Goal: Transaction & Acquisition: Book appointment/travel/reservation

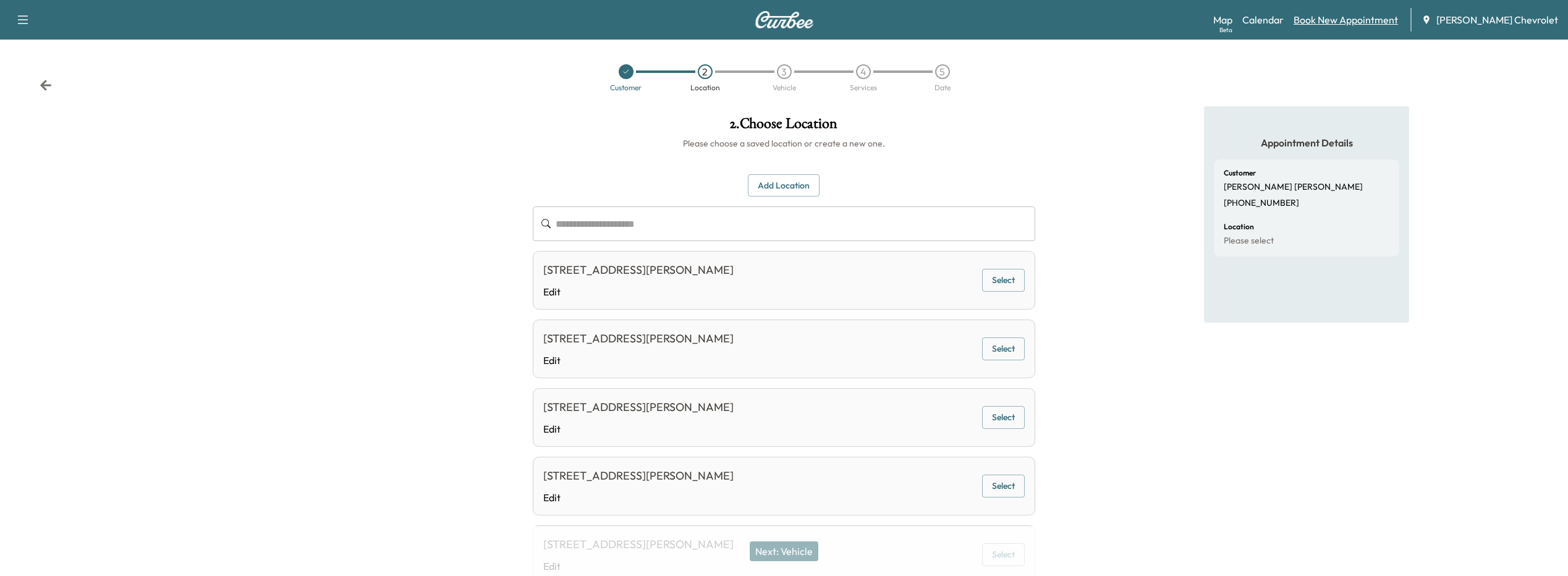
click at [1317, 18] on div "Map Beta Calendar Book New Appointment [PERSON_NAME] Chevrolet" at bounding box center [1386, 20] width 345 height 24
click at [1322, 18] on link "Book New Appointment" at bounding box center [1345, 20] width 104 height 15
click at [1331, 23] on link "Book New Appointment" at bounding box center [1345, 20] width 104 height 15
click at [1338, 21] on link "Book New Appointment" at bounding box center [1345, 20] width 104 height 15
click at [1338, 20] on link "Book New Appointment" at bounding box center [1345, 20] width 104 height 15
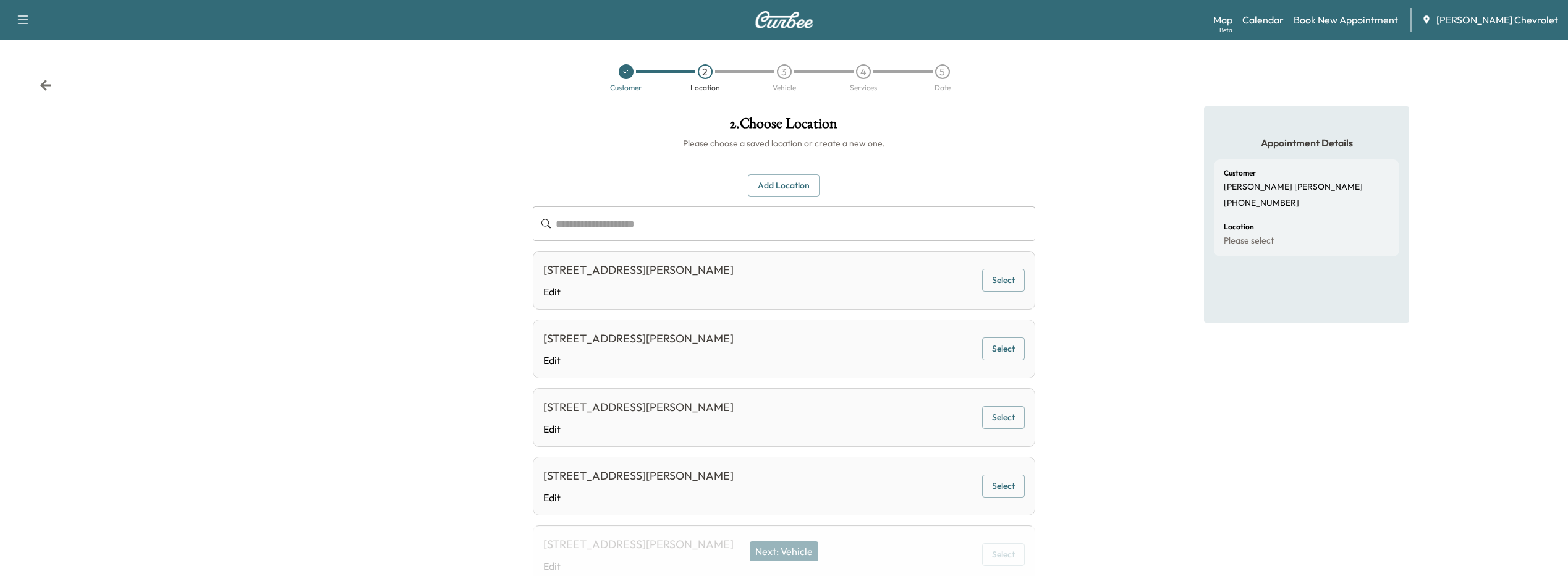
click at [1448, 176] on div "Appointment Details Customer [PERSON_NAME] [PHONE_NUMBER] Location Please select" at bounding box center [1307, 465] width 523 height 718
click at [1370, 17] on link "Book New Appointment" at bounding box center [1345, 20] width 104 height 15
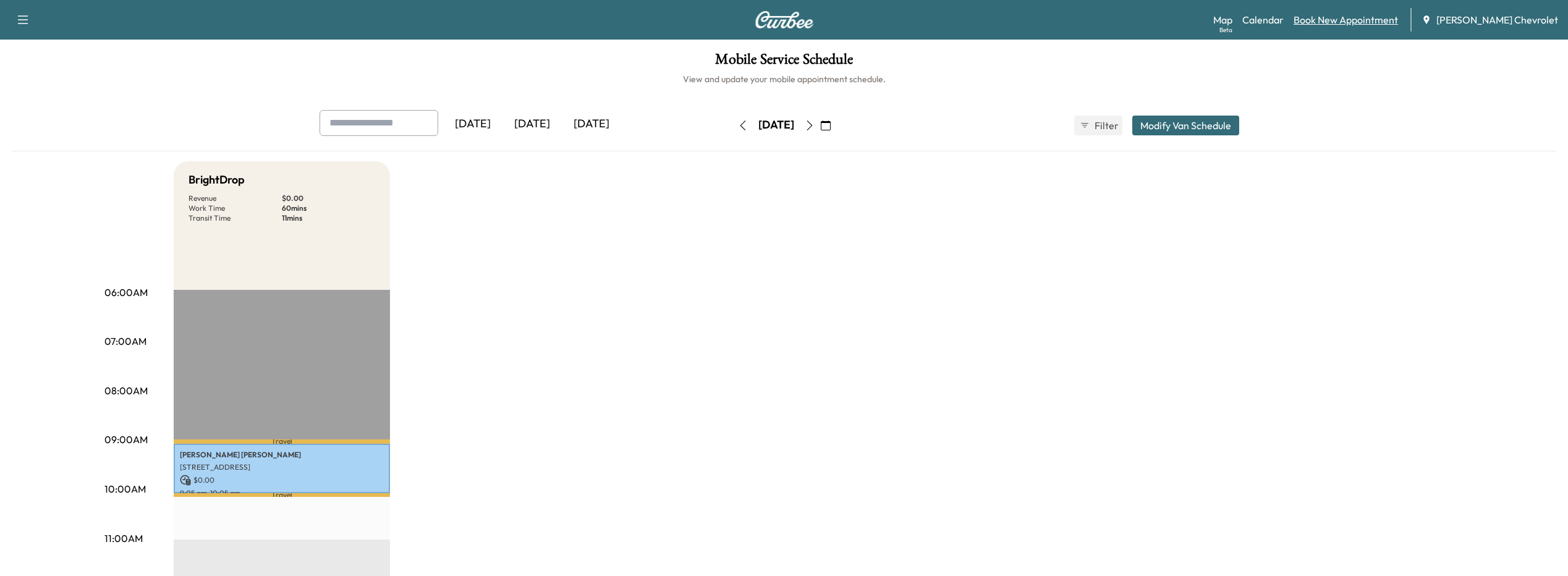
click at [1327, 14] on link "Book New Appointment" at bounding box center [1345, 20] width 104 height 15
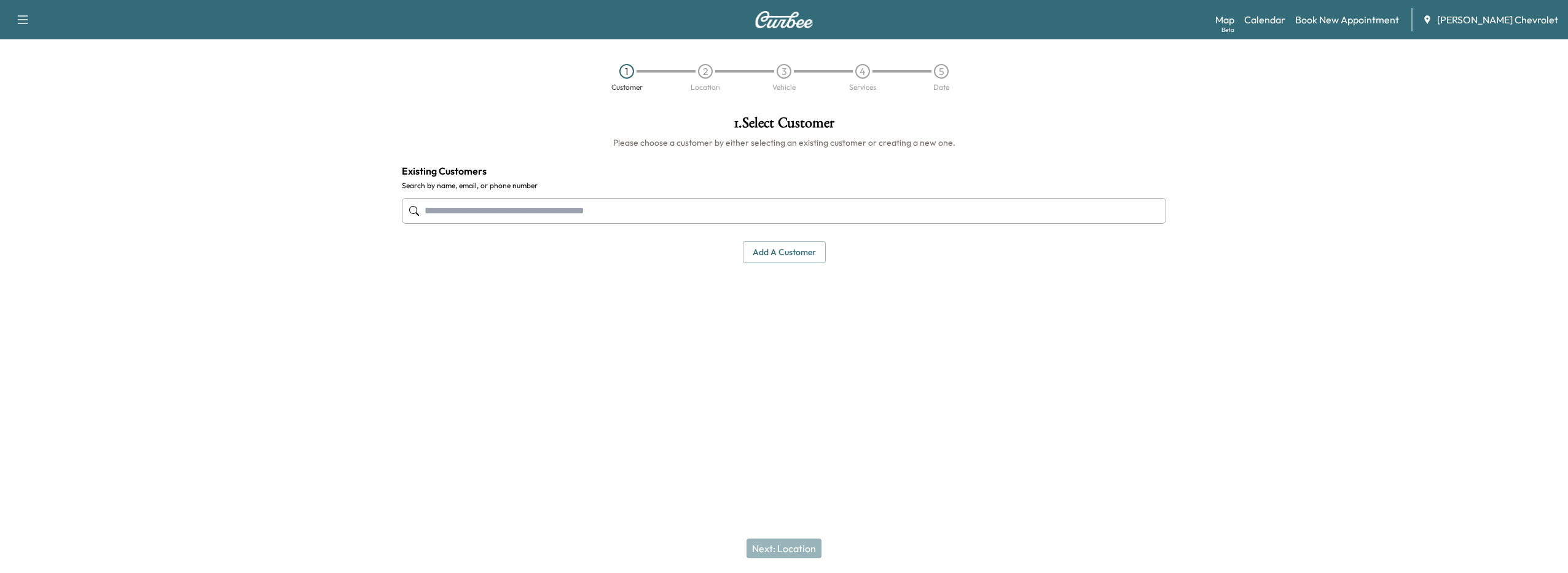
click at [557, 215] on input "text" at bounding box center [784, 211] width 764 height 26
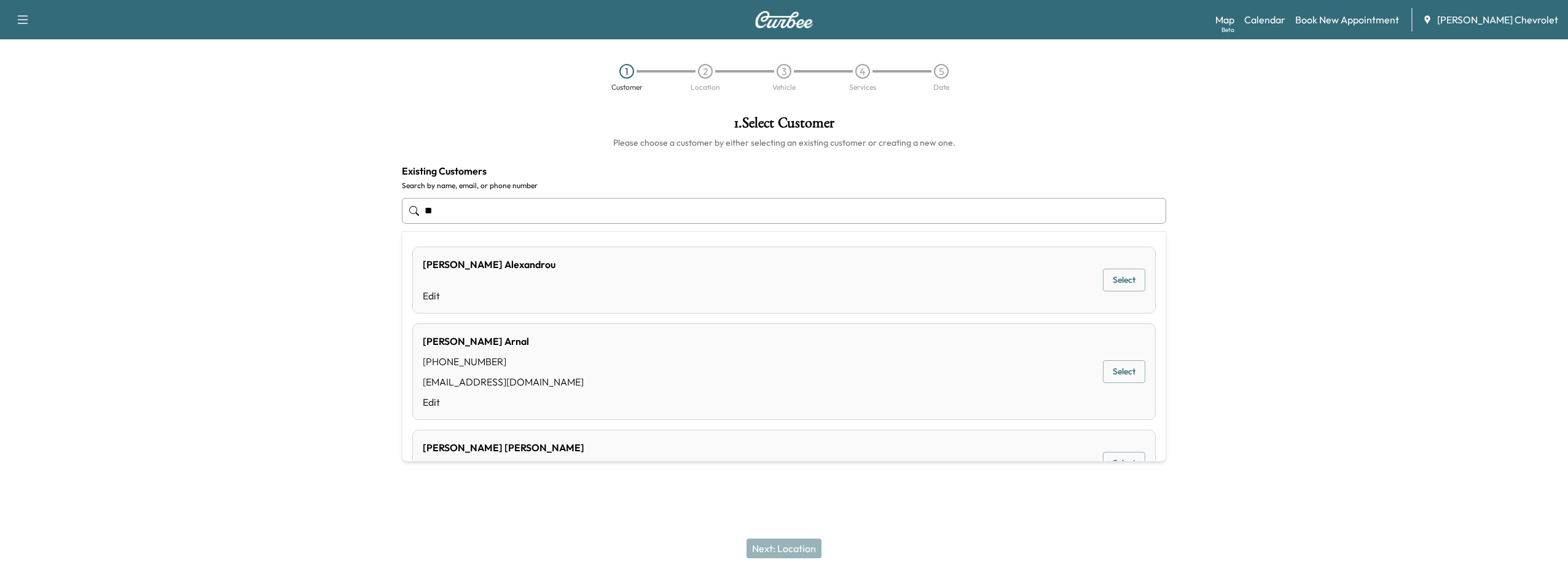
type input "*"
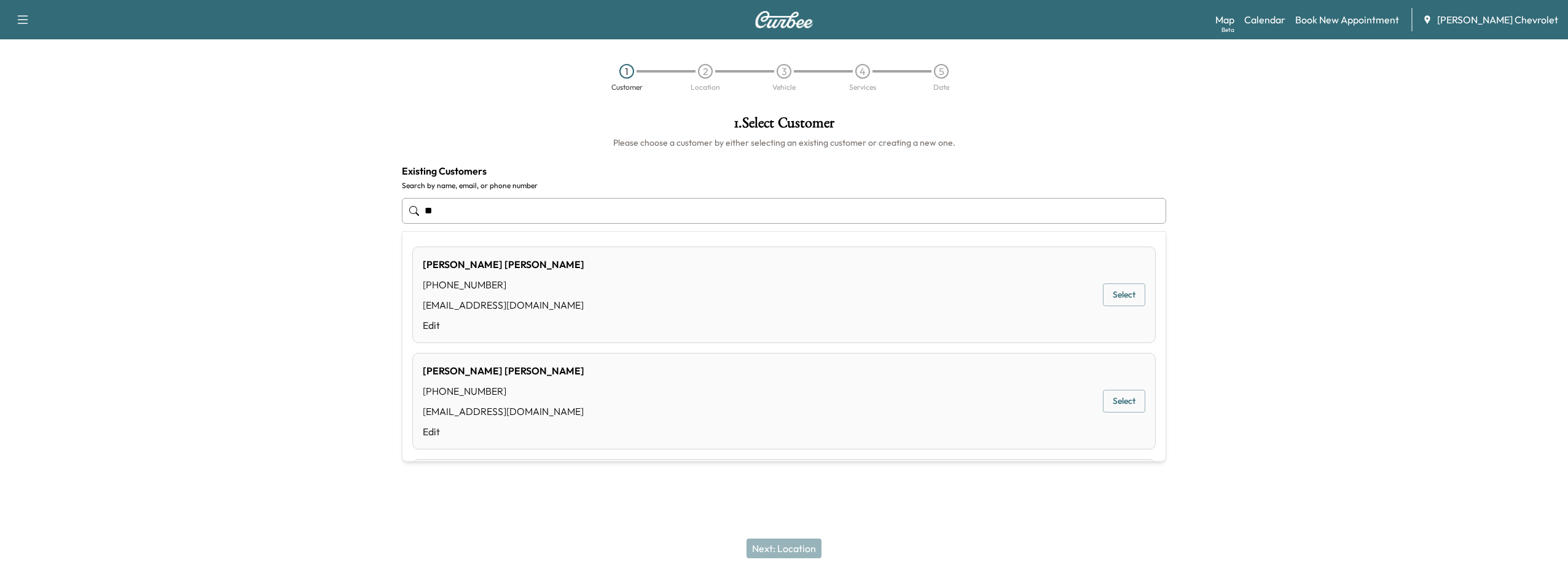
type input "*"
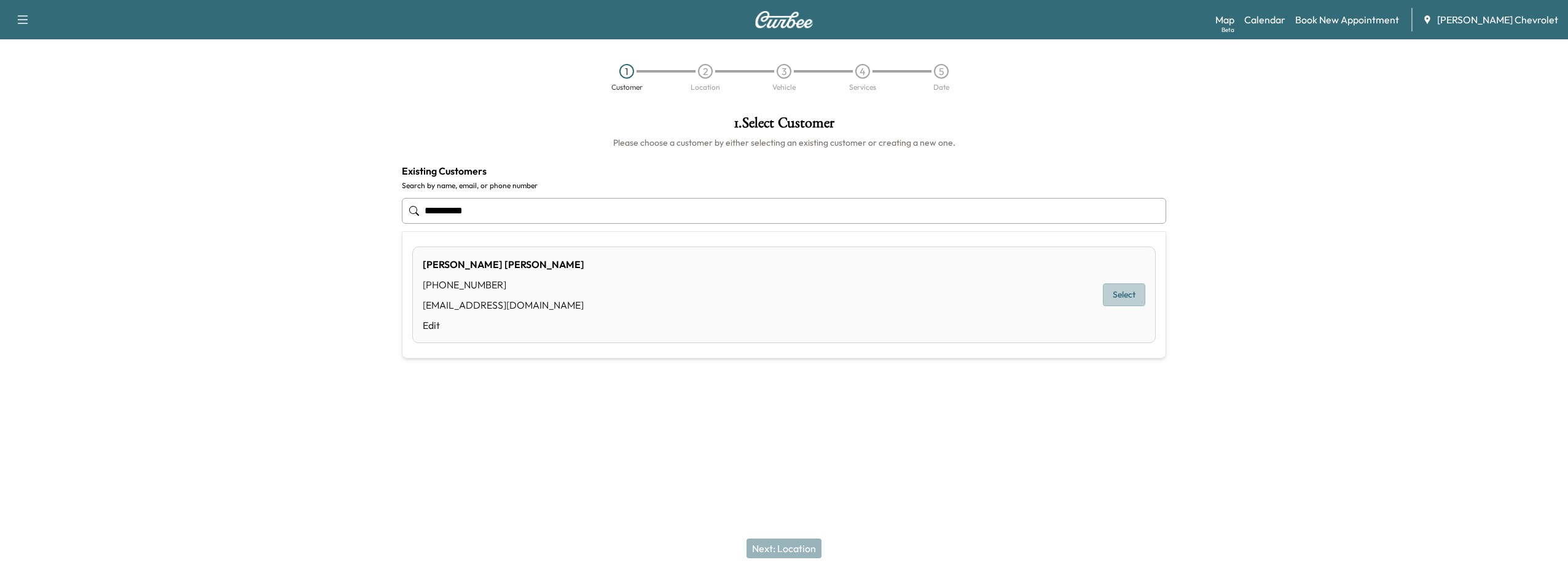
click at [1134, 295] on button "Select" at bounding box center [1124, 295] width 42 height 23
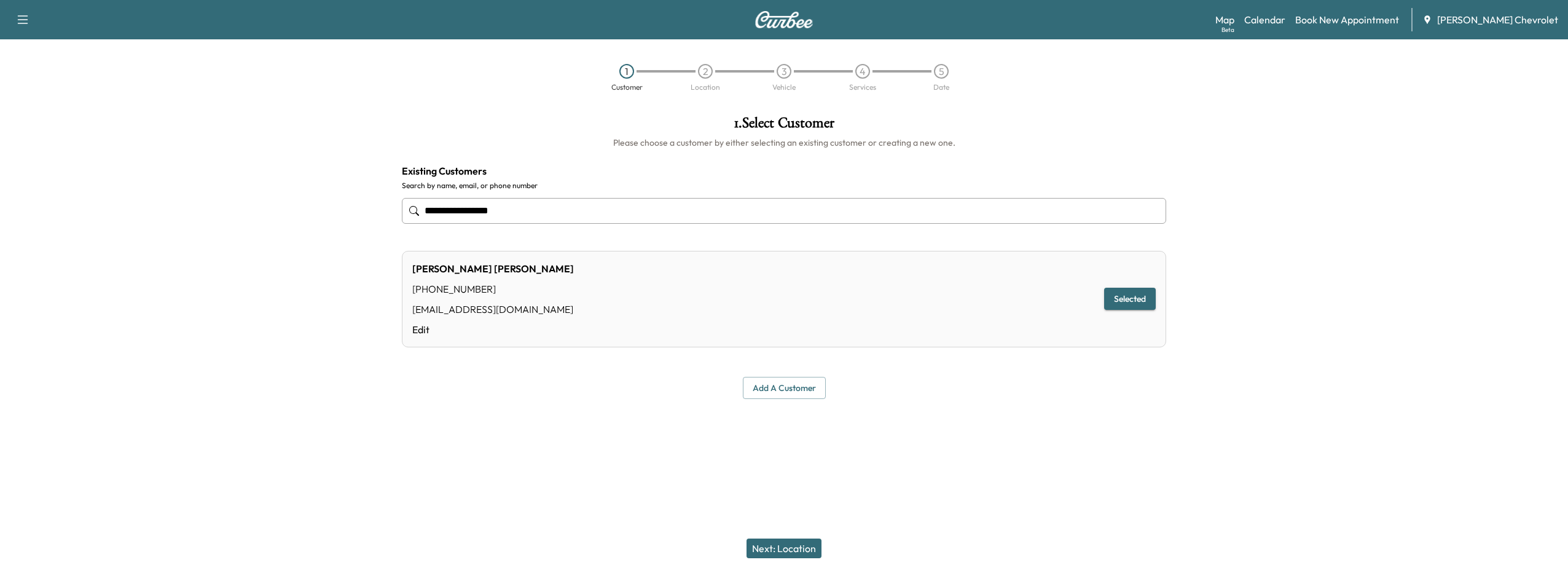
type input "**********"
click at [1125, 299] on button "Selected" at bounding box center [1130, 299] width 51 height 23
click at [800, 544] on button "Next: Location" at bounding box center [783, 549] width 75 height 20
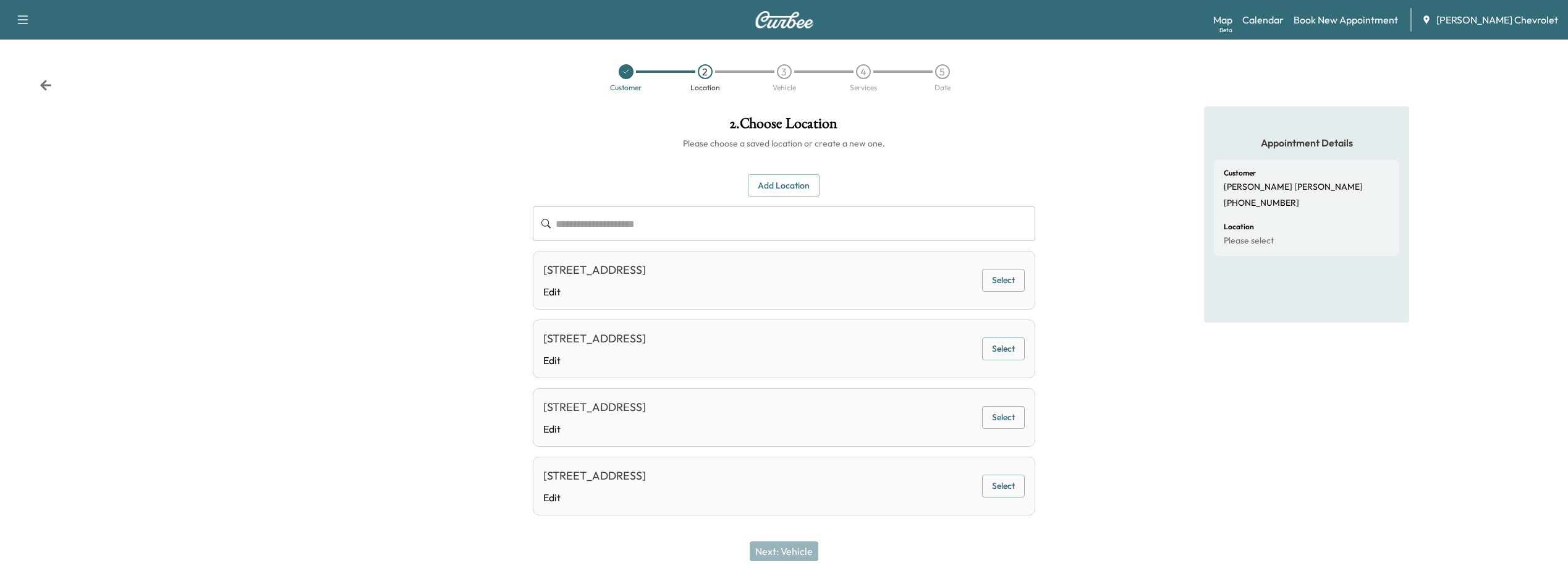
click at [1002, 280] on button "Select" at bounding box center [1004, 280] width 43 height 23
click at [811, 546] on button "Next: Vehicle" at bounding box center [784, 552] width 68 height 20
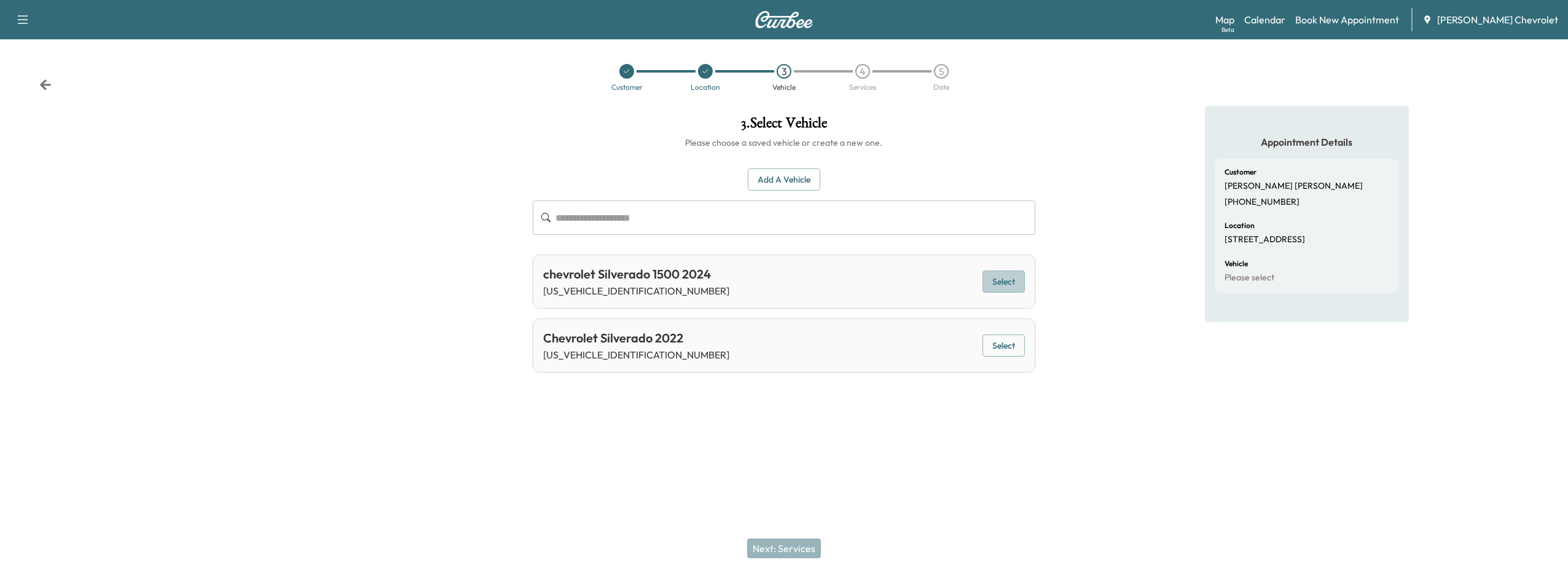
click at [1005, 277] on button "Select" at bounding box center [1004, 282] width 42 height 23
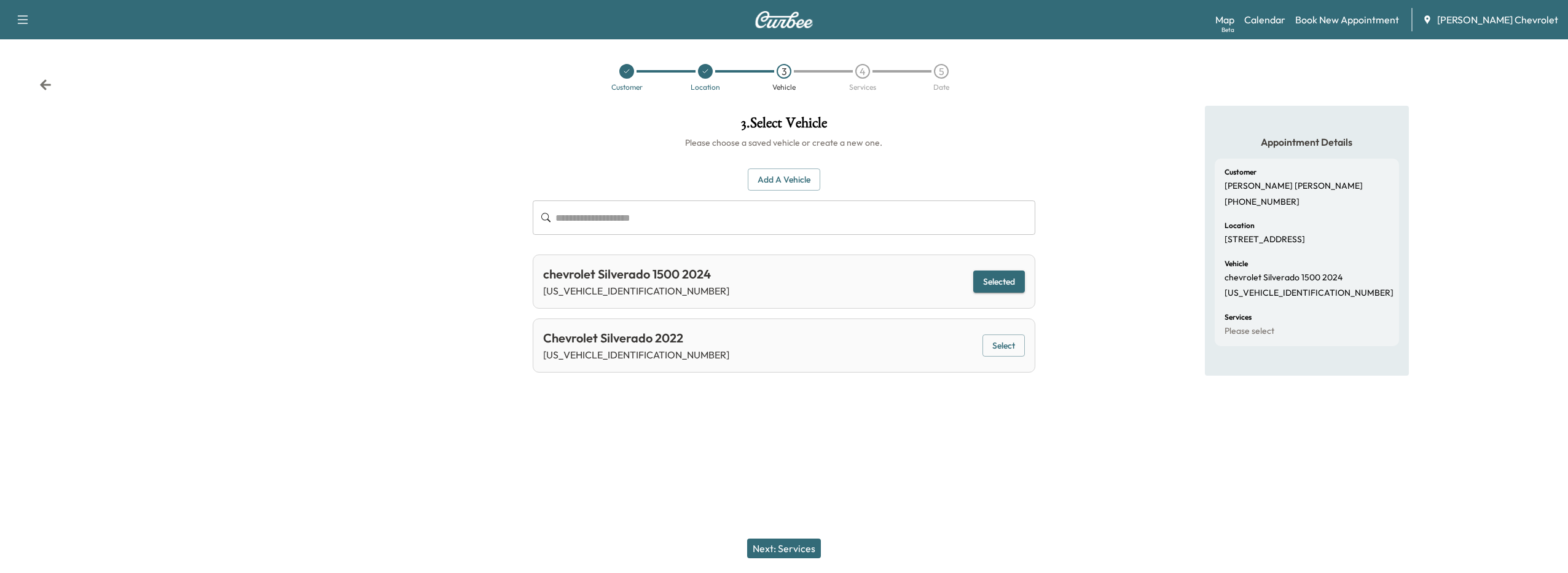
click at [787, 547] on button "Next: Services" at bounding box center [784, 549] width 74 height 20
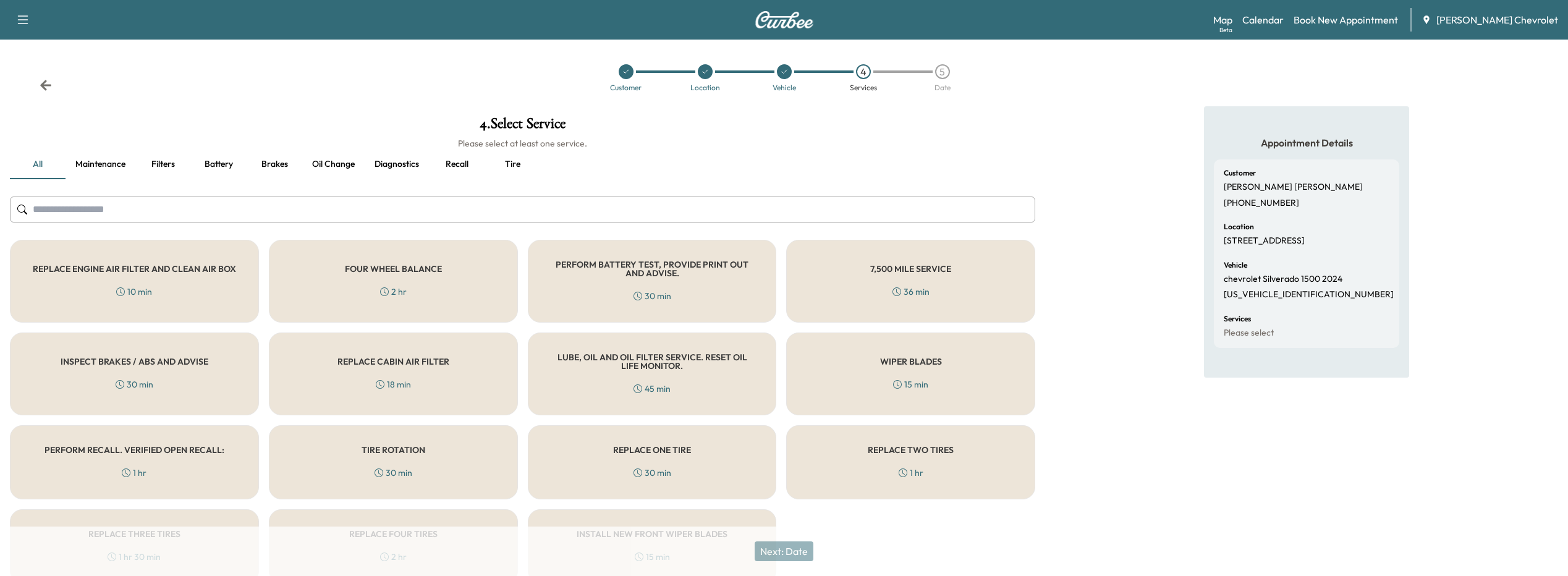
click at [125, 467] on div "1 hr" at bounding box center [134, 473] width 25 height 12
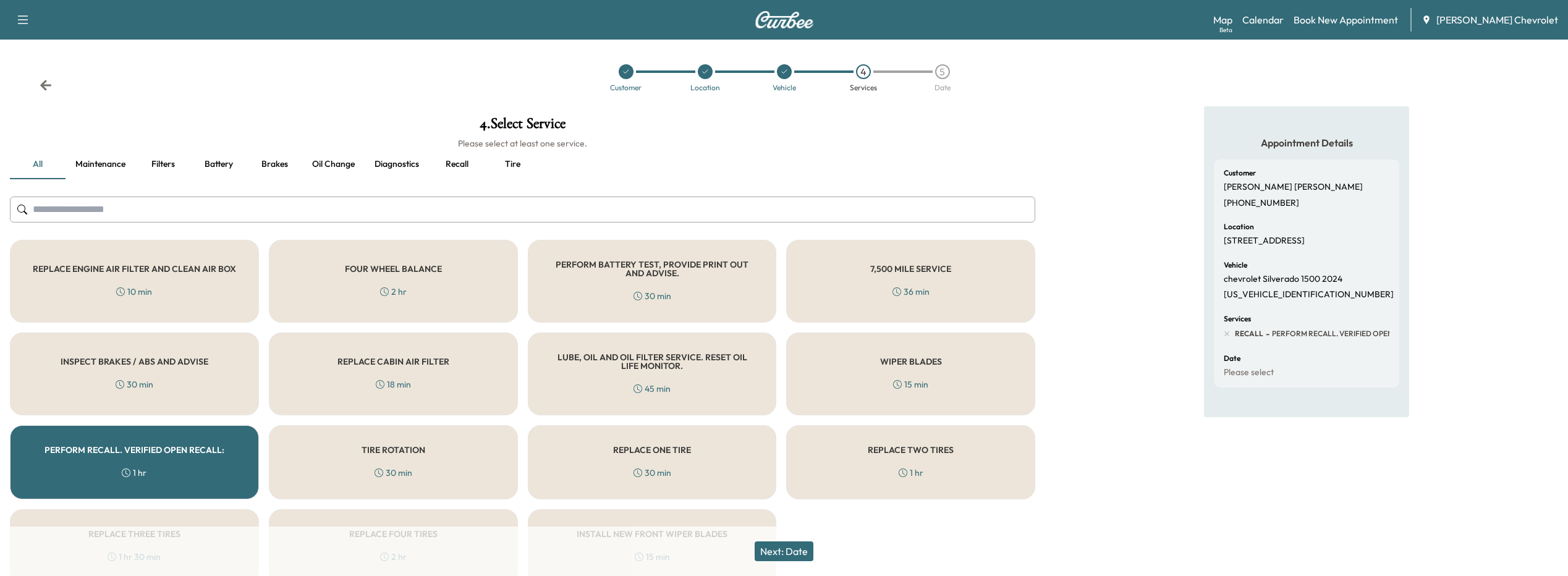
click at [788, 546] on button "Next: Date" at bounding box center [783, 552] width 58 height 20
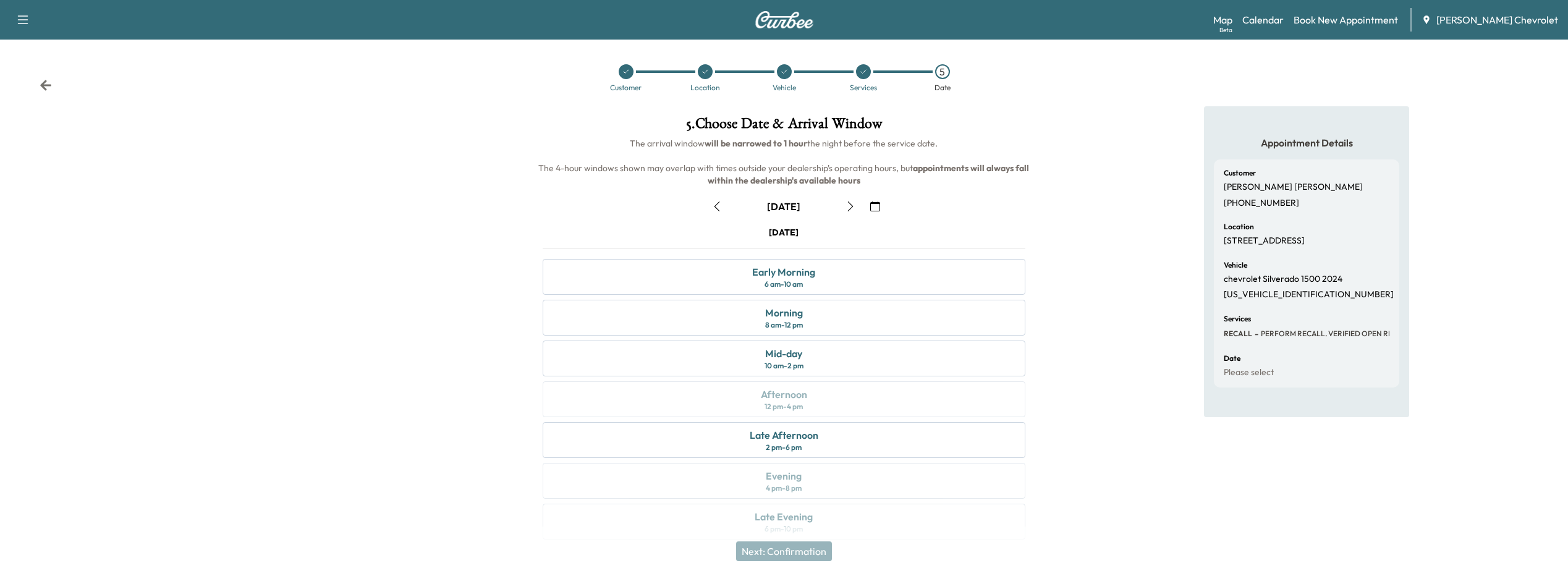
click at [875, 210] on icon "button" at bounding box center [874, 206] width 10 height 10
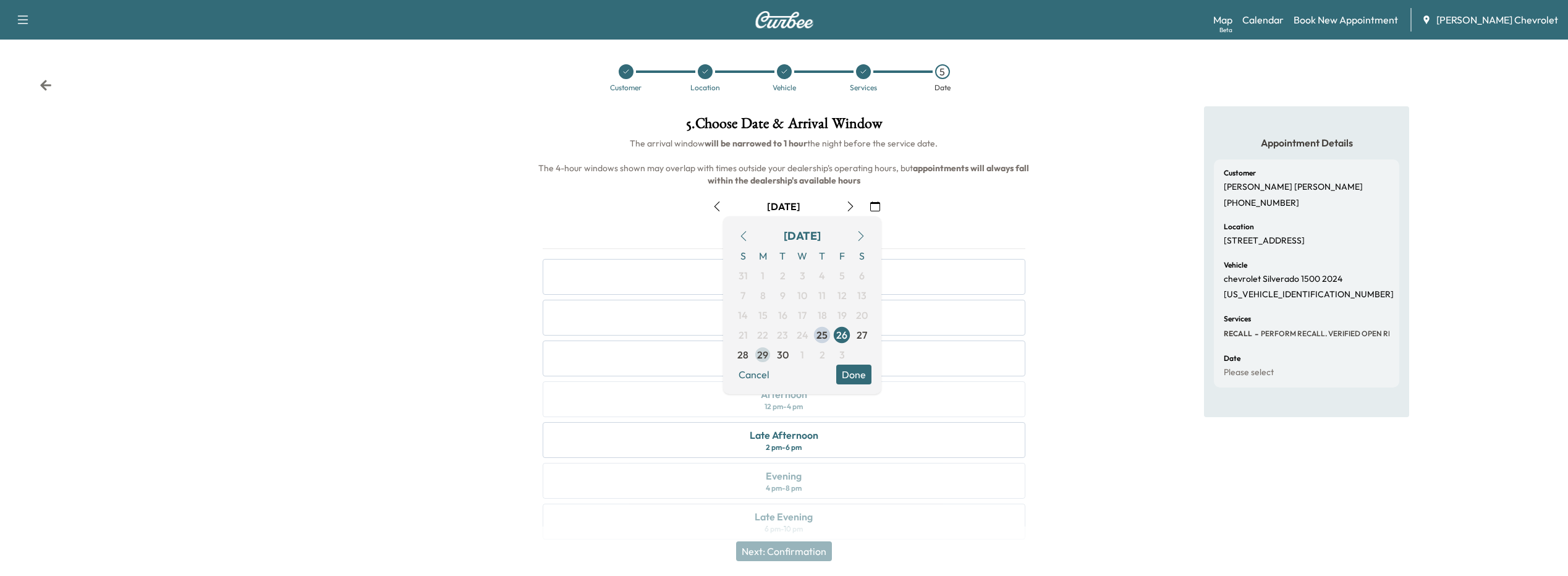
click at [760, 352] on span "29" at bounding box center [763, 355] width 11 height 15
click at [865, 376] on button "Done" at bounding box center [854, 375] width 35 height 20
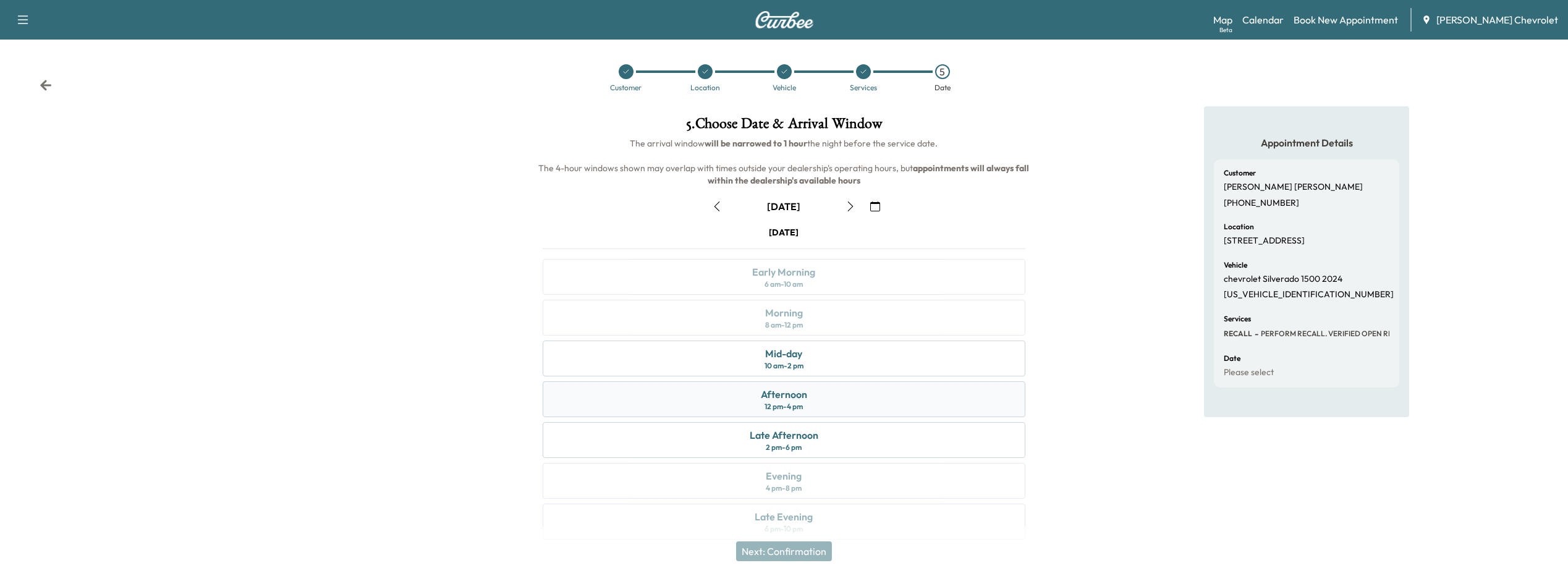
click at [801, 405] on div "12 pm - 4 pm" at bounding box center [783, 407] width 38 height 10
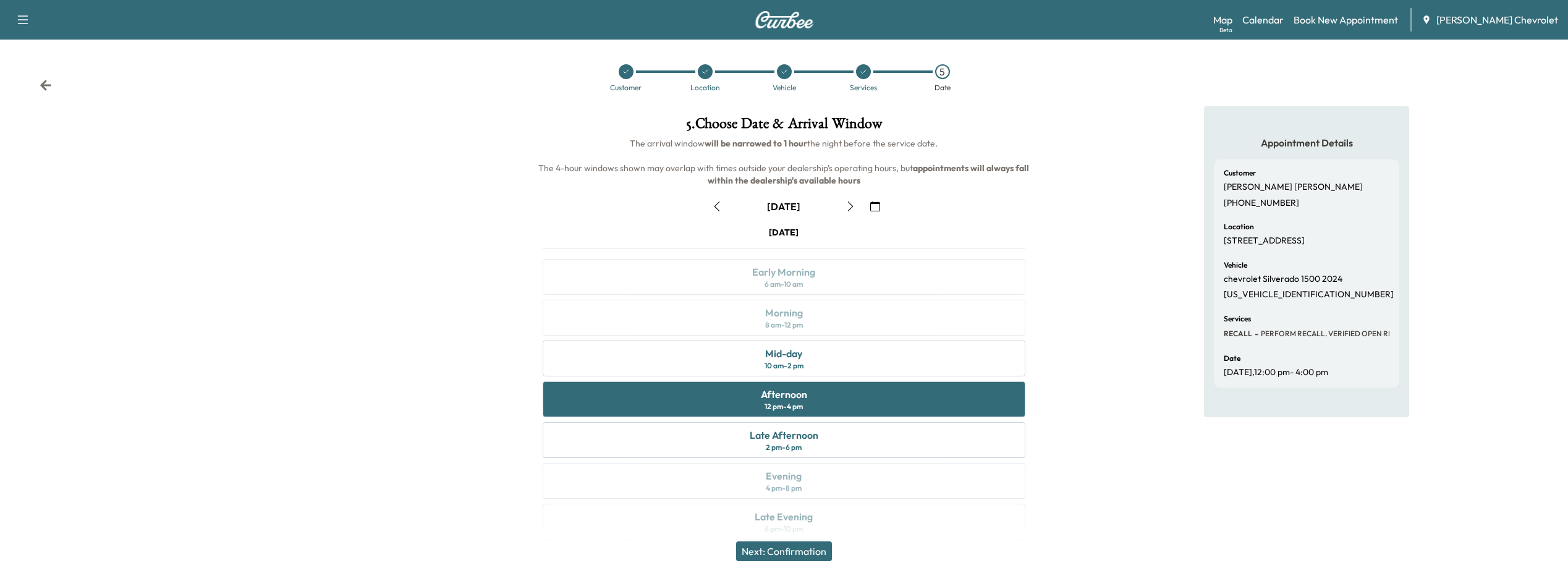
click at [803, 557] on button "Next: Confirmation" at bounding box center [784, 552] width 96 height 20
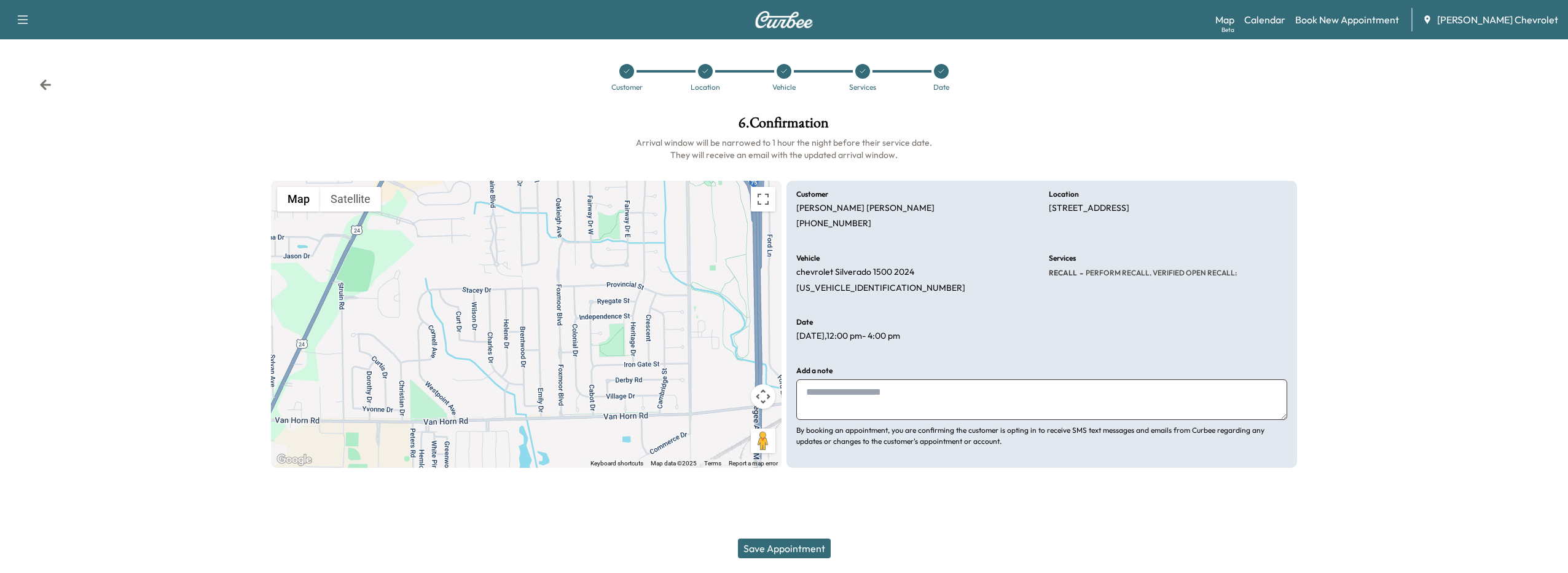
click at [813, 548] on button "Save Appointment" at bounding box center [784, 549] width 93 height 20
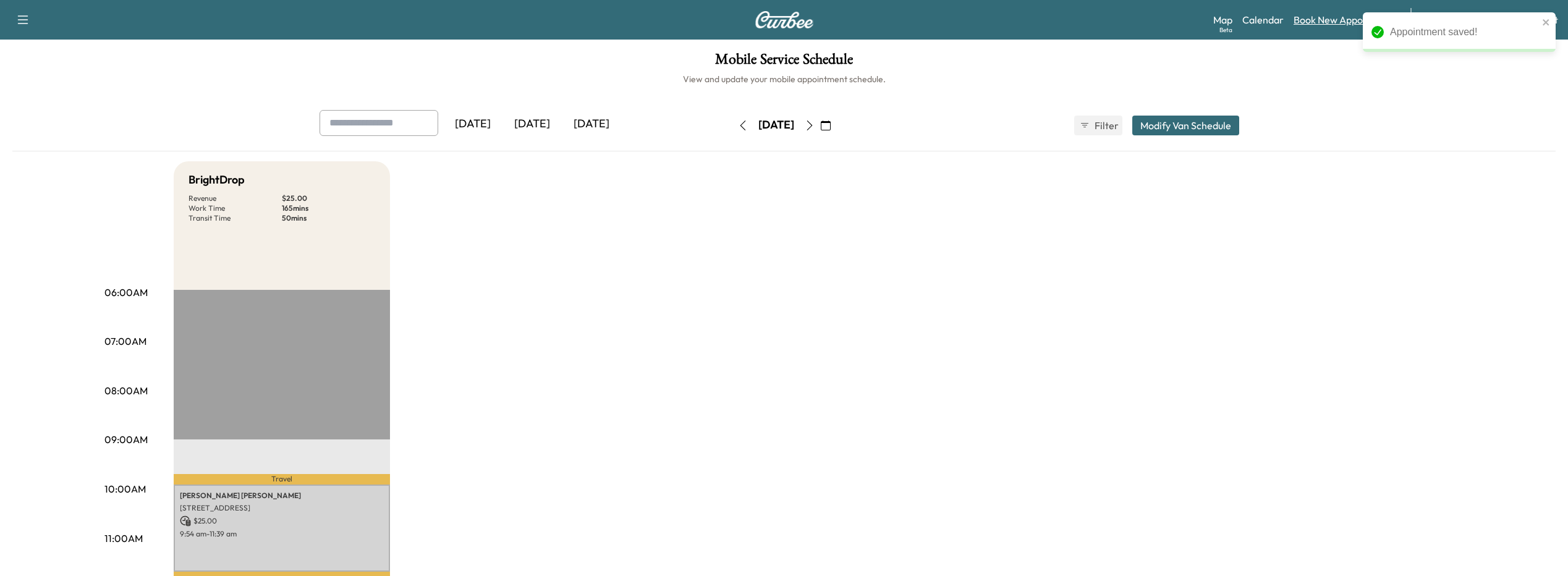
click at [1317, 25] on link "Book New Appointment" at bounding box center [1345, 20] width 104 height 15
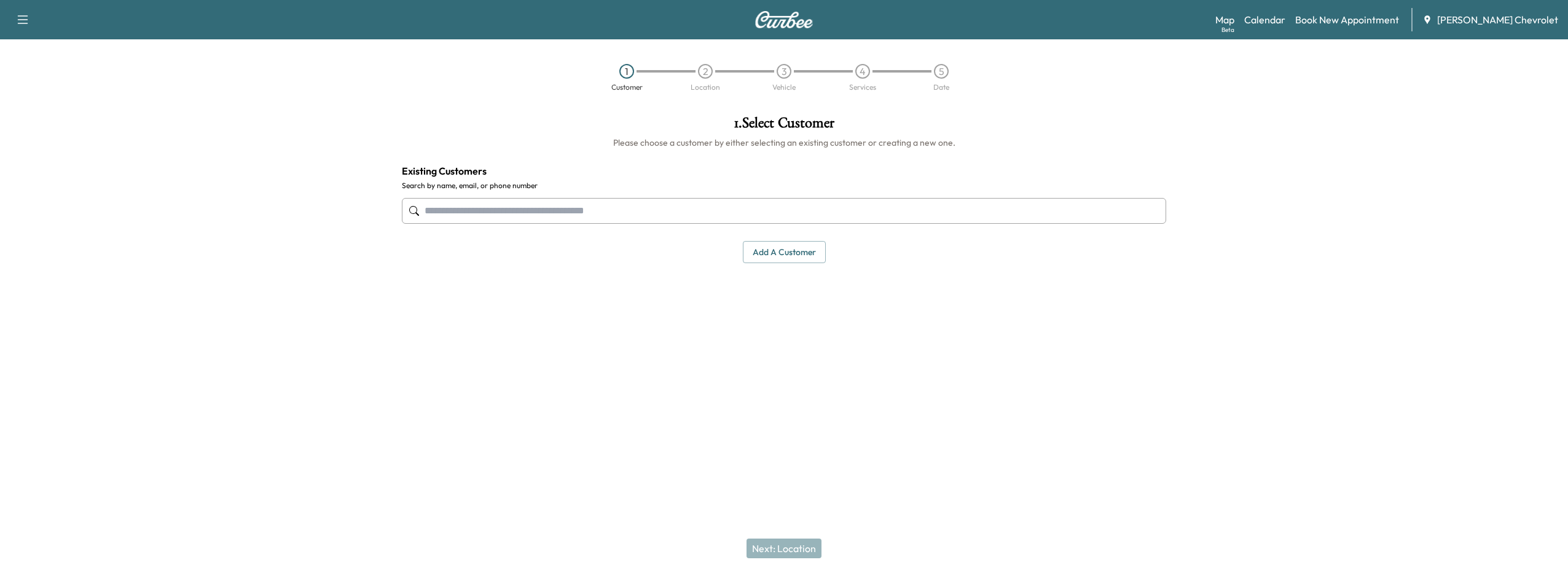
click at [458, 203] on input "text" at bounding box center [784, 211] width 764 height 26
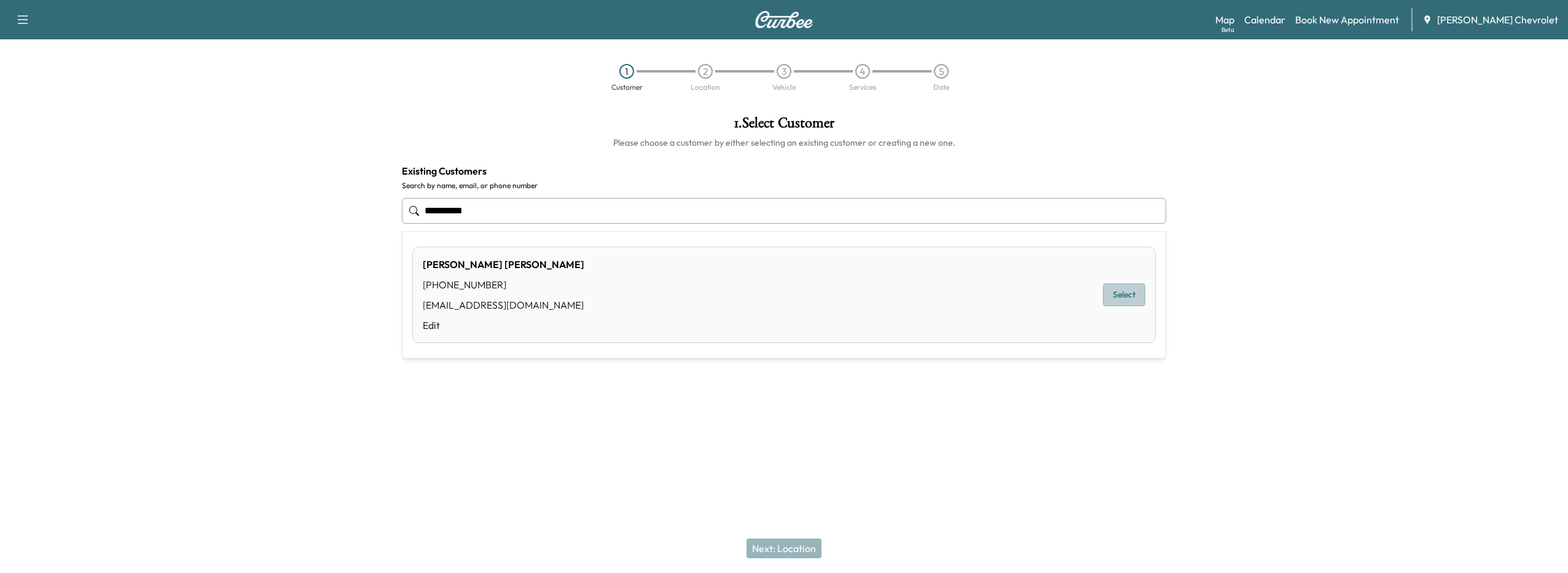
click at [1137, 297] on button "Select" at bounding box center [1124, 295] width 42 height 23
type input "**********"
click at [800, 554] on button "Next: Location" at bounding box center [783, 549] width 75 height 20
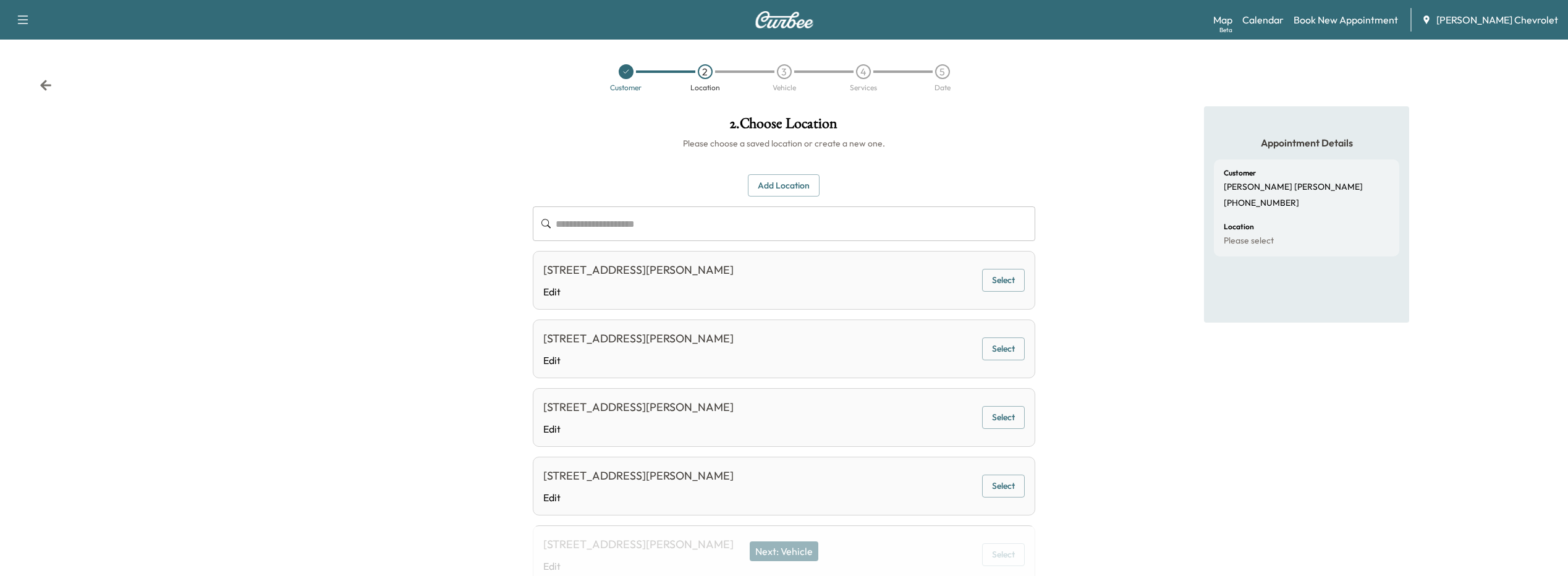
click at [1364, 27] on div "Map Beta Calendar Book New Appointment [PERSON_NAME] Chevrolet" at bounding box center [1386, 20] width 345 height 24
click at [1358, 18] on link "Book New Appointment" at bounding box center [1345, 20] width 104 height 15
click at [1277, 22] on link "Calendar" at bounding box center [1263, 20] width 42 height 15
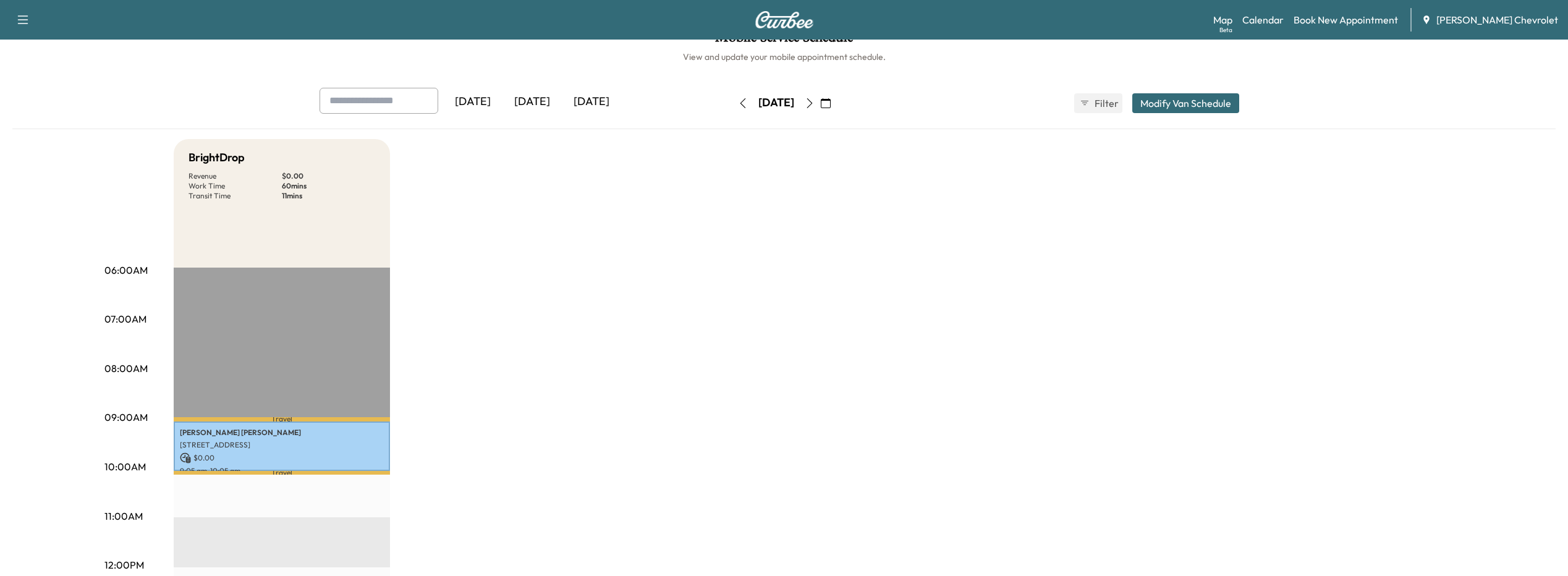
scroll to position [25, 0]
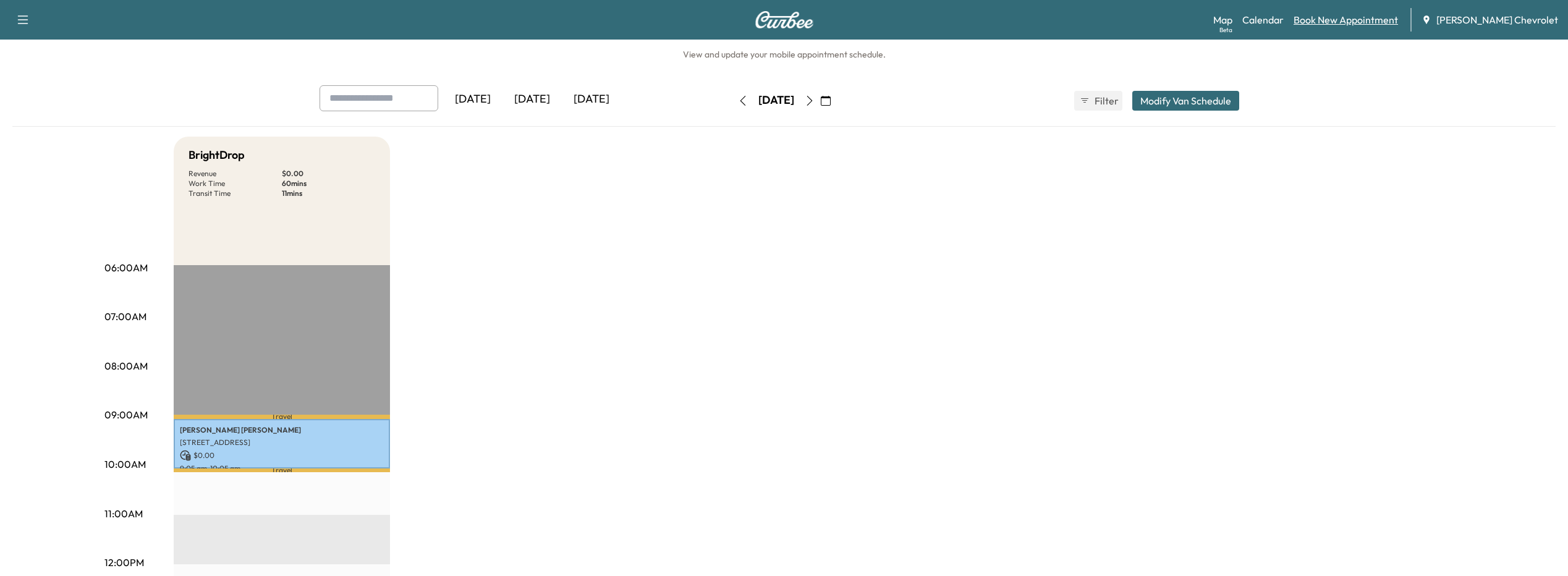
click at [1338, 21] on link "Book New Appointment" at bounding box center [1345, 20] width 104 height 15
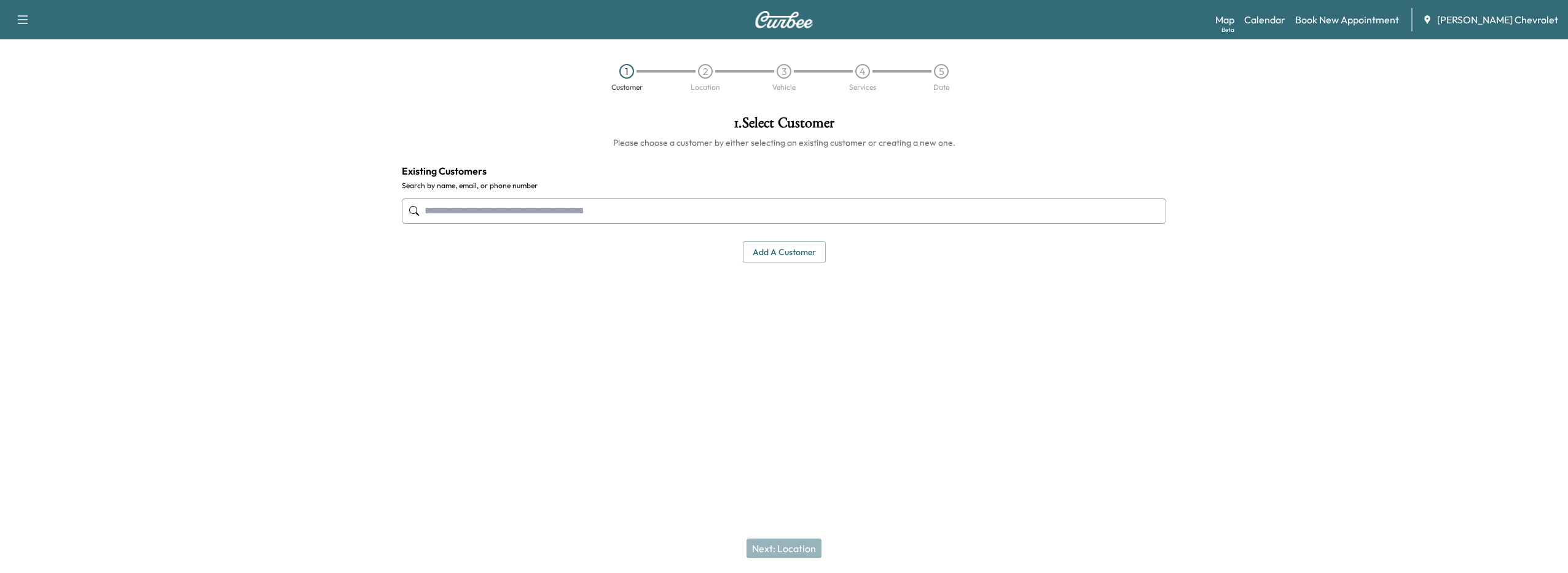
click at [475, 215] on input "text" at bounding box center [784, 211] width 764 height 26
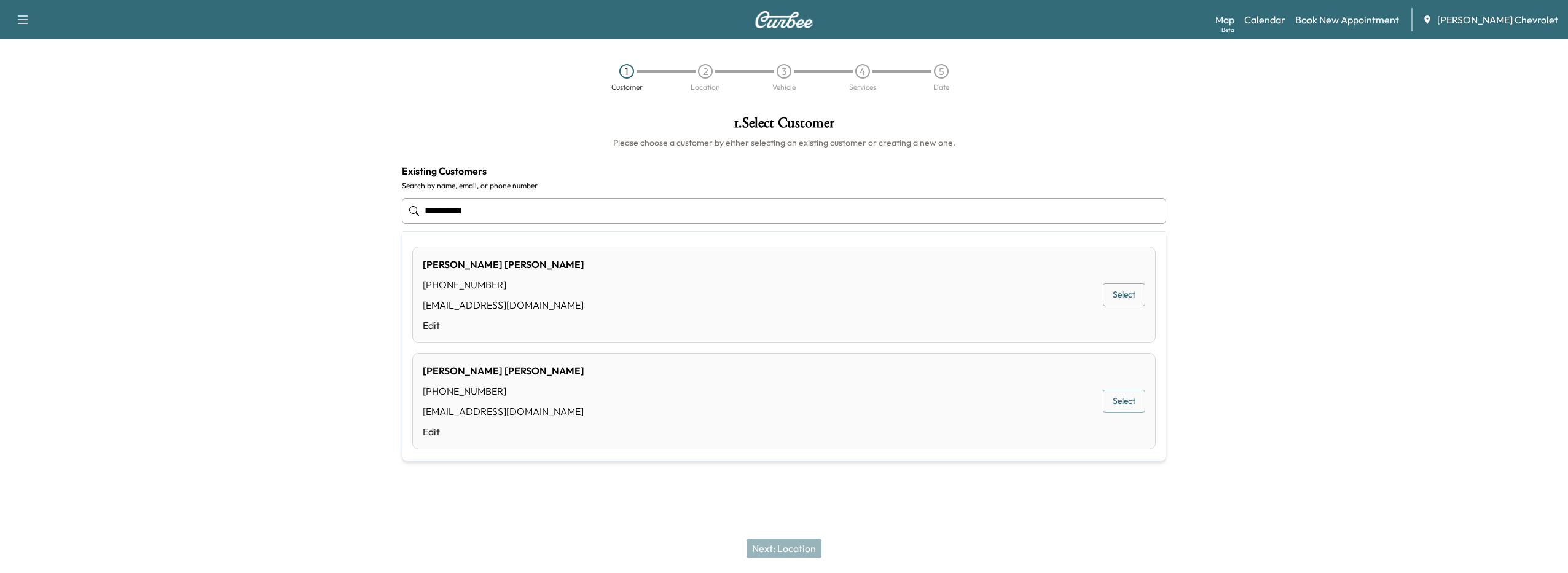
type input "**********"
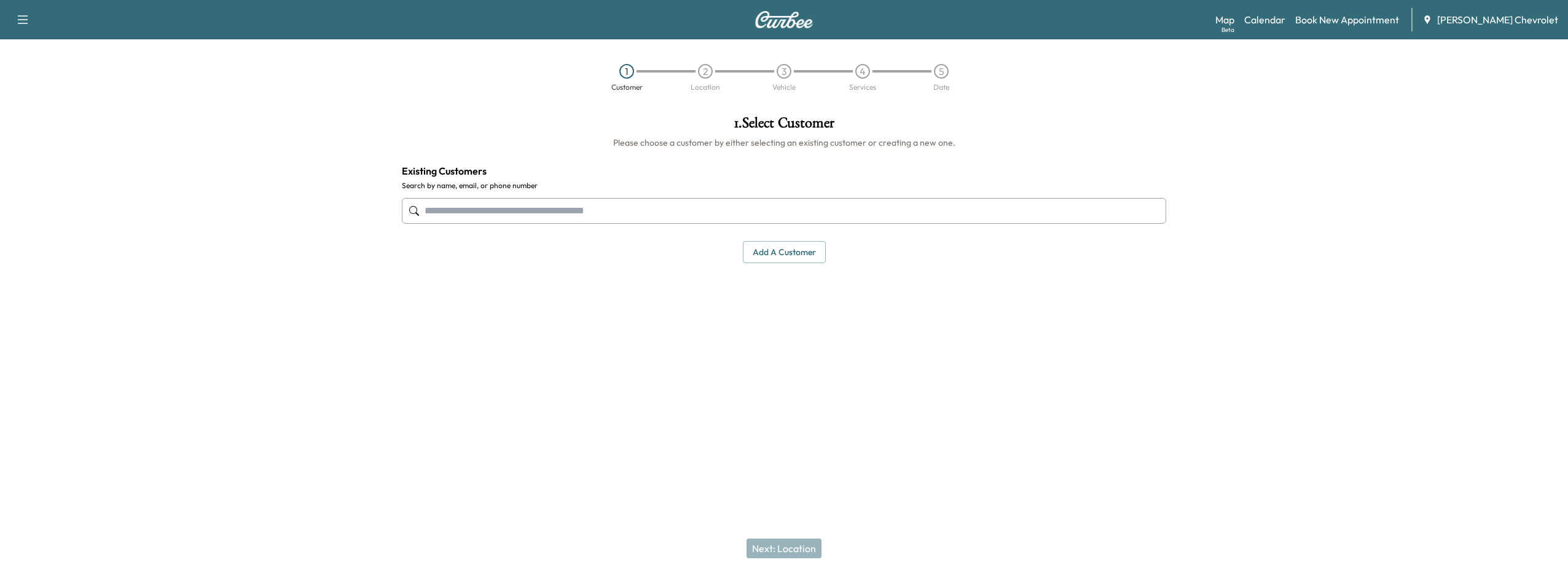
click at [474, 210] on input "text" at bounding box center [784, 211] width 764 height 26
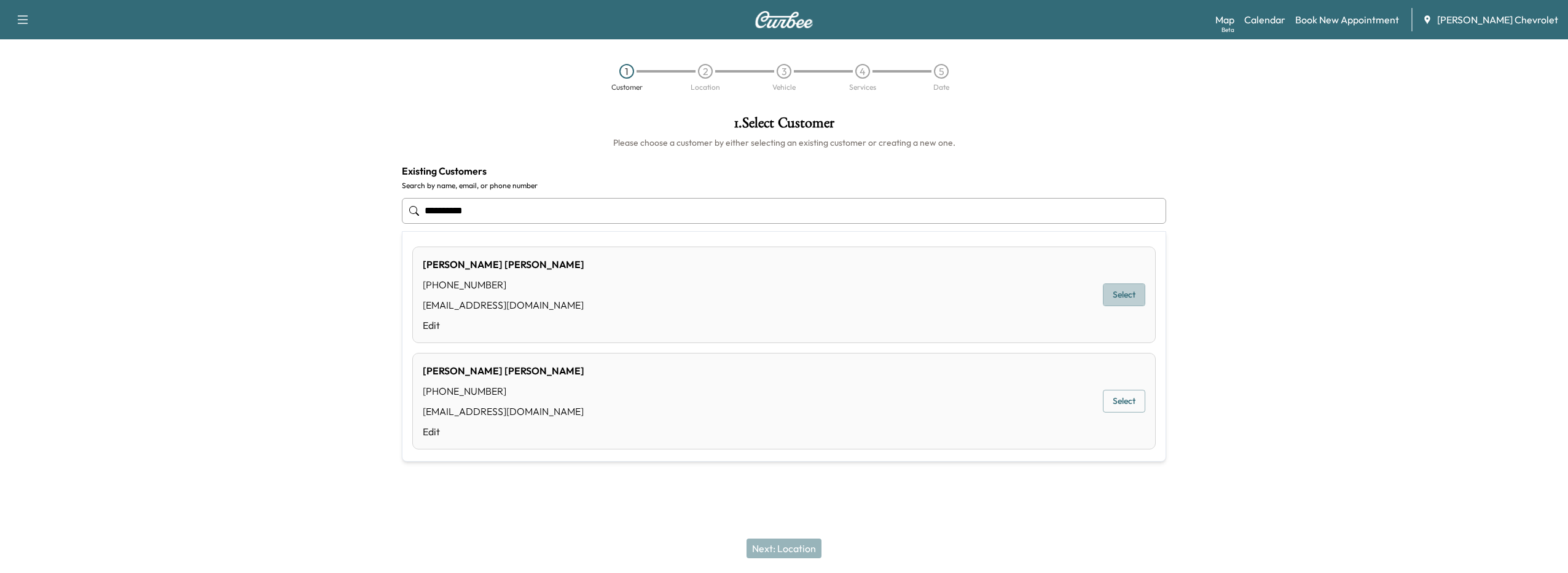
click at [1113, 299] on button "Select" at bounding box center [1124, 295] width 42 height 23
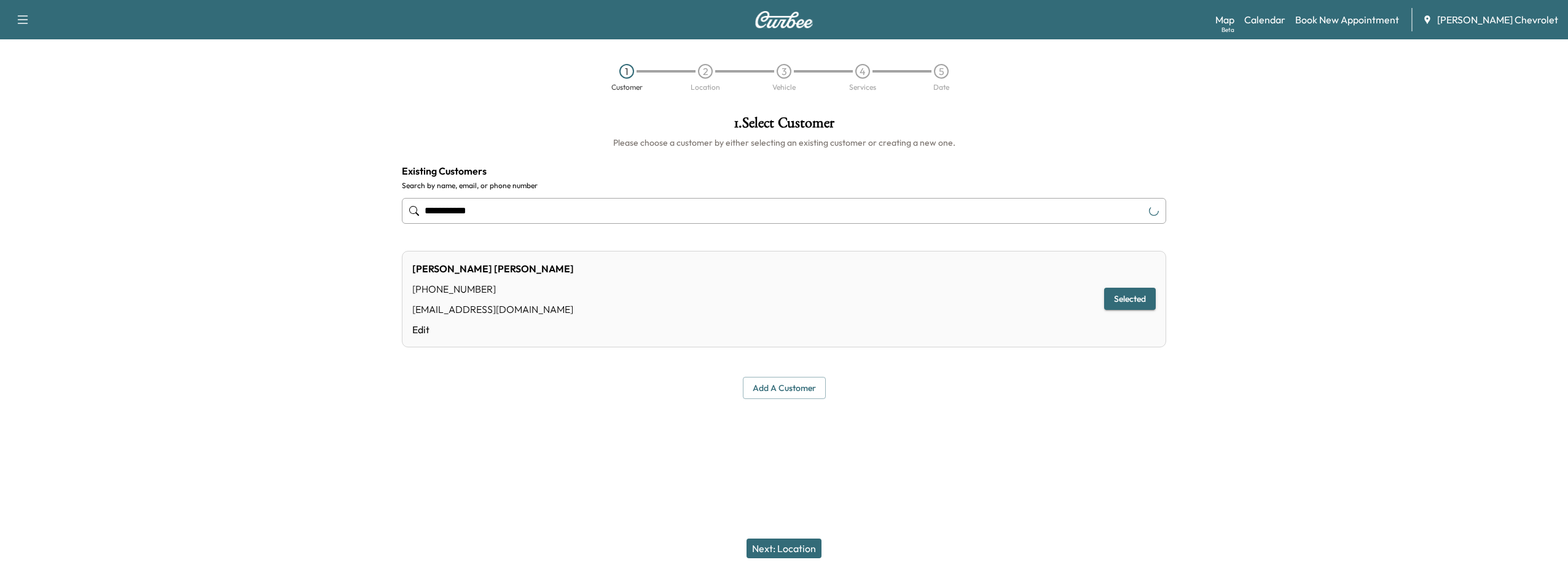
type input "**********"
click at [1113, 303] on button "Selected" at bounding box center [1130, 299] width 51 height 23
click at [786, 543] on button "Next: Location" at bounding box center [783, 549] width 75 height 20
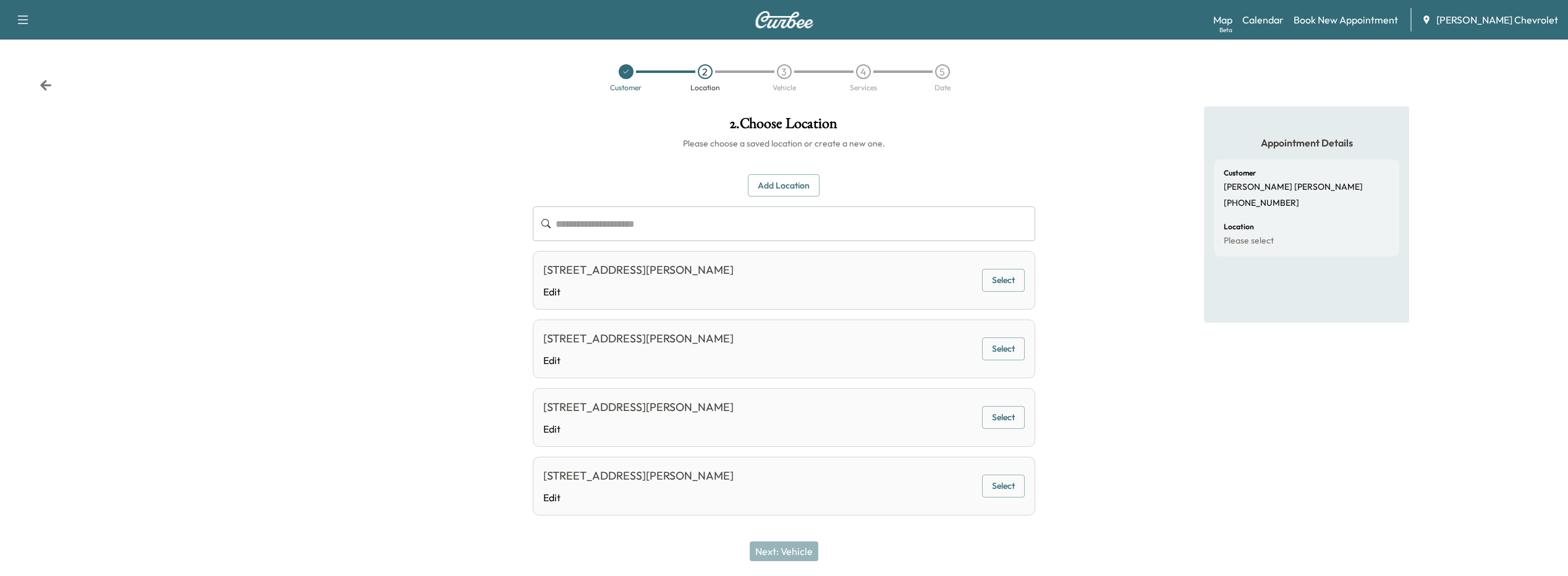
click at [1006, 283] on button "Select" at bounding box center [1004, 280] width 43 height 23
click at [807, 546] on button "Next: Vehicle" at bounding box center [784, 552] width 68 height 20
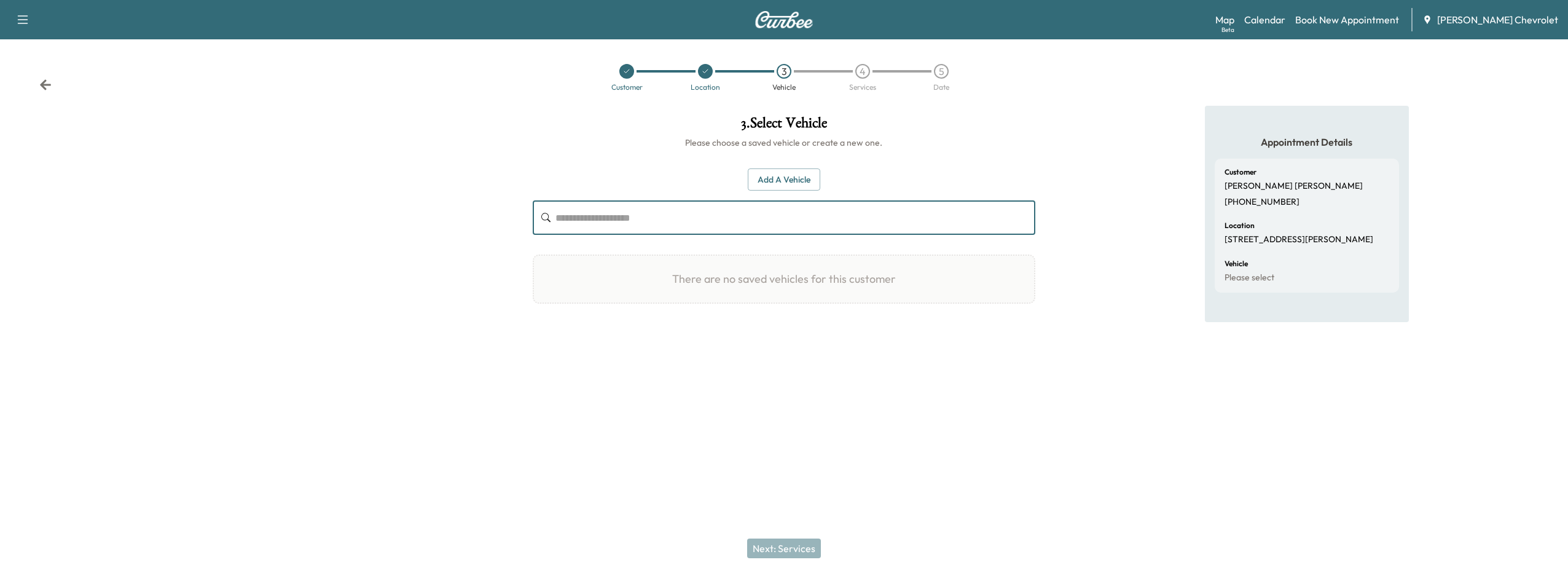
click at [634, 228] on input "text" at bounding box center [795, 218] width 480 height 35
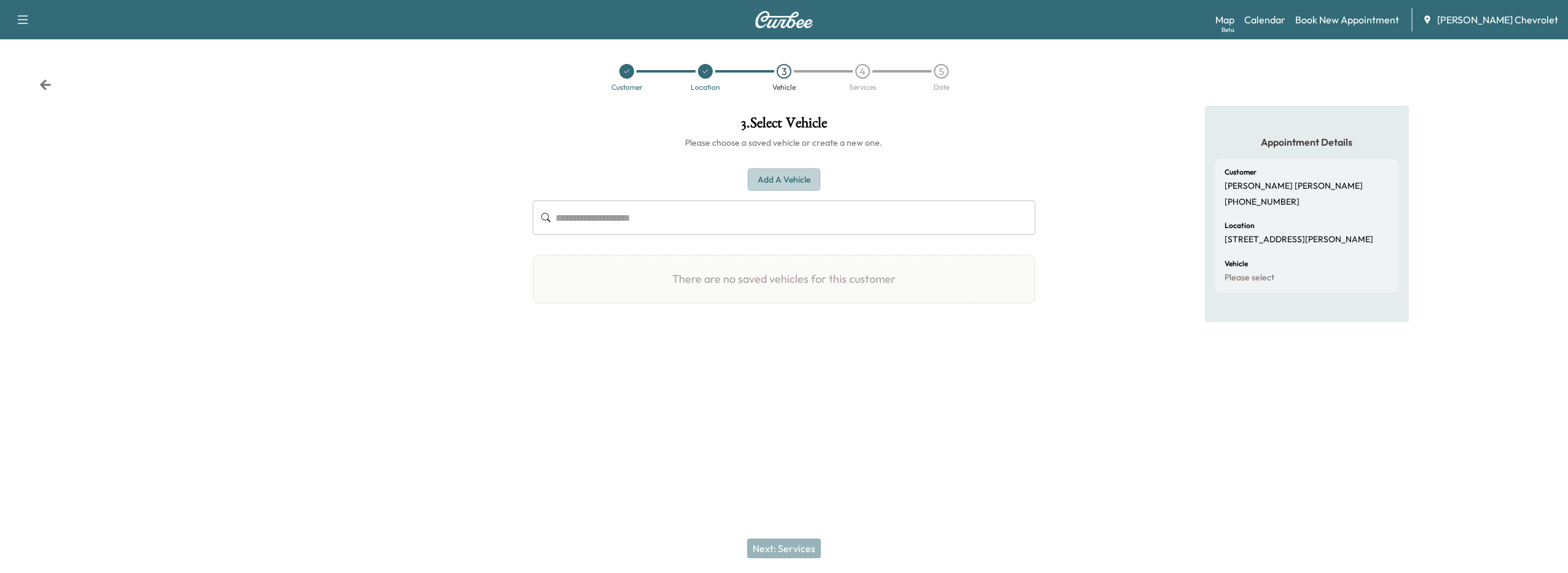
click at [760, 186] on button "Add a Vehicle" at bounding box center [784, 180] width 73 height 23
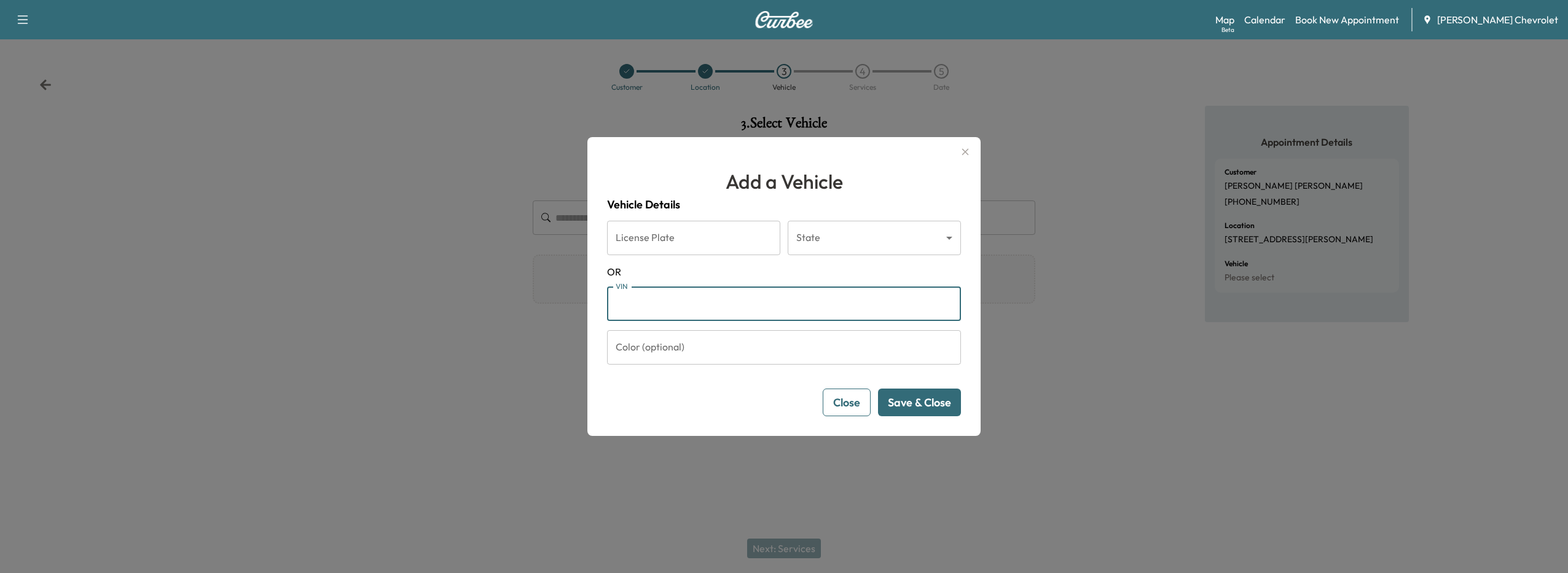
drag, startPoint x: 671, startPoint y: 305, endPoint x: 662, endPoint y: 307, distance: 9.2
click at [662, 307] on input "VIN" at bounding box center [784, 304] width 354 height 35
paste input "**********"
type input "**********"
click at [903, 404] on button "Save & Close" at bounding box center [920, 402] width 83 height 28
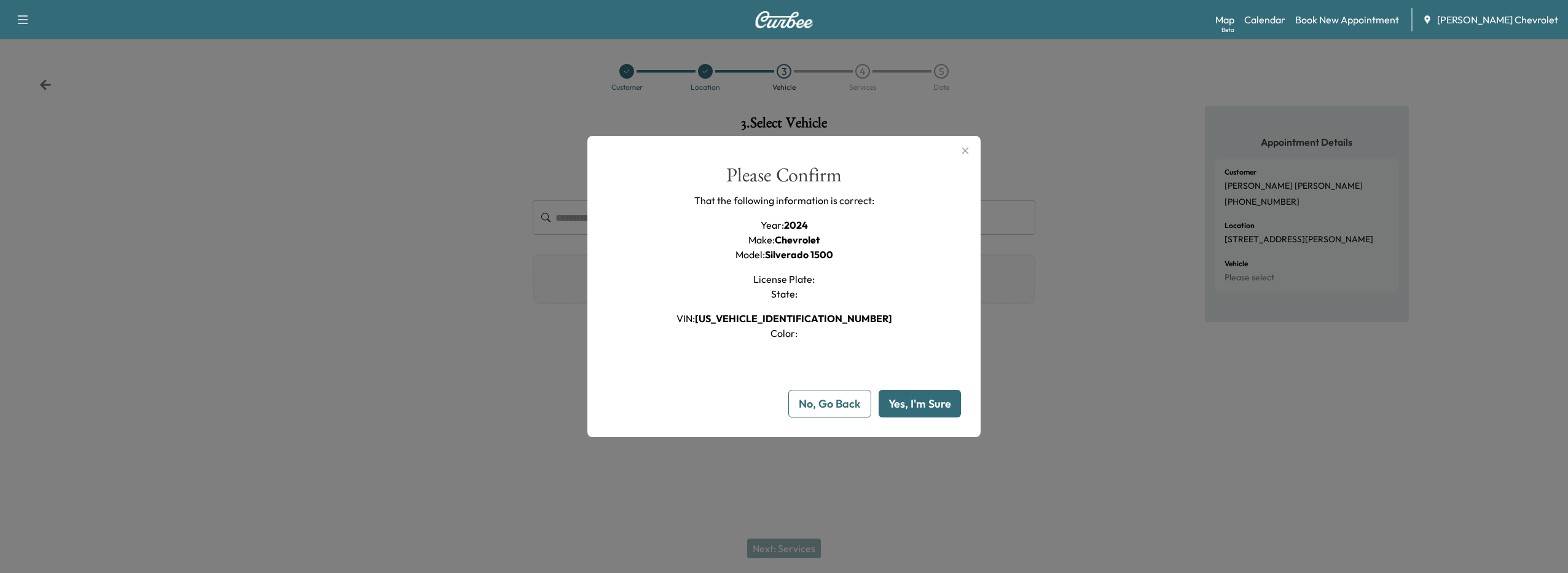
click at [902, 412] on button "Yes, I'm Sure" at bounding box center [919, 404] width 82 height 28
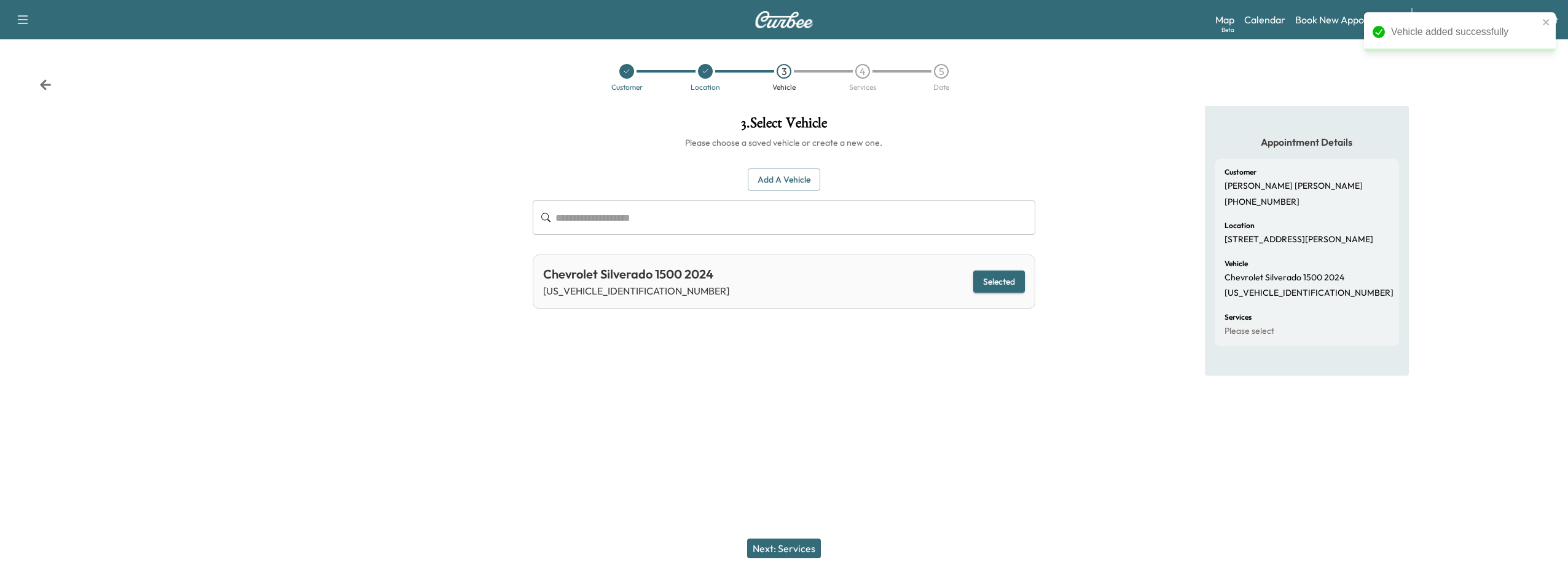
click at [987, 283] on button "Selected" at bounding box center [999, 282] width 51 height 23
click at [769, 541] on button "Next: Services" at bounding box center [784, 549] width 74 height 20
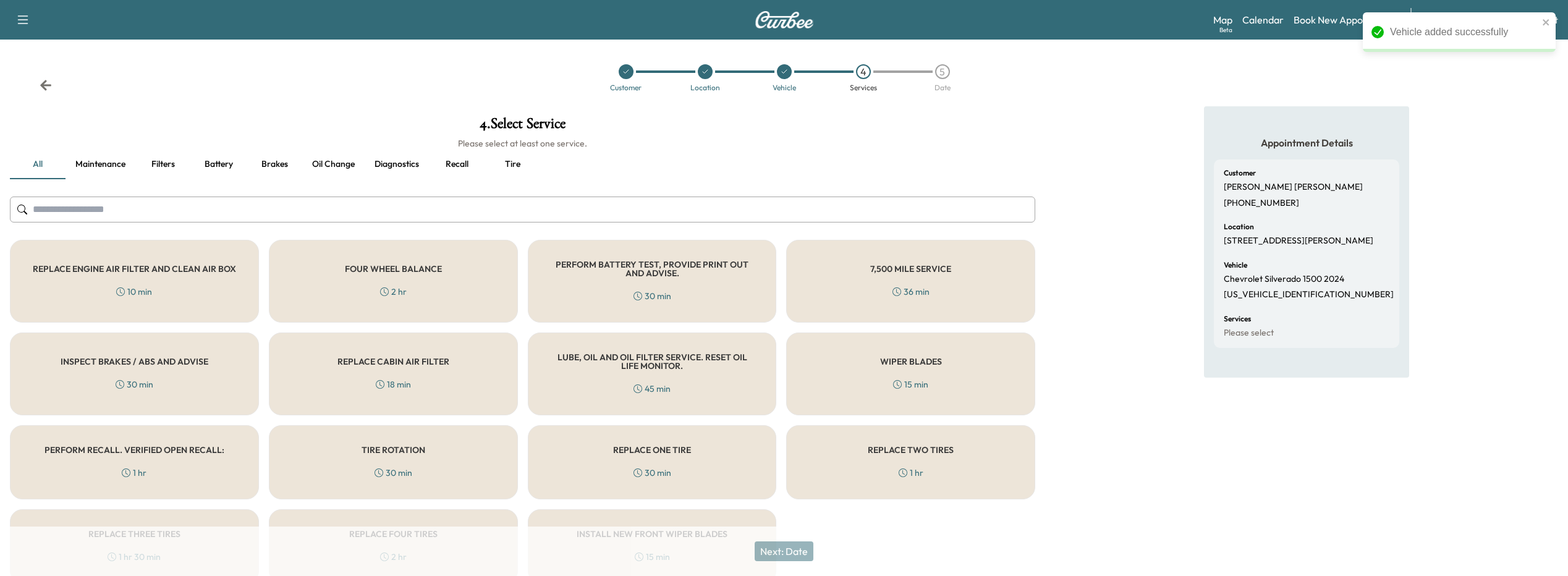
click at [176, 436] on div "PERFORM RECALL. VERIFIED OPEN RECALL: 1 hr" at bounding box center [134, 463] width 249 height 74
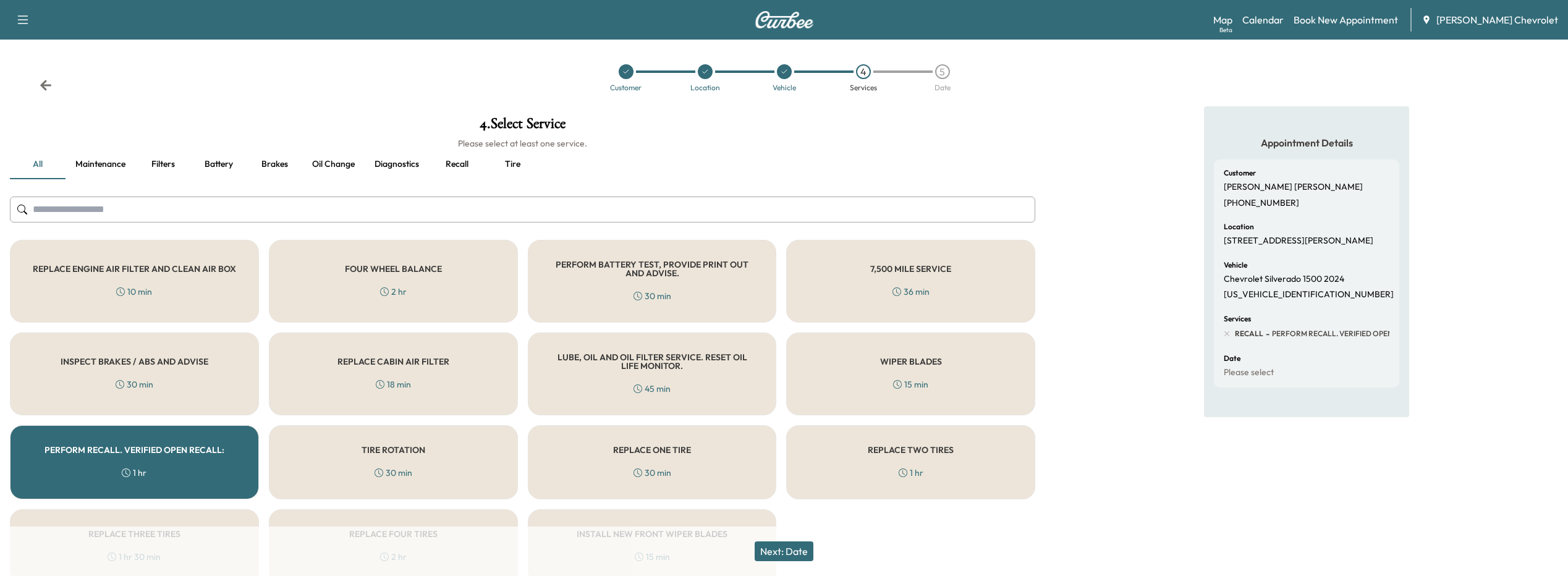
click at [797, 553] on button "Next: Date" at bounding box center [783, 552] width 58 height 20
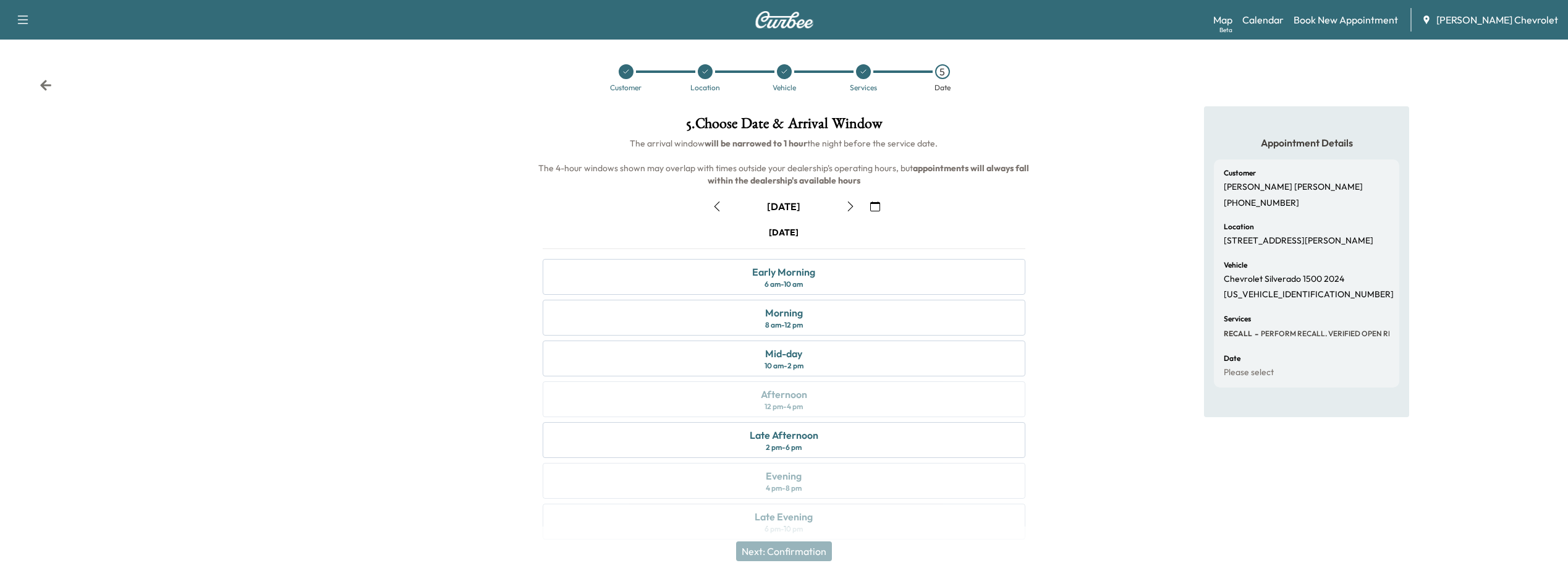
click at [877, 205] on icon "button" at bounding box center [874, 206] width 10 height 10
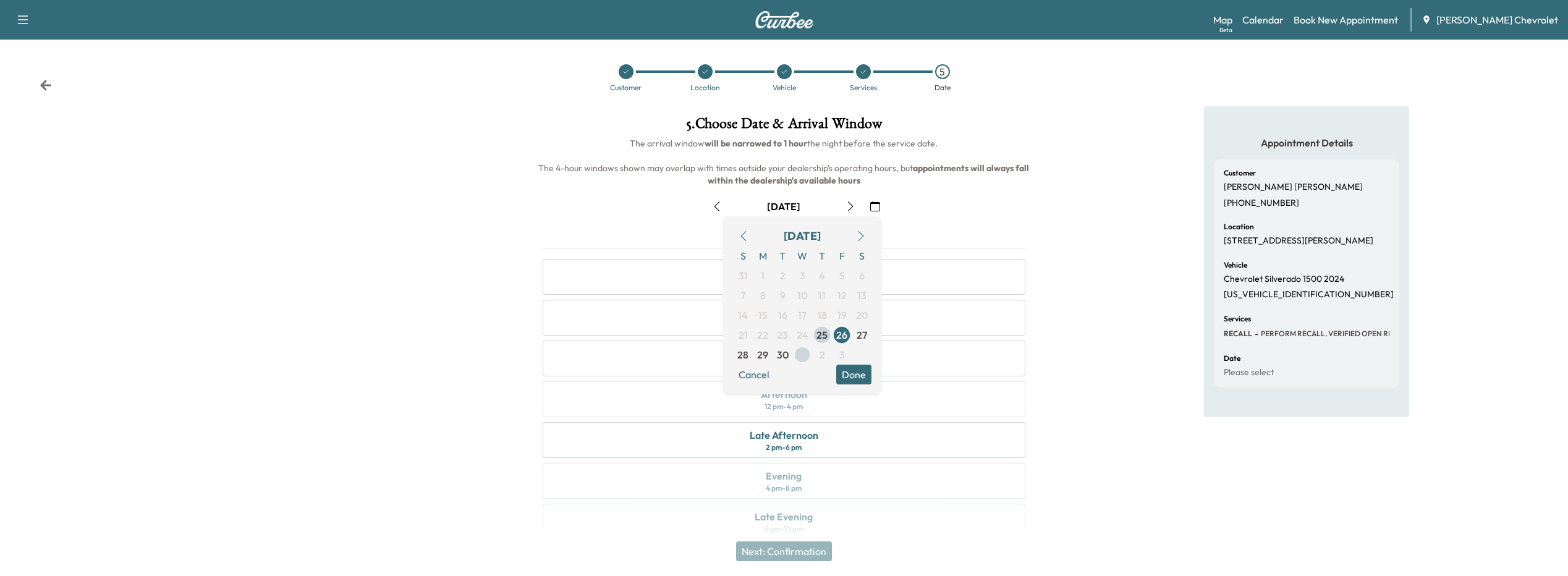
click at [796, 353] on span "1" at bounding box center [802, 355] width 20 height 20
click at [850, 374] on button "Done" at bounding box center [854, 375] width 35 height 20
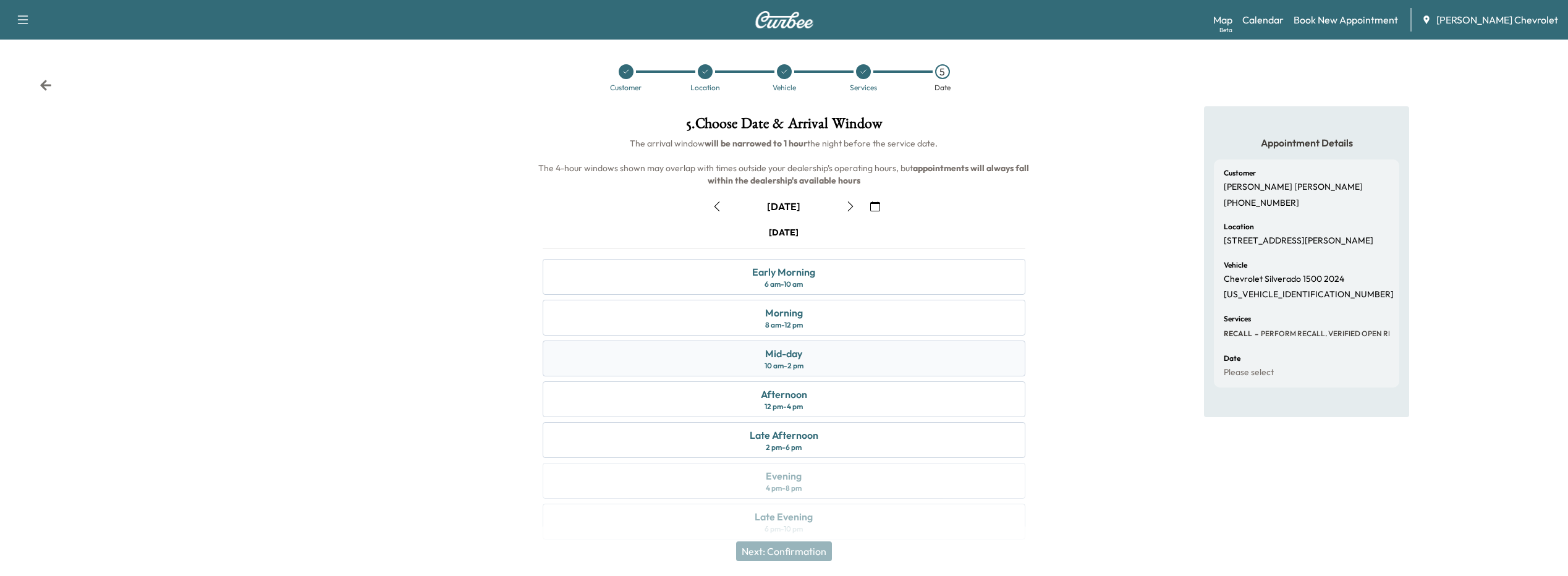
click at [782, 359] on div "Mid-day" at bounding box center [783, 354] width 37 height 15
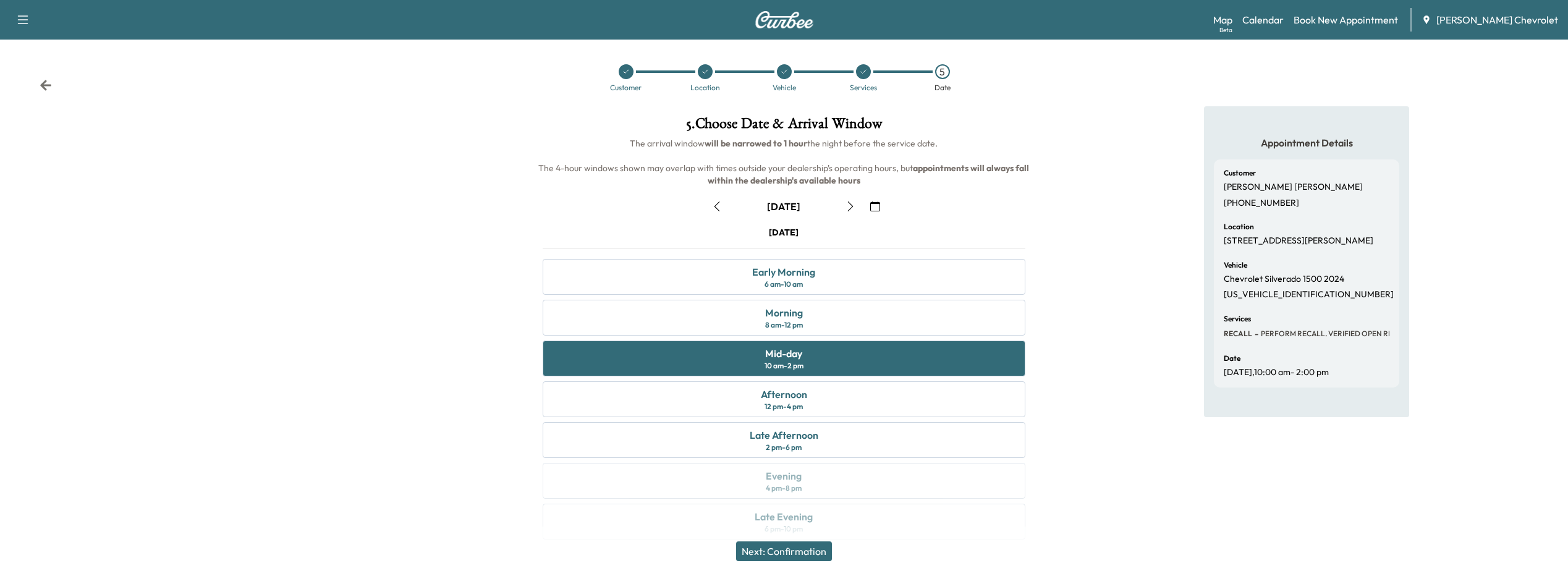
click at [793, 557] on button "Next: Confirmation" at bounding box center [784, 552] width 96 height 20
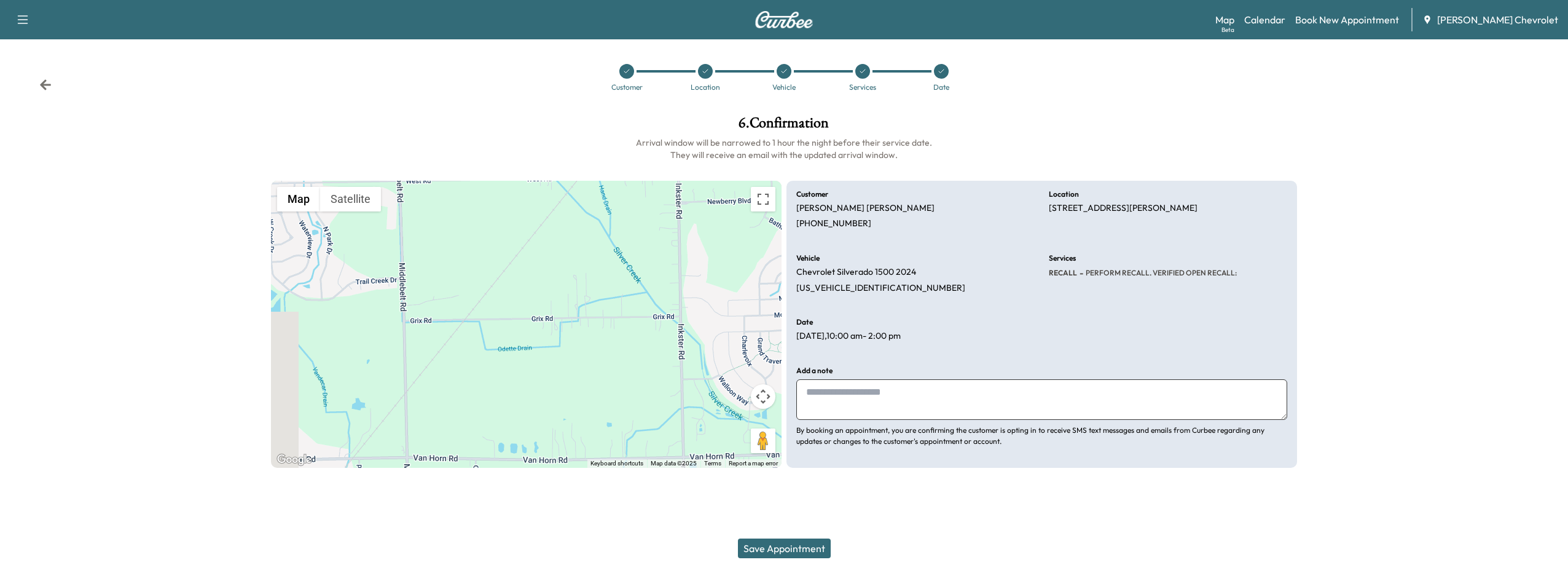
click at [813, 546] on button "Save Appointment" at bounding box center [784, 549] width 93 height 20
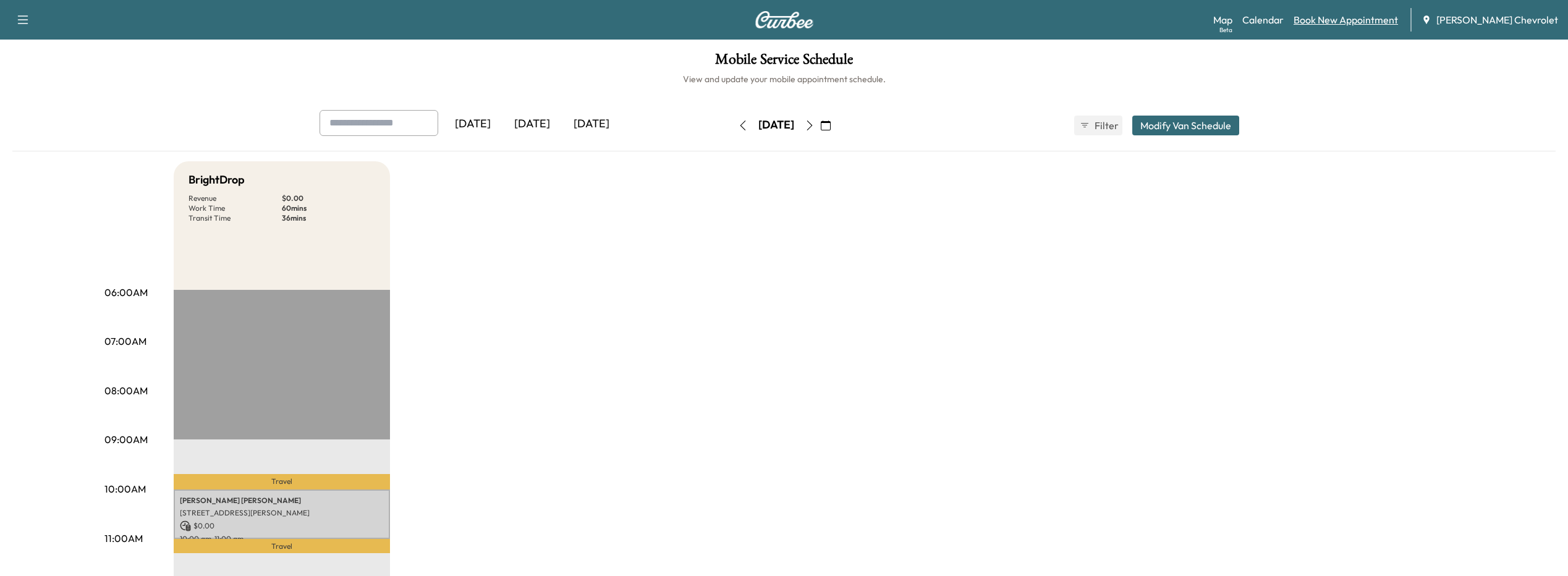
click at [1334, 15] on link "Book New Appointment" at bounding box center [1345, 20] width 104 height 15
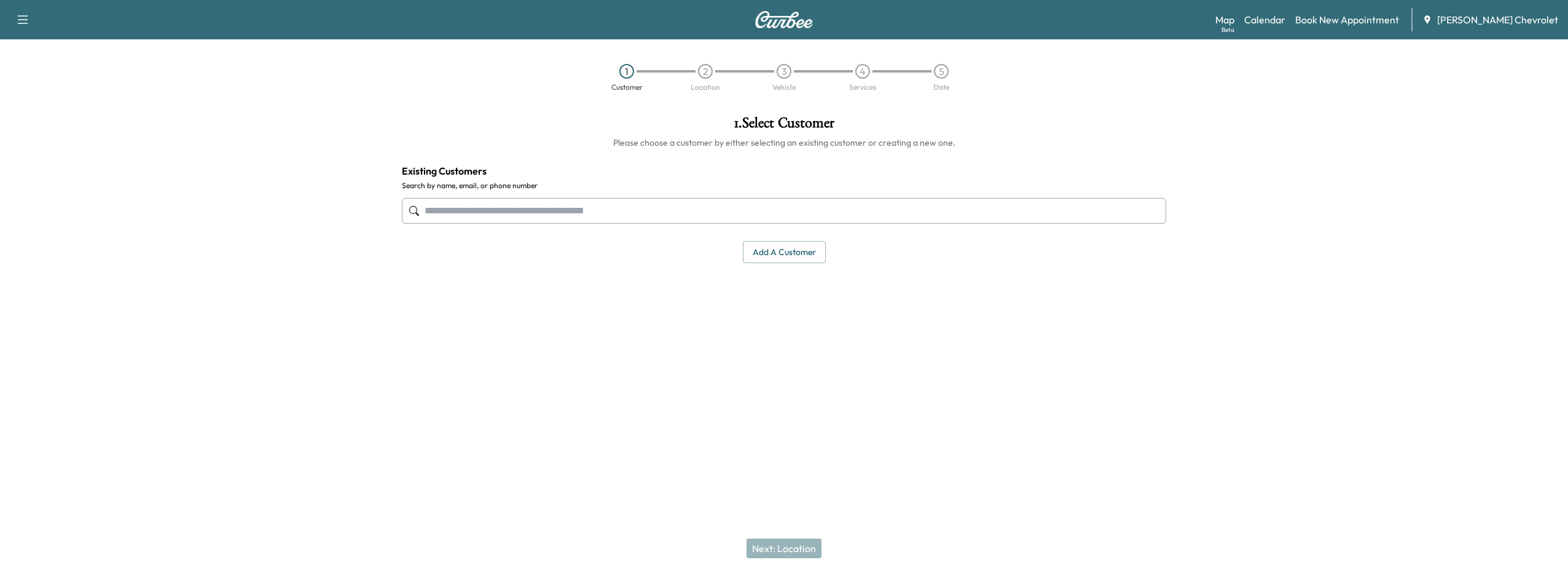
click at [575, 216] on input "text" at bounding box center [784, 211] width 764 height 26
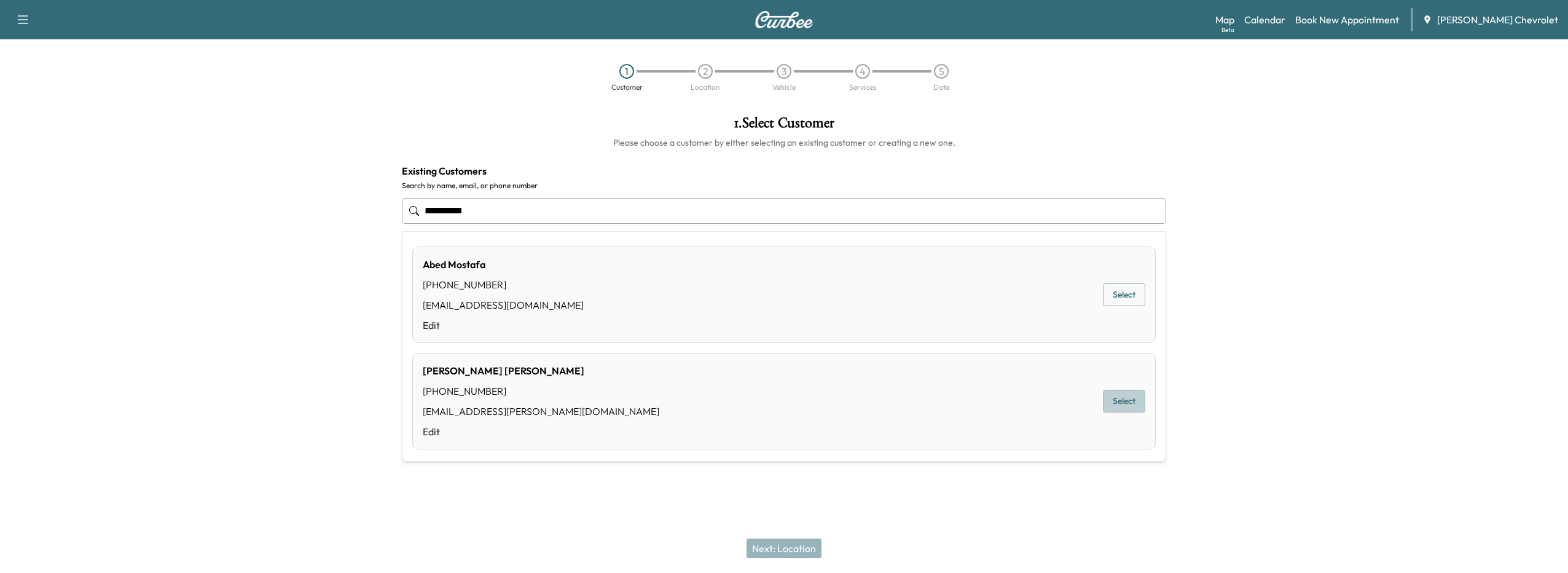
click at [1103, 400] on button "Select" at bounding box center [1124, 401] width 42 height 23
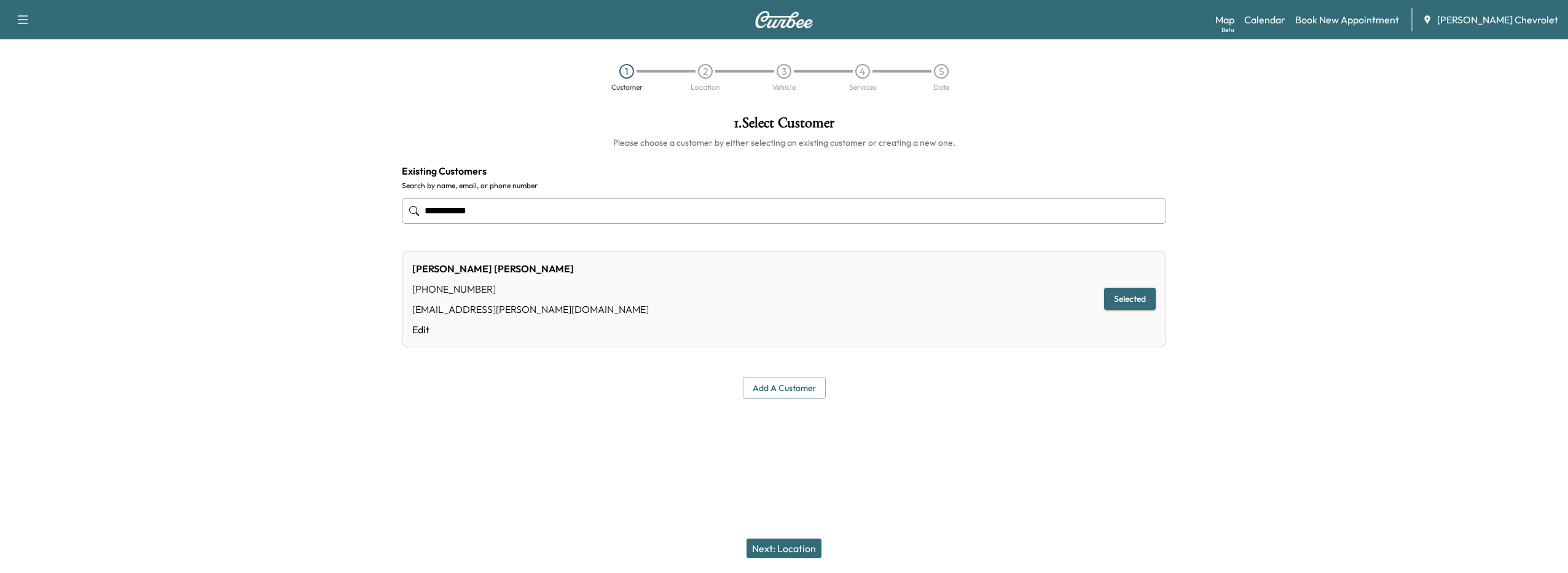
type input "**********"
click at [1120, 298] on button "Selected" at bounding box center [1130, 299] width 51 height 23
click at [786, 544] on button "Next: Location" at bounding box center [783, 549] width 75 height 20
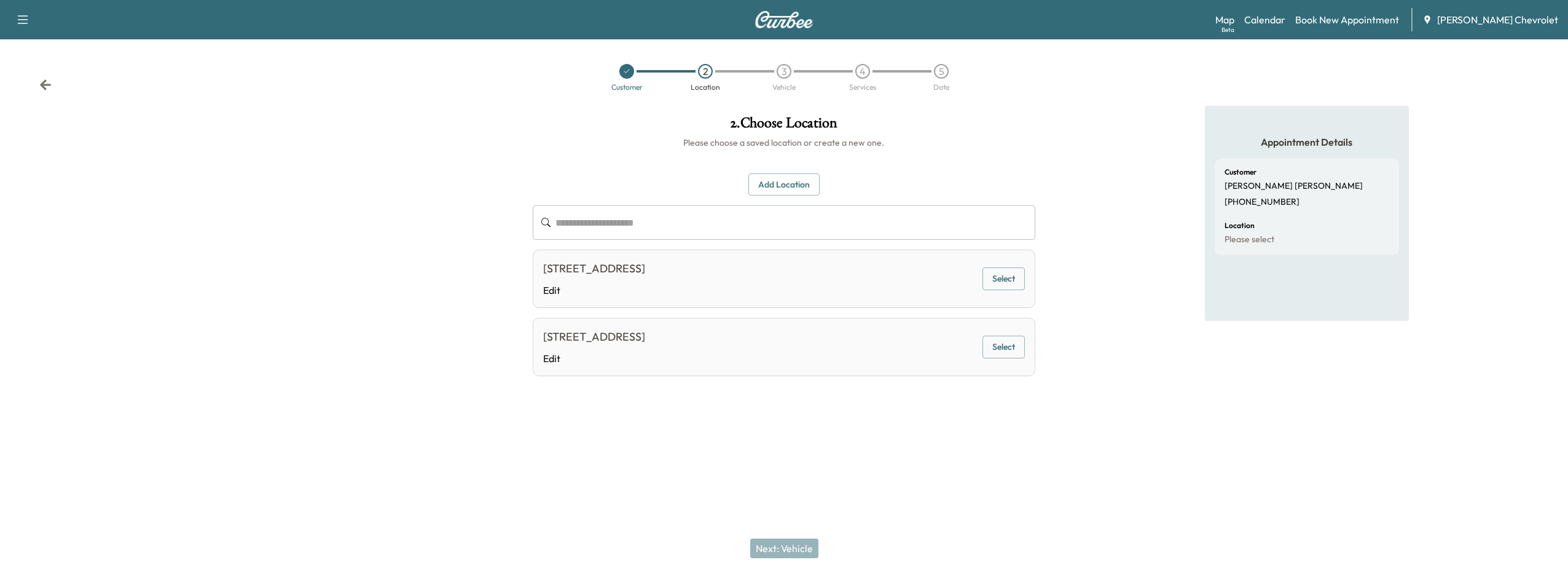
click at [802, 187] on button "Add Location" at bounding box center [784, 184] width 71 height 23
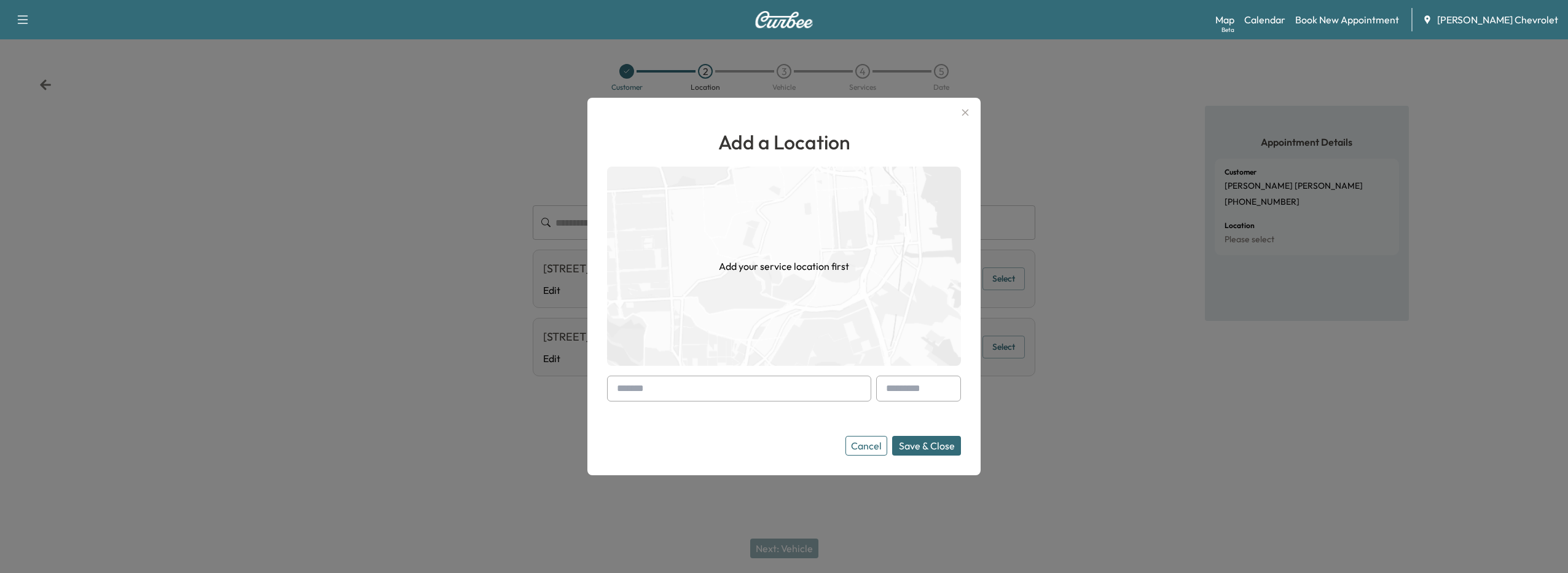
click at [631, 401] on input "text" at bounding box center [739, 389] width 264 height 26
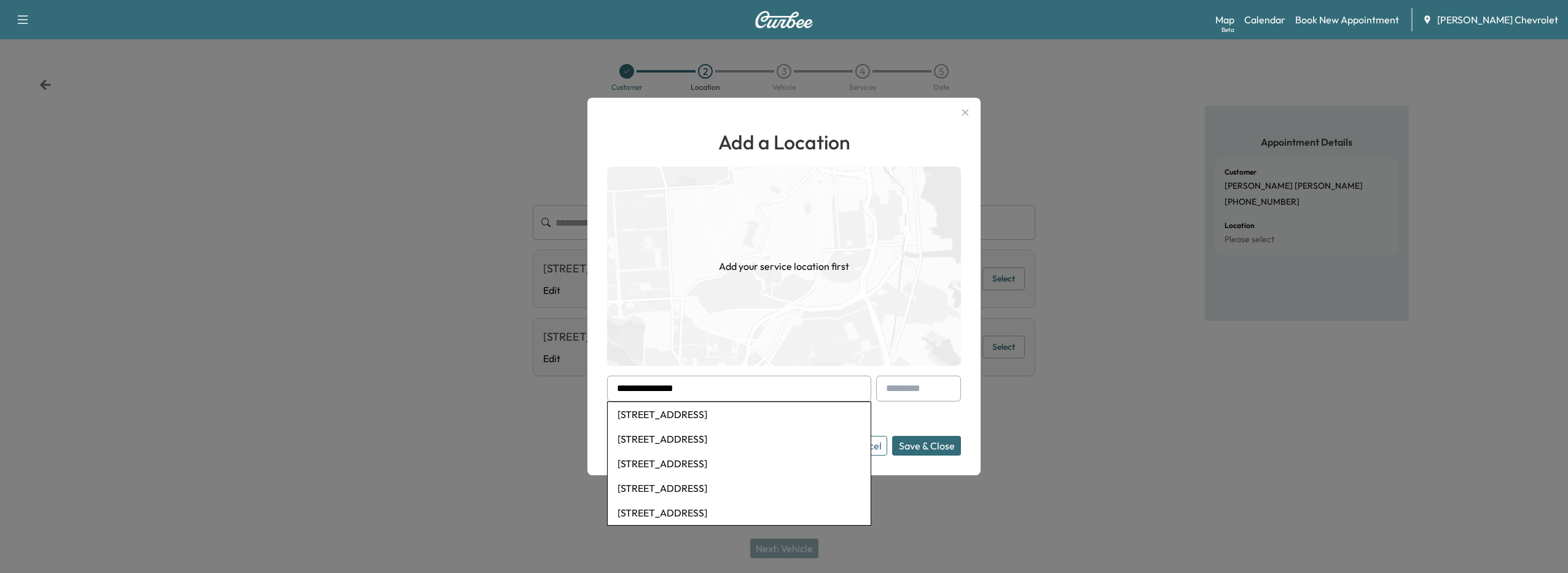
click at [669, 414] on li "1717 Linden St, Dearborn, MI, USA" at bounding box center [739, 414] width 263 height 25
type input "**********"
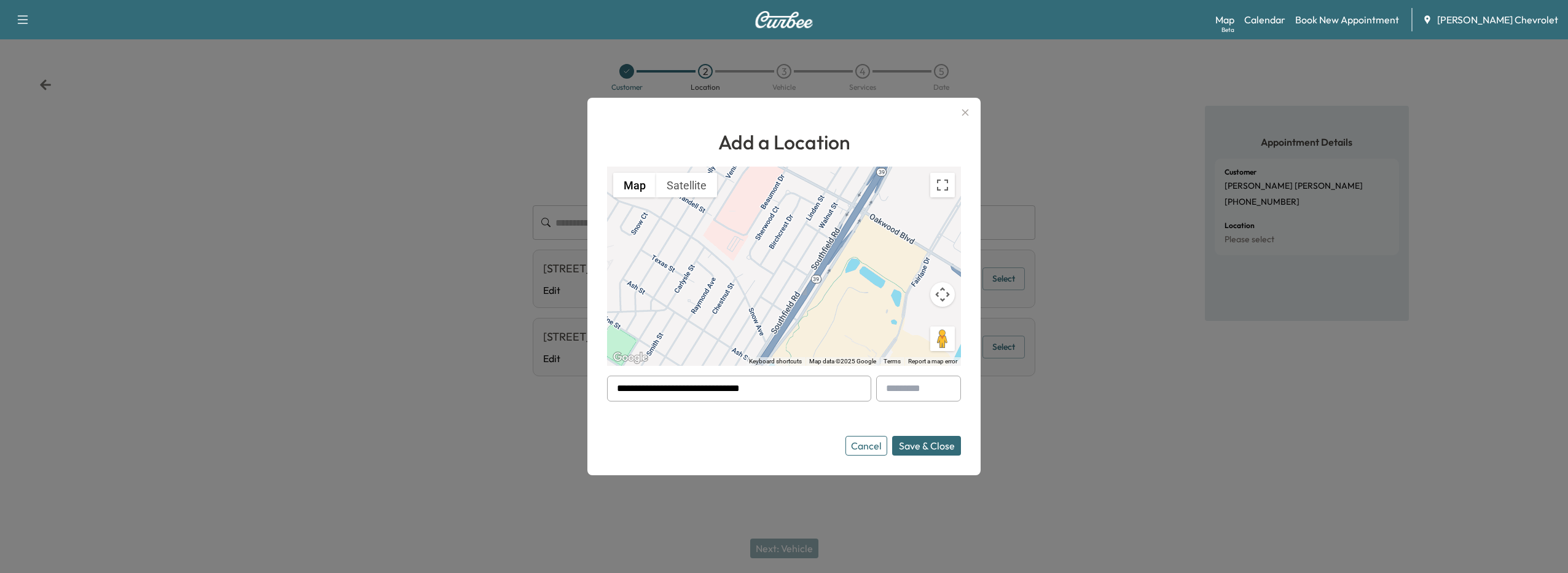
click at [934, 442] on button "Save & Close" at bounding box center [926, 446] width 69 height 20
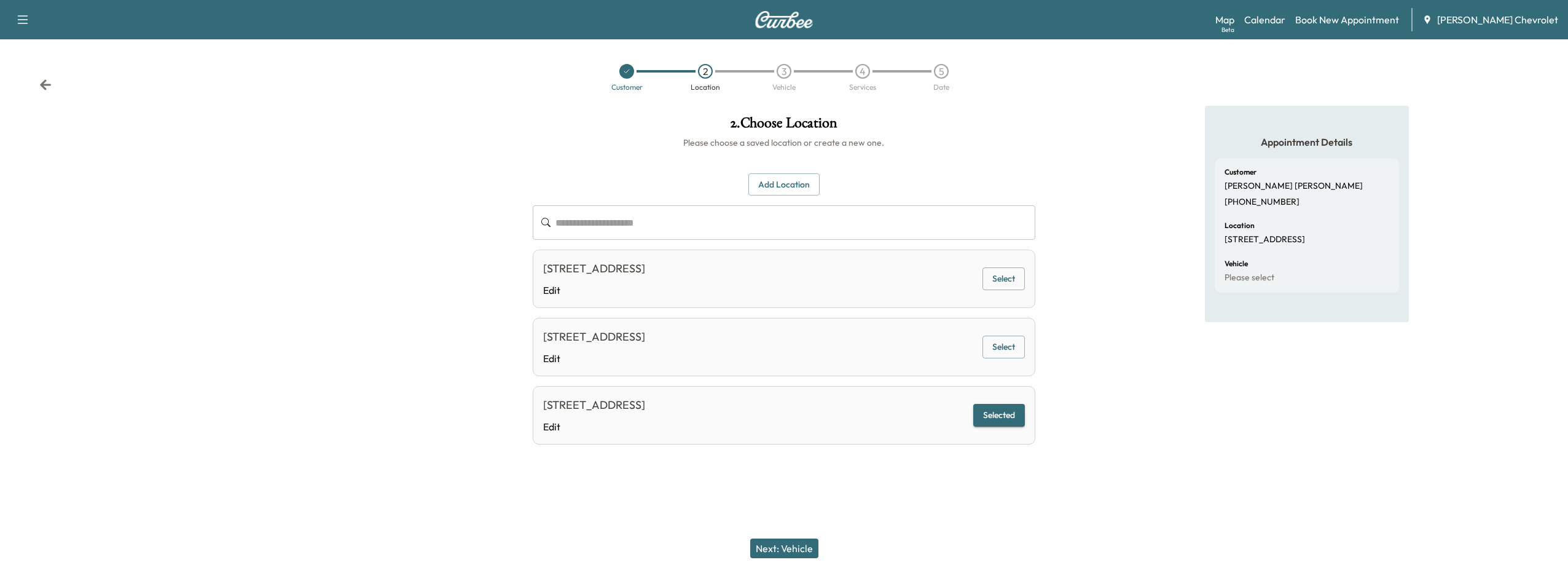
click at [787, 553] on button "Next: Vehicle" at bounding box center [784, 549] width 68 height 20
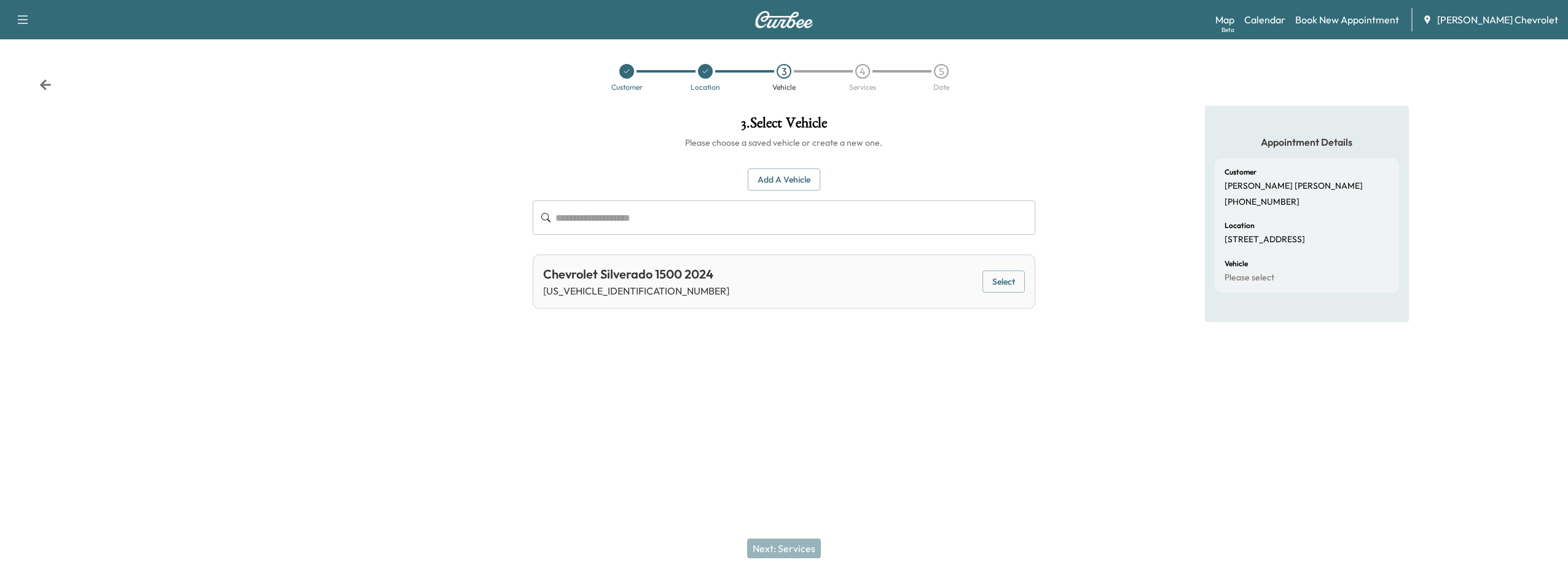
click at [995, 284] on button "Select" at bounding box center [1004, 282] width 42 height 23
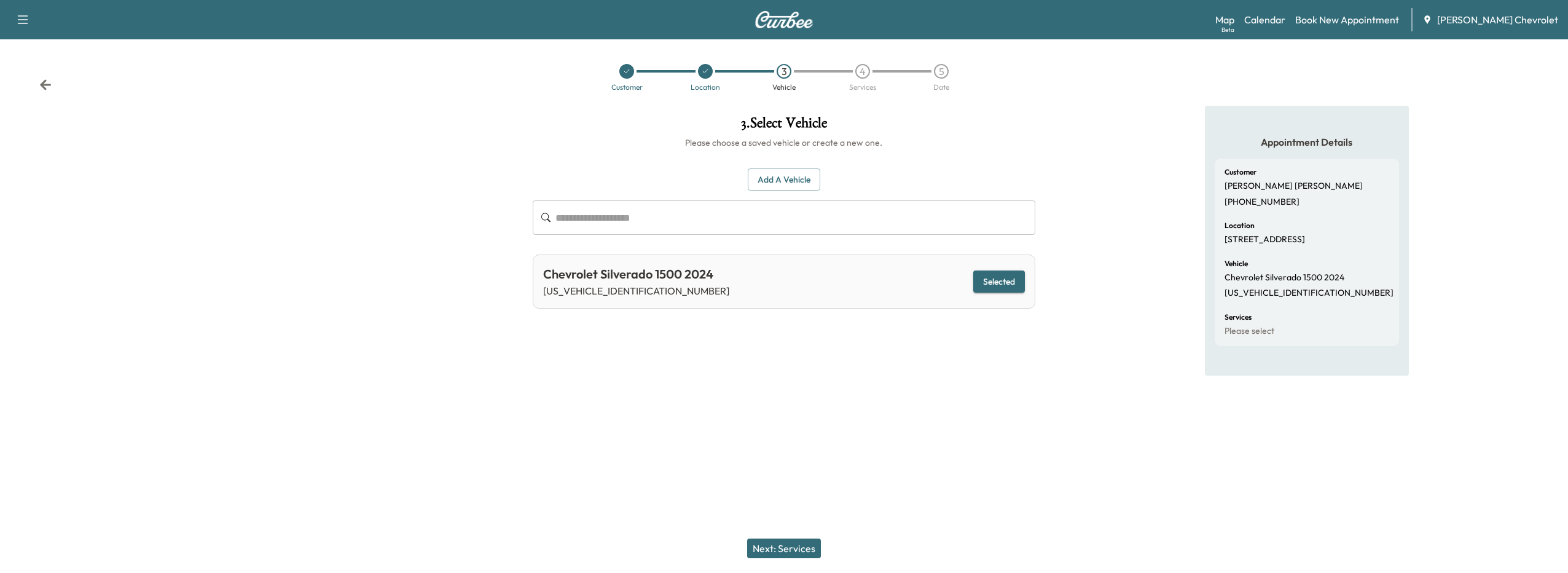
click at [780, 558] on button "Next: Services" at bounding box center [784, 549] width 74 height 20
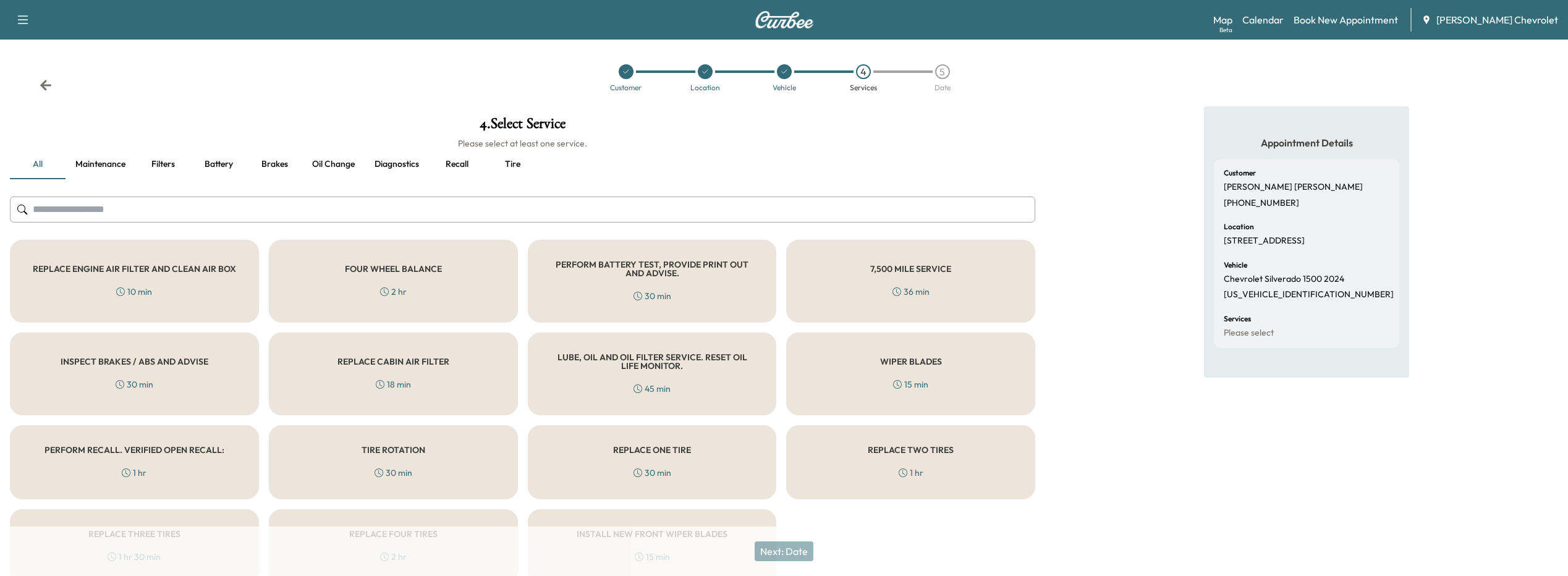
click at [131, 451] on h5 "PERFORM RECALL. VERIFIED OPEN RECALL:" at bounding box center [134, 450] width 180 height 8
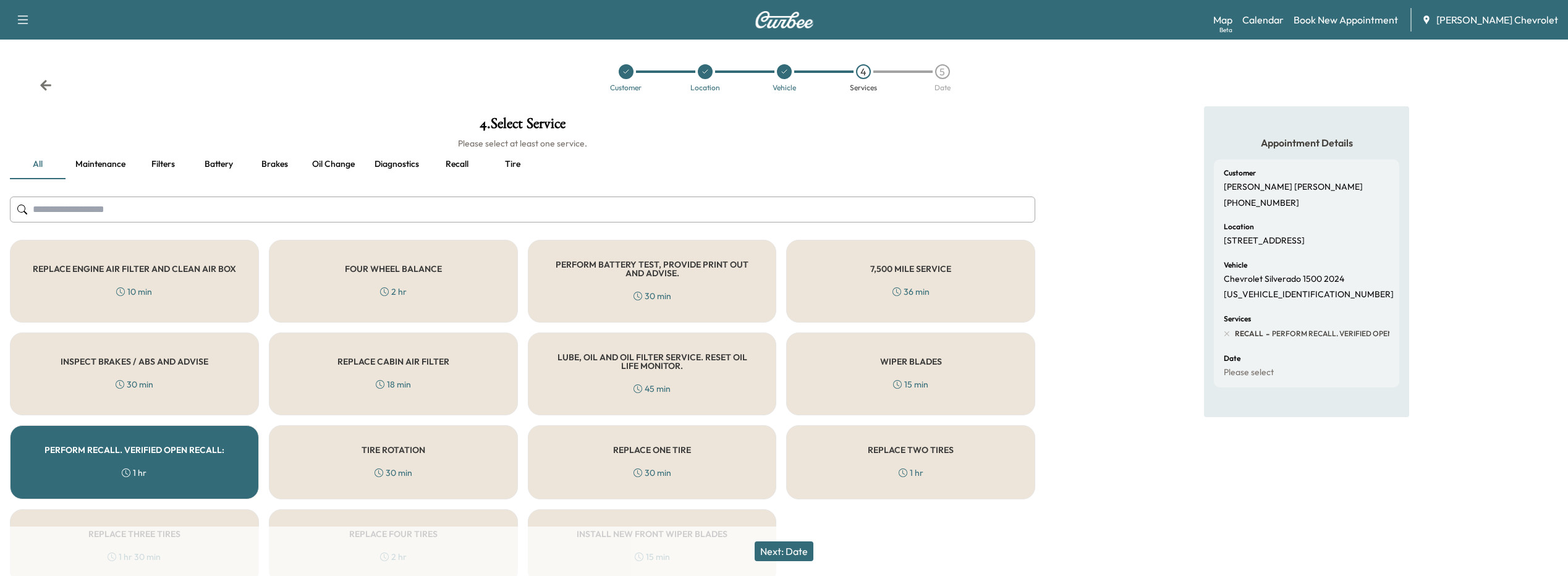
click at [794, 555] on button "Next: Date" at bounding box center [783, 552] width 58 height 20
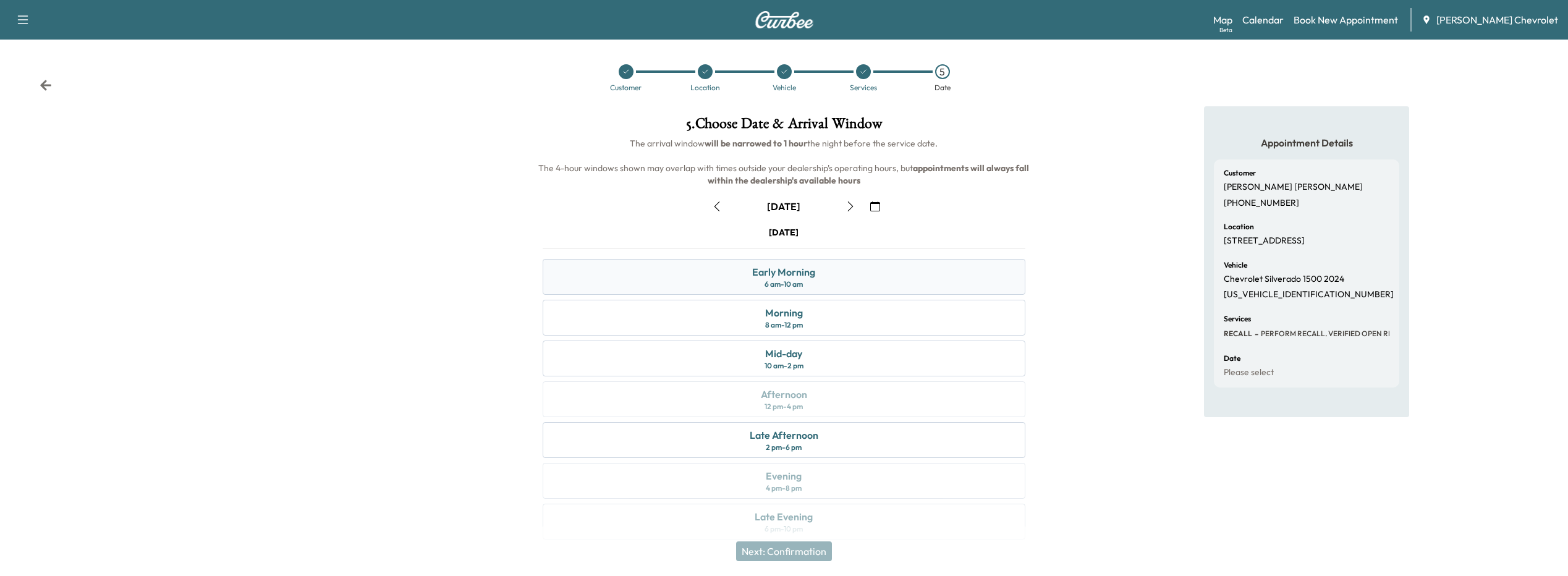
click at [791, 283] on div "6 am - 10 am" at bounding box center [783, 284] width 38 height 10
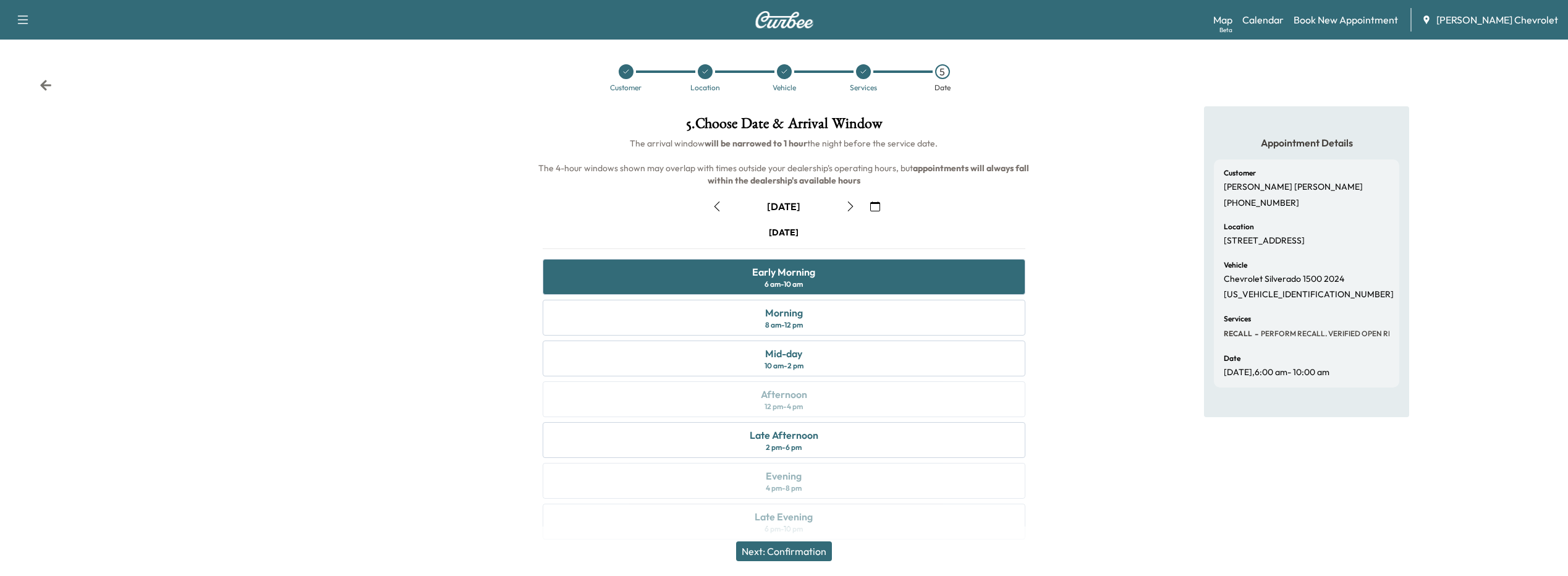
click at [822, 553] on button "Next: Confirmation" at bounding box center [784, 552] width 96 height 20
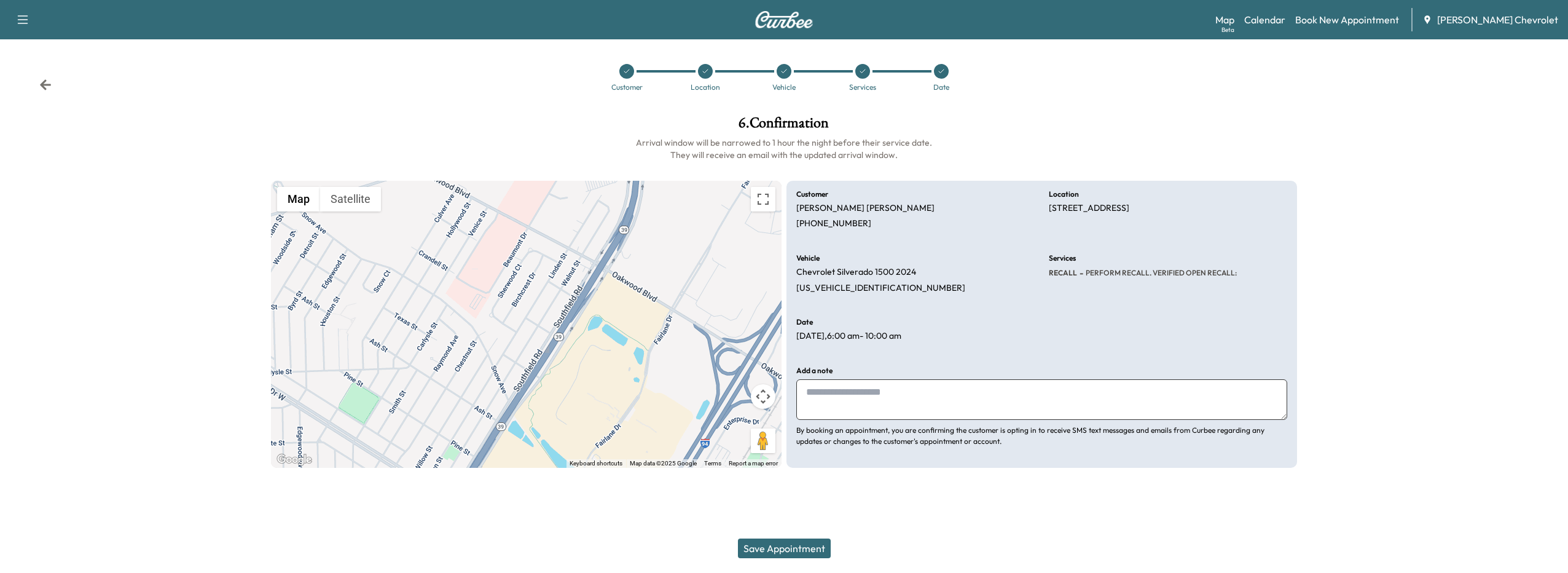
click at [853, 410] on textarea at bounding box center [1042, 400] width 491 height 41
type textarea "*"
type textarea "**********"
click at [782, 544] on button "Save Appointment" at bounding box center [784, 549] width 93 height 20
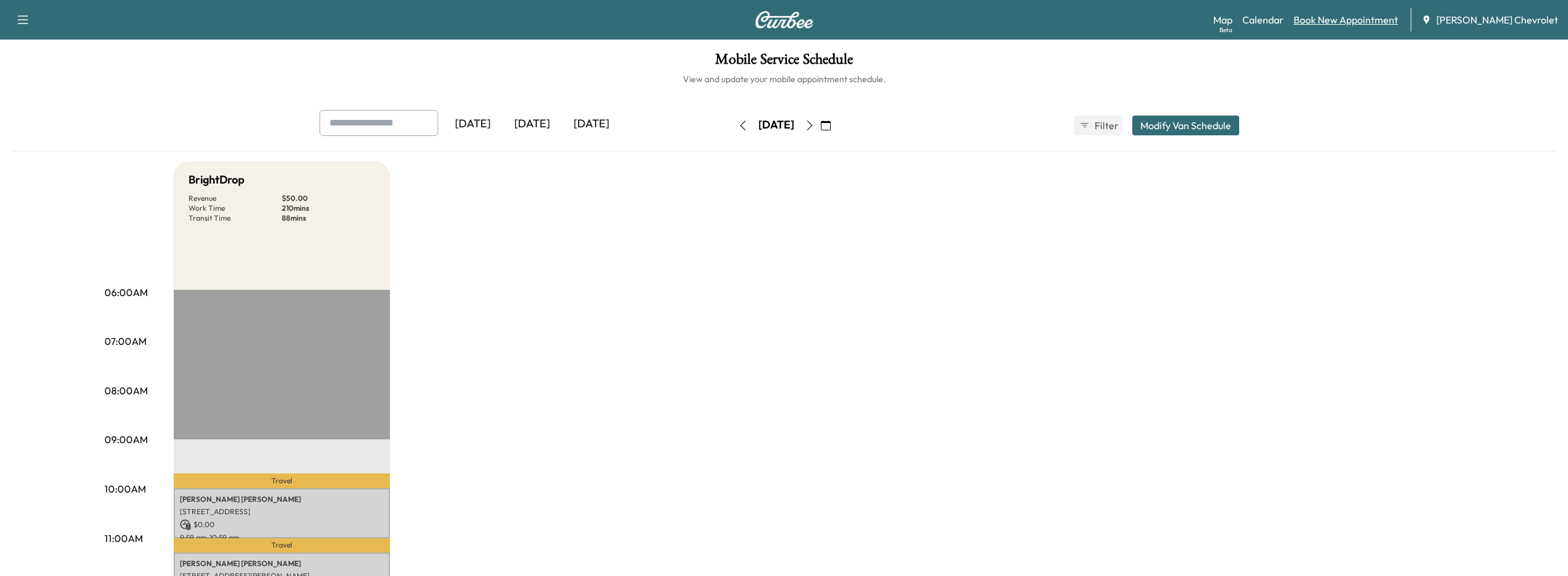
click at [1378, 16] on link "Book New Appointment" at bounding box center [1345, 20] width 104 height 15
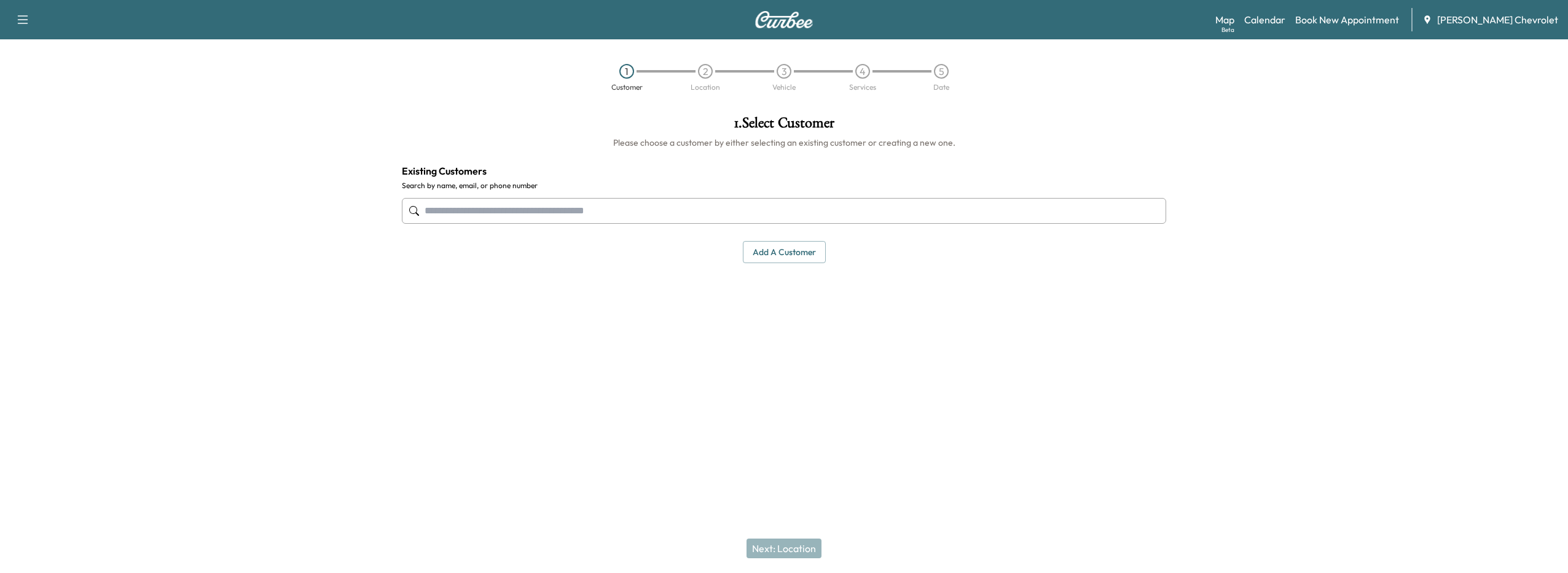
click at [575, 212] on input "text" at bounding box center [784, 211] width 764 height 26
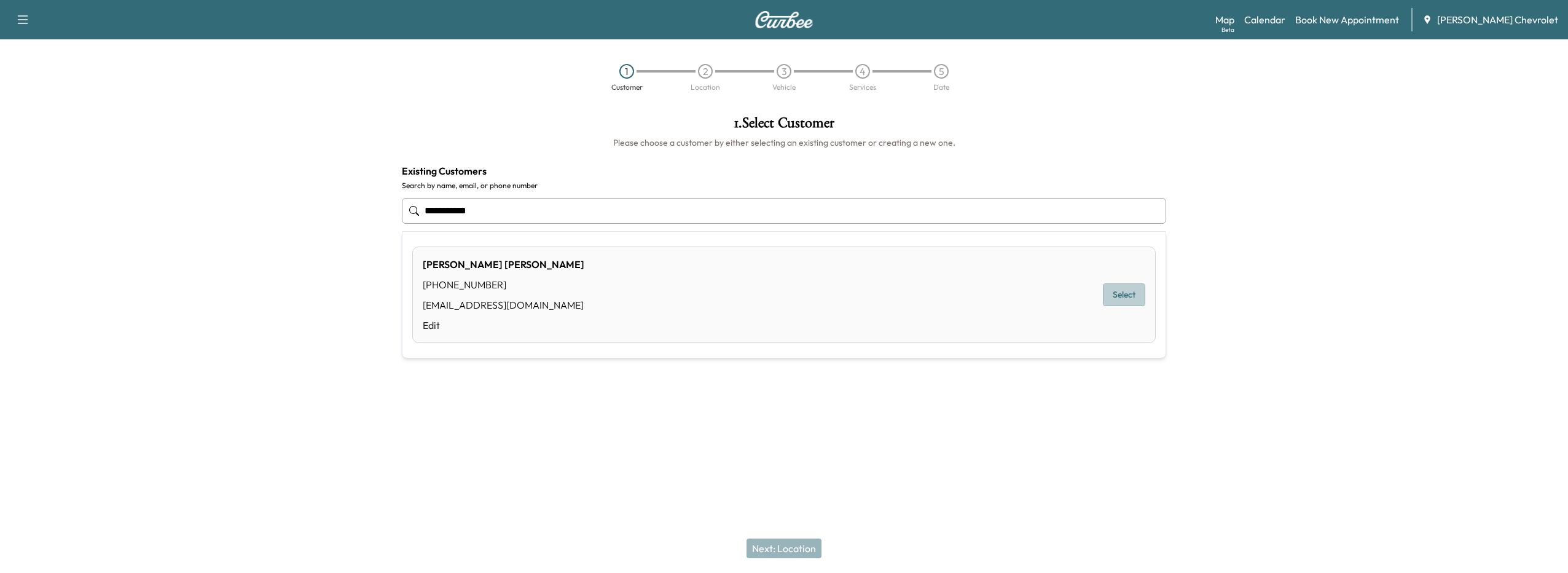
click at [1118, 292] on button "Select" at bounding box center [1124, 295] width 42 height 23
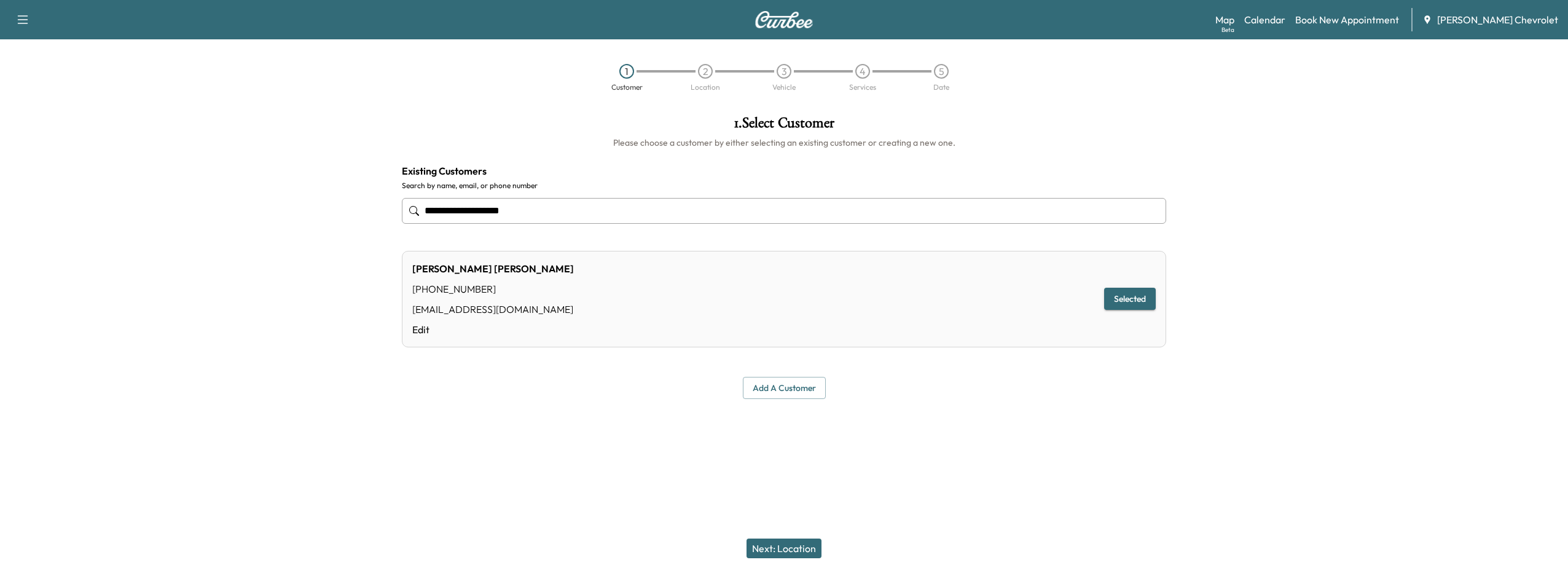
type input "**********"
click at [775, 549] on button "Next: Location" at bounding box center [783, 549] width 75 height 20
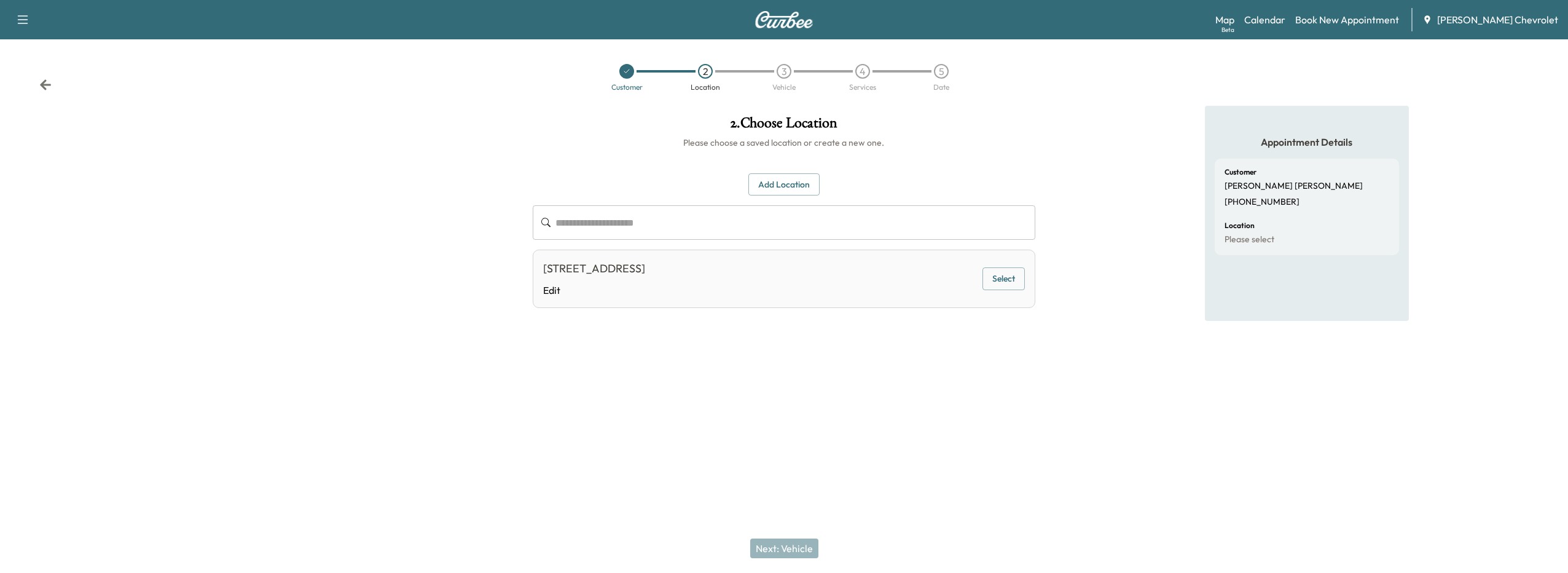
click at [1002, 285] on button "Select" at bounding box center [1004, 279] width 42 height 23
click at [1001, 286] on button "Selected" at bounding box center [999, 279] width 51 height 23
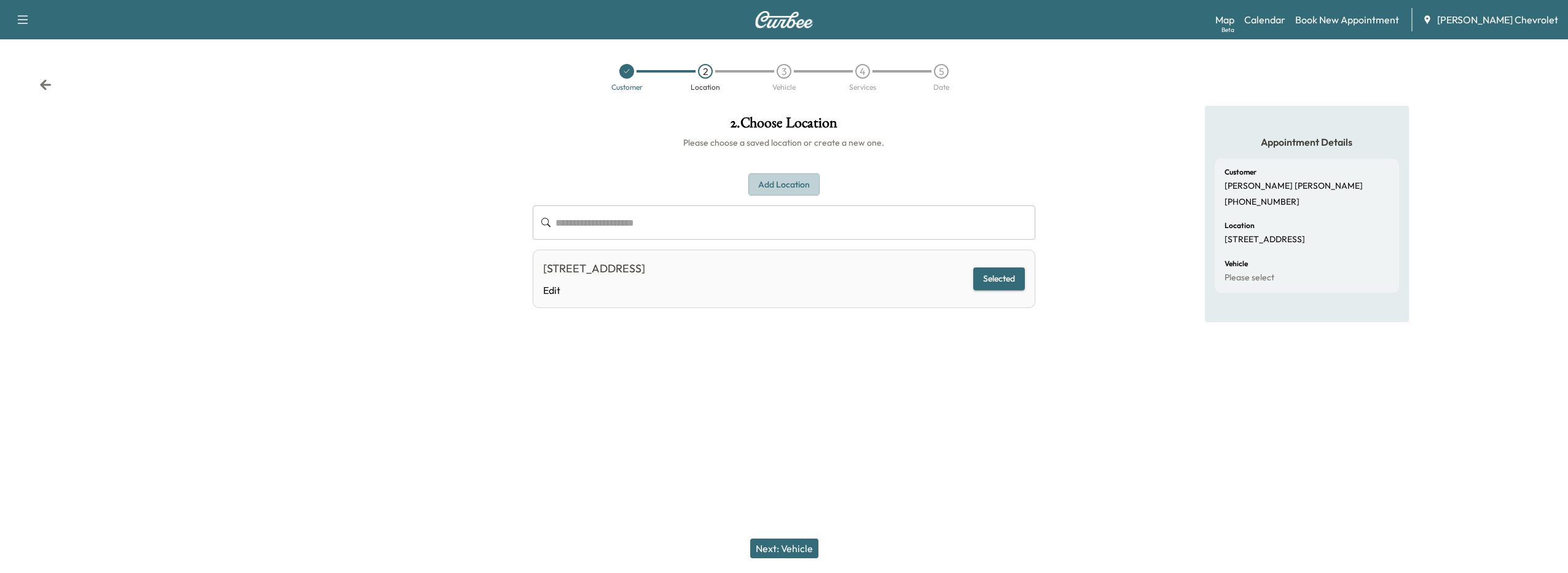
click at [769, 181] on button "Add Location" at bounding box center [784, 184] width 71 height 23
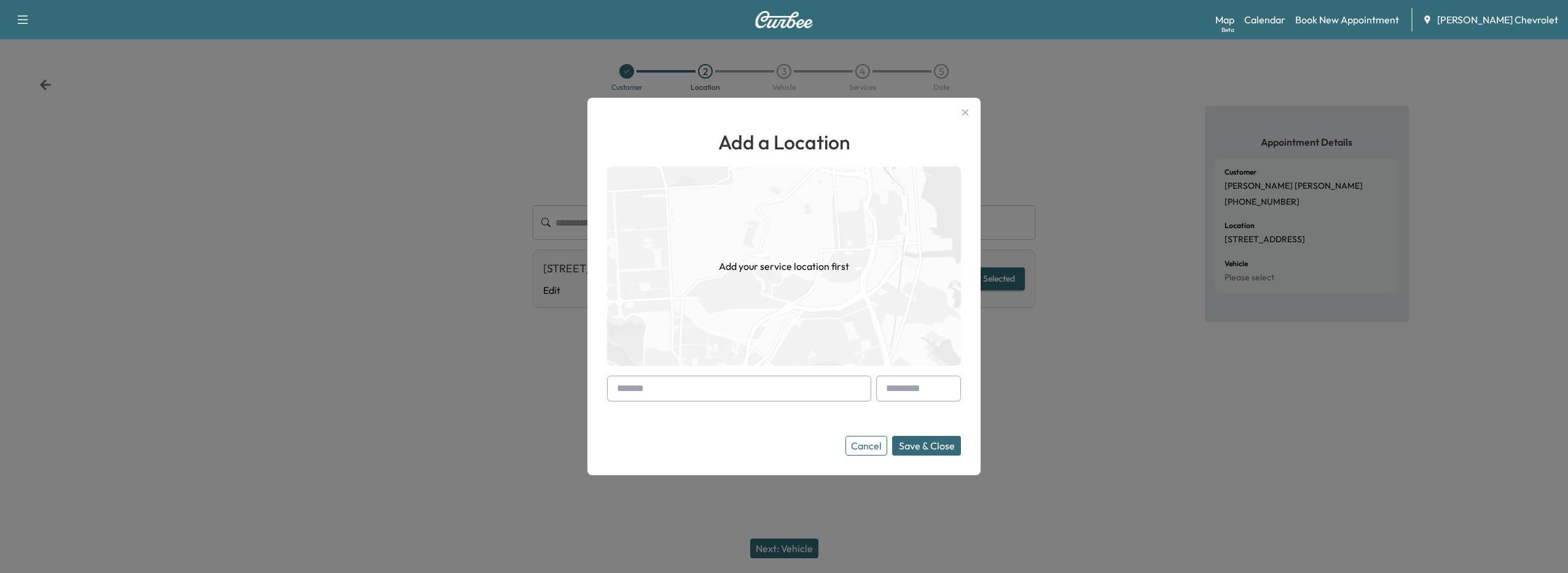
click at [709, 383] on input "text" at bounding box center [739, 389] width 264 height 26
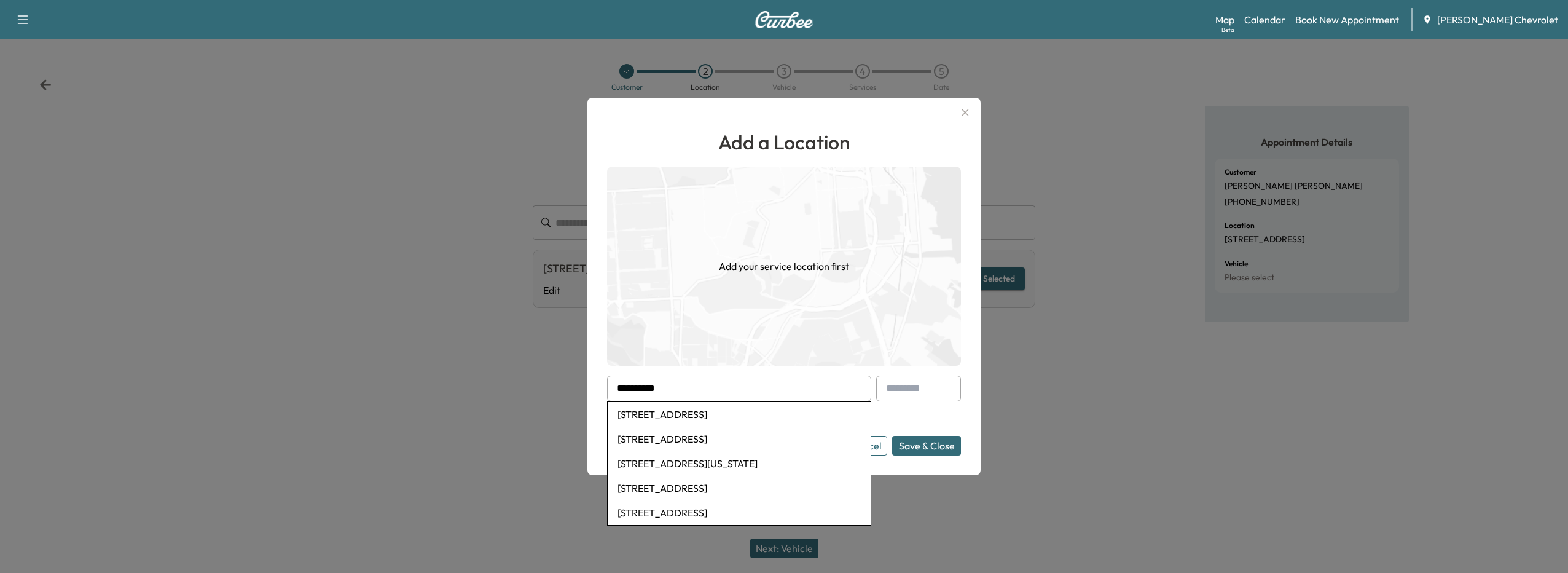
click at [689, 418] on li "2122 Meridian Road, Grosse Ile Township, MI, USA" at bounding box center [739, 414] width 263 height 25
type input "**********"
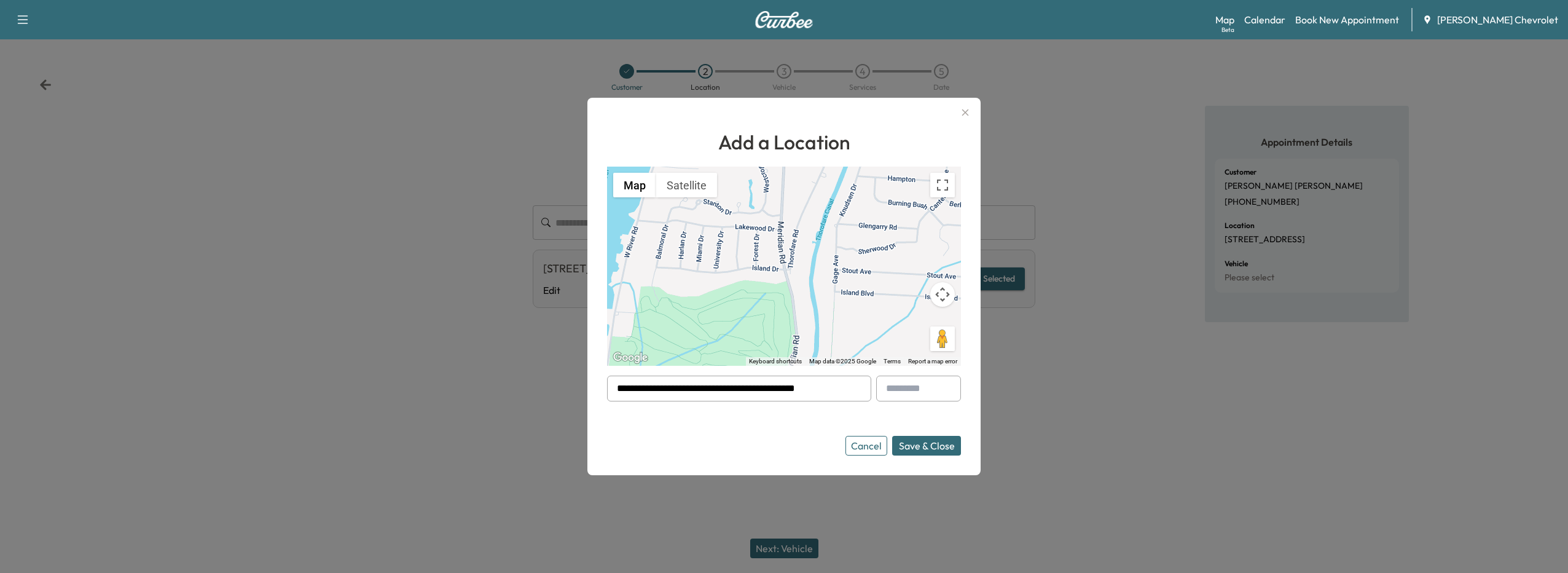
click at [918, 441] on button "Save & Close" at bounding box center [926, 446] width 69 height 20
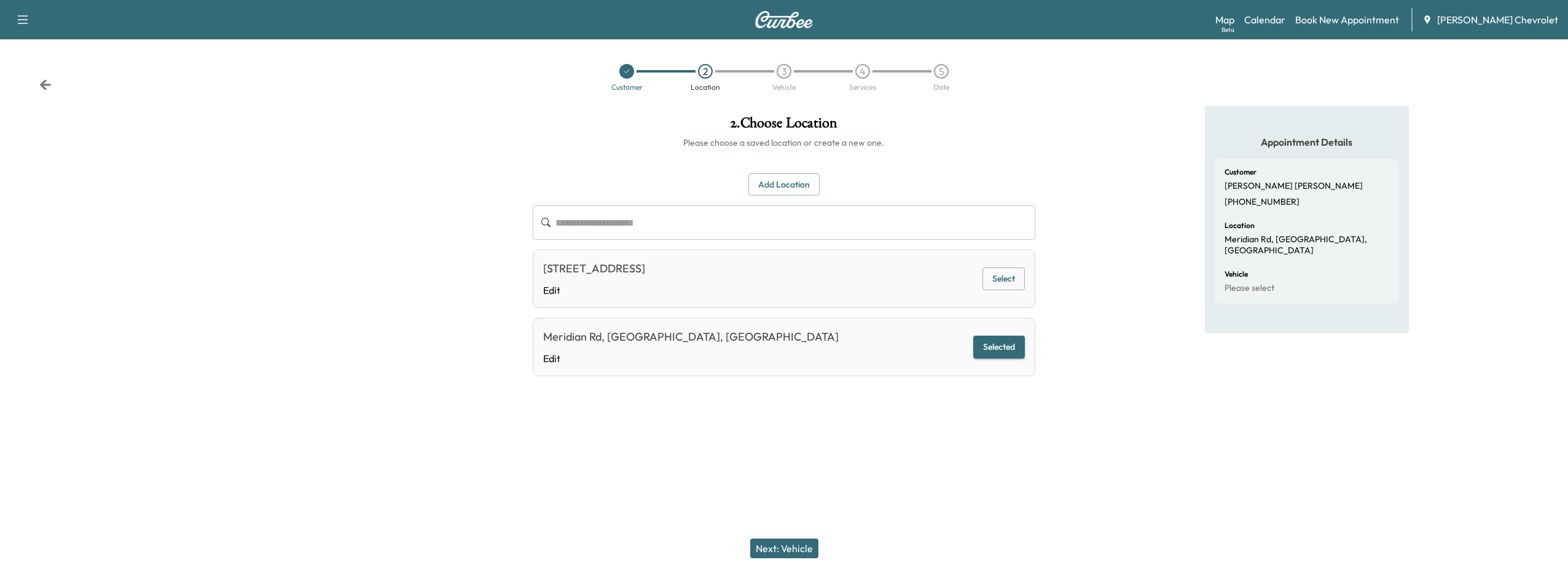
click at [786, 548] on button "Next: Vehicle" at bounding box center [784, 549] width 68 height 20
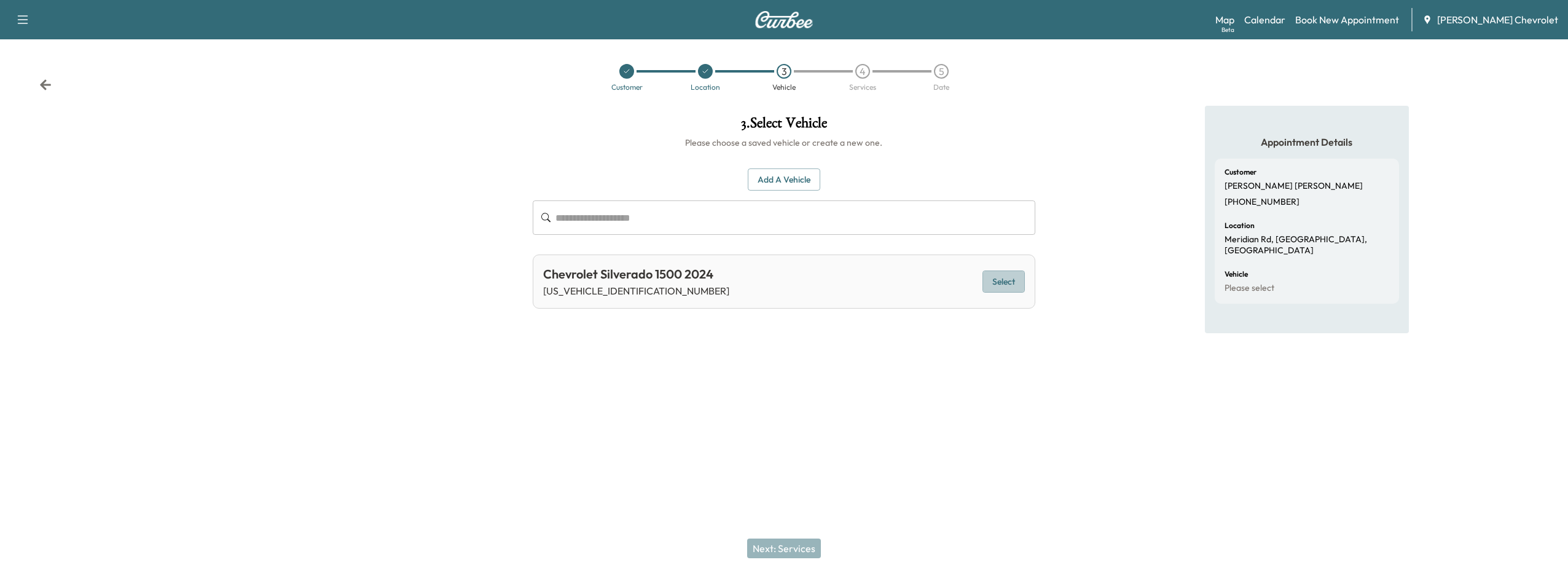
click at [1007, 280] on button "Select" at bounding box center [1004, 282] width 42 height 23
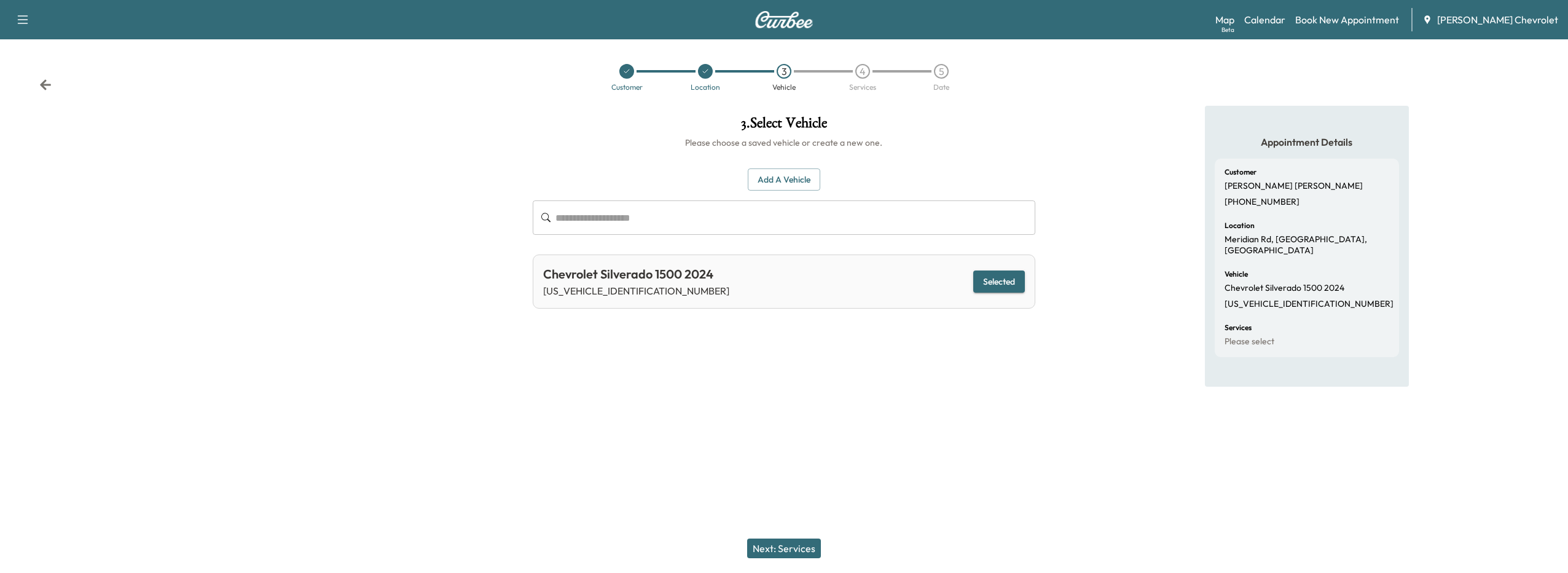
click at [803, 553] on button "Next: Services" at bounding box center [784, 549] width 74 height 20
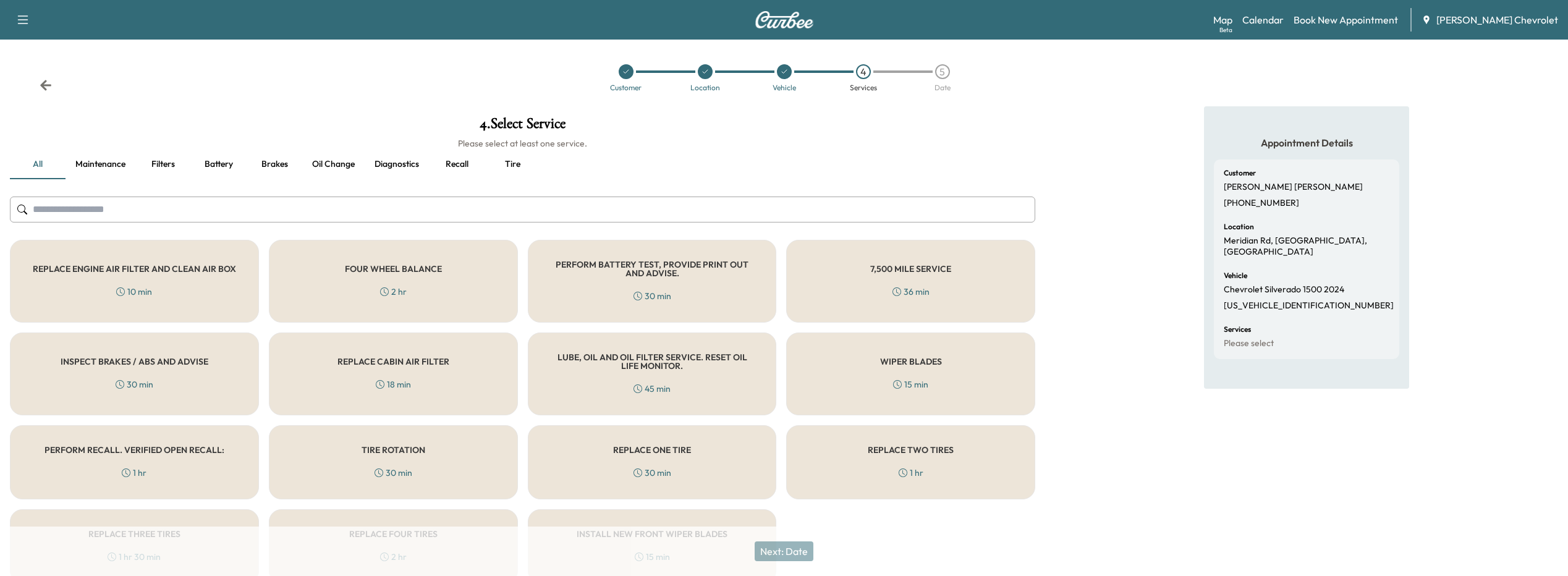
click at [68, 486] on div "PERFORM RECALL. VERIFIED OPEN RECALL: 1 hr" at bounding box center [134, 463] width 249 height 74
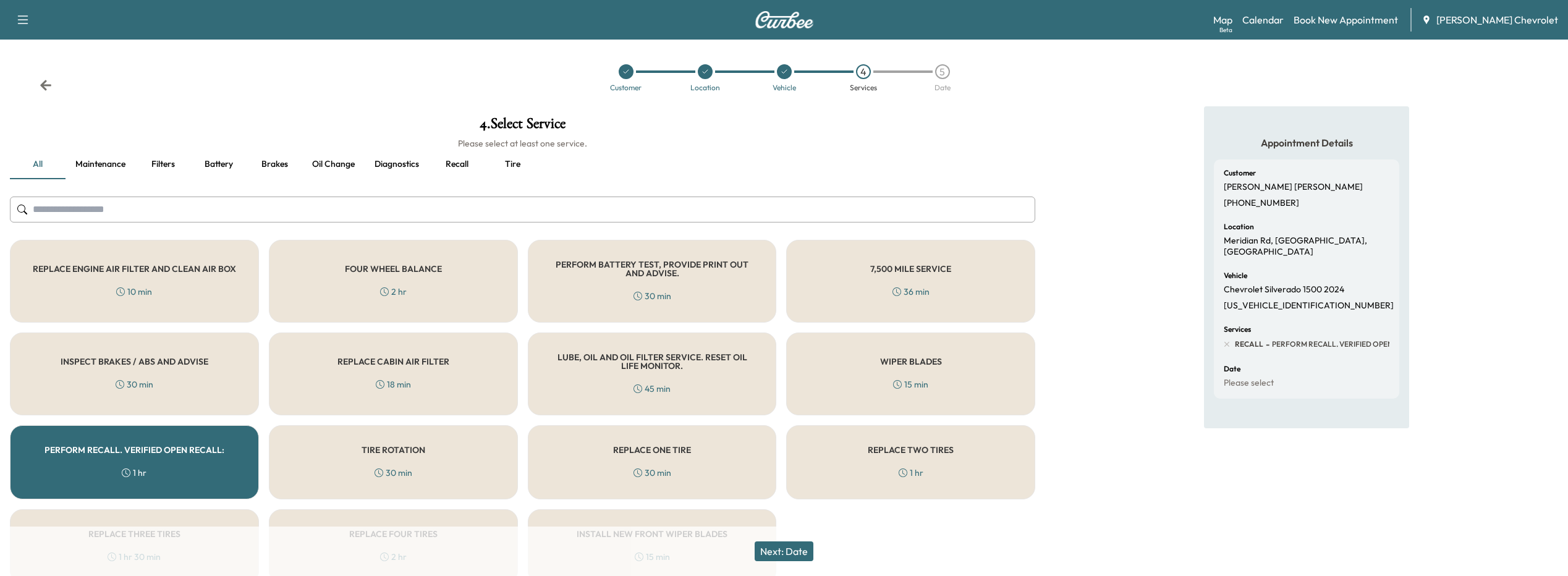
click at [779, 554] on button "Next: Date" at bounding box center [783, 552] width 58 height 20
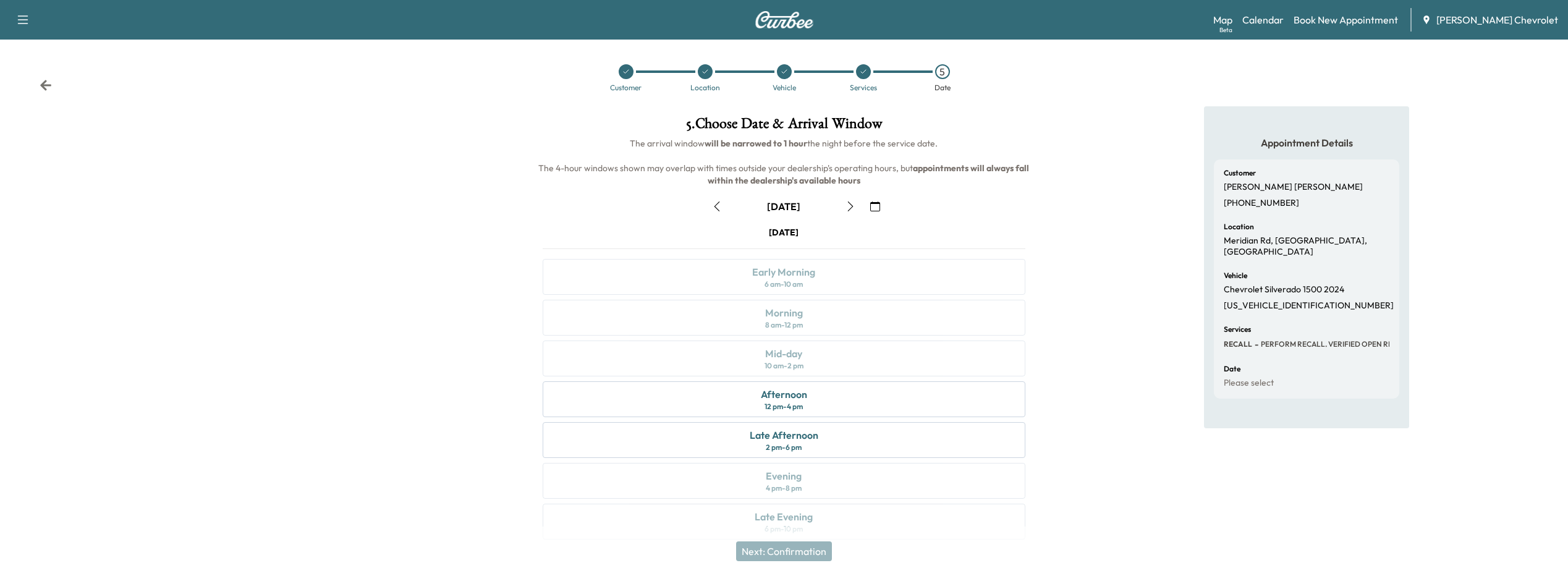
click at [869, 209] on button "button" at bounding box center [875, 207] width 21 height 20
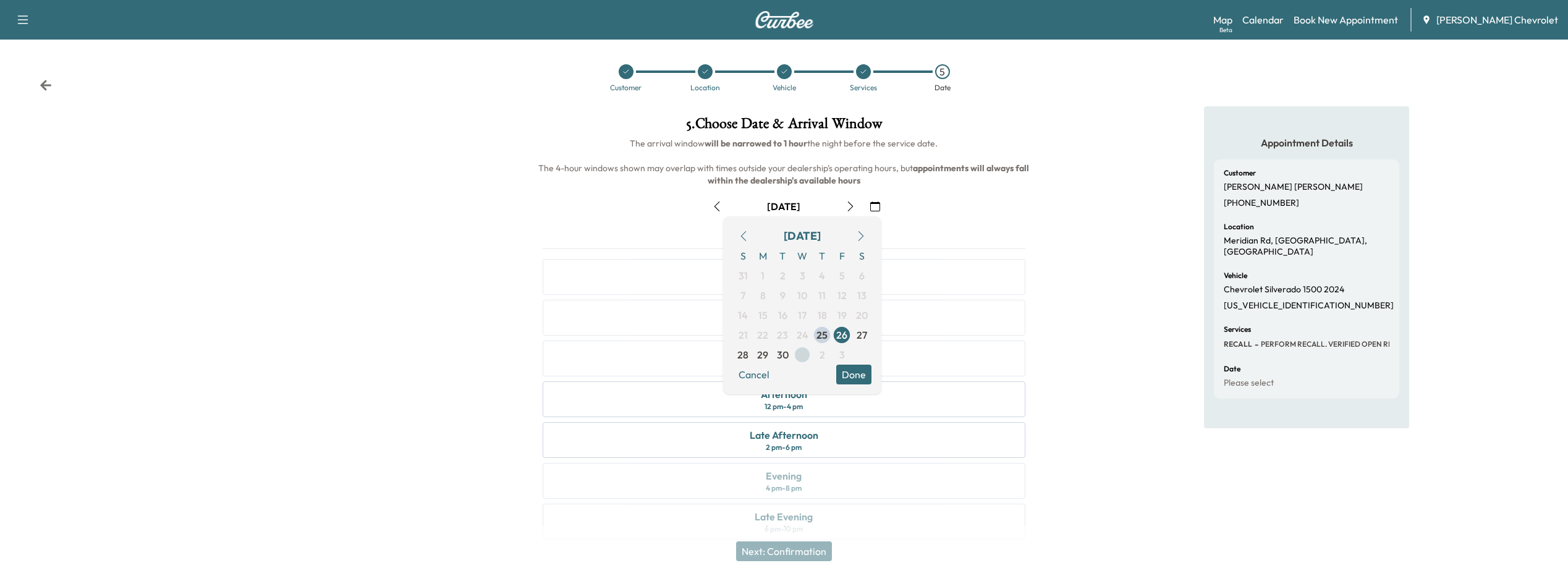
click at [801, 359] on span "1" at bounding box center [802, 355] width 4 height 15
click at [867, 370] on button "Done" at bounding box center [854, 375] width 35 height 20
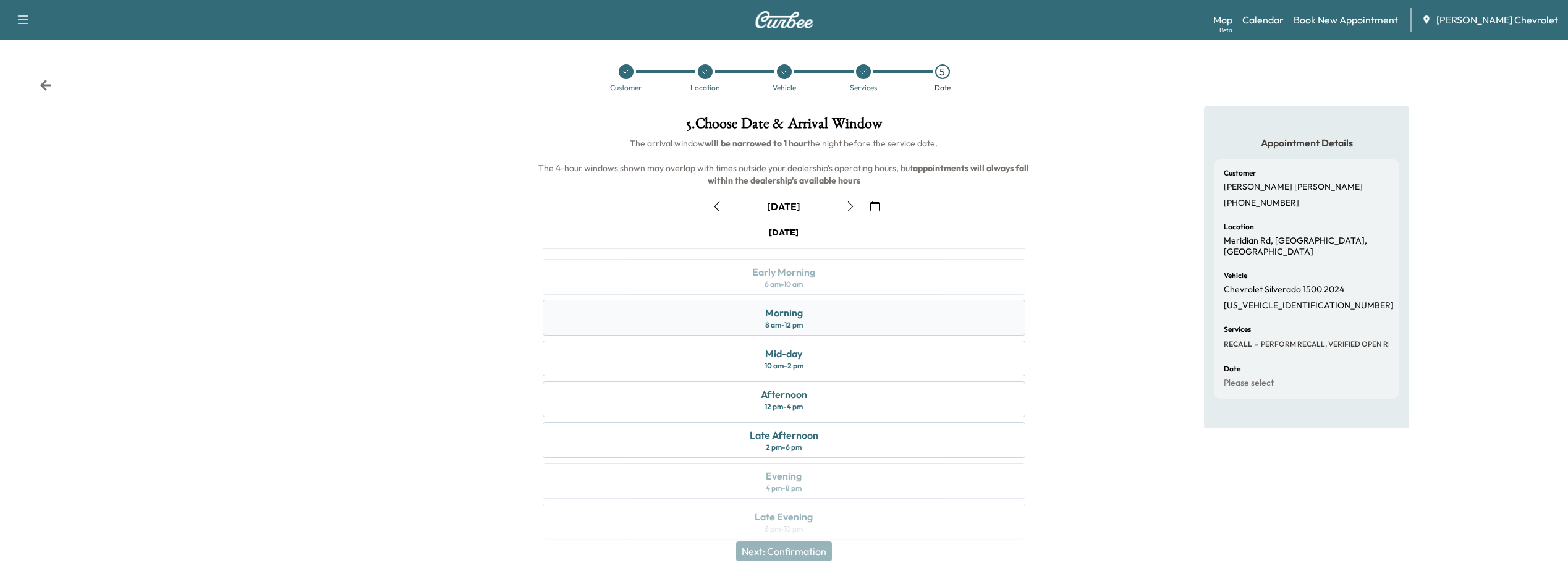
click at [797, 327] on div "8 am - 12 pm" at bounding box center [784, 324] width 38 height 10
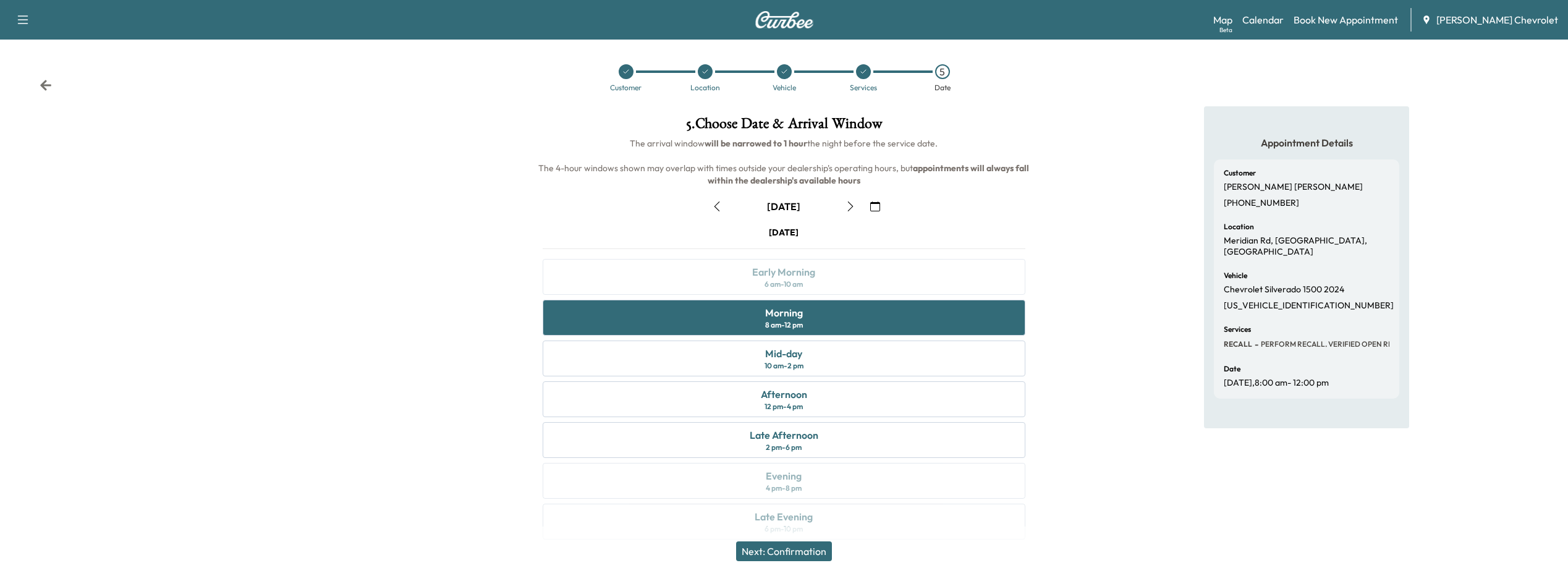
click at [829, 552] on button "Next: Confirmation" at bounding box center [784, 552] width 96 height 20
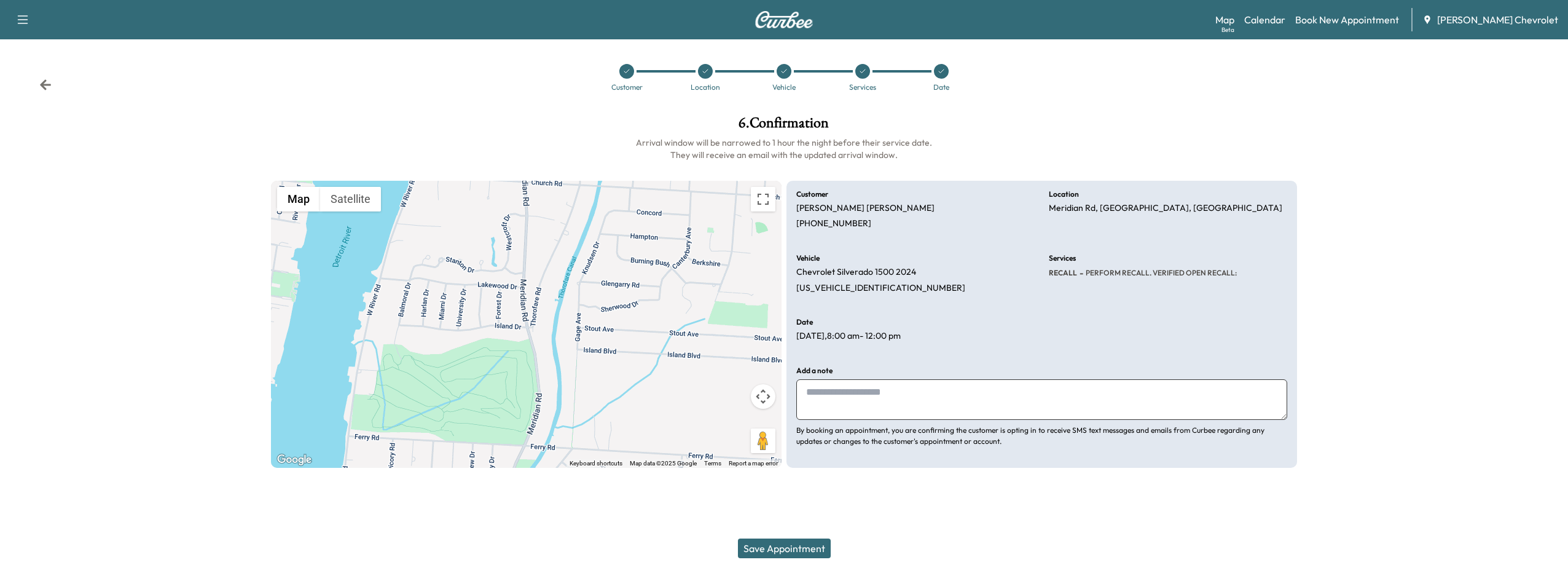
click at [793, 547] on button "Save Appointment" at bounding box center [784, 549] width 93 height 20
